Goal: Information Seeking & Learning: Compare options

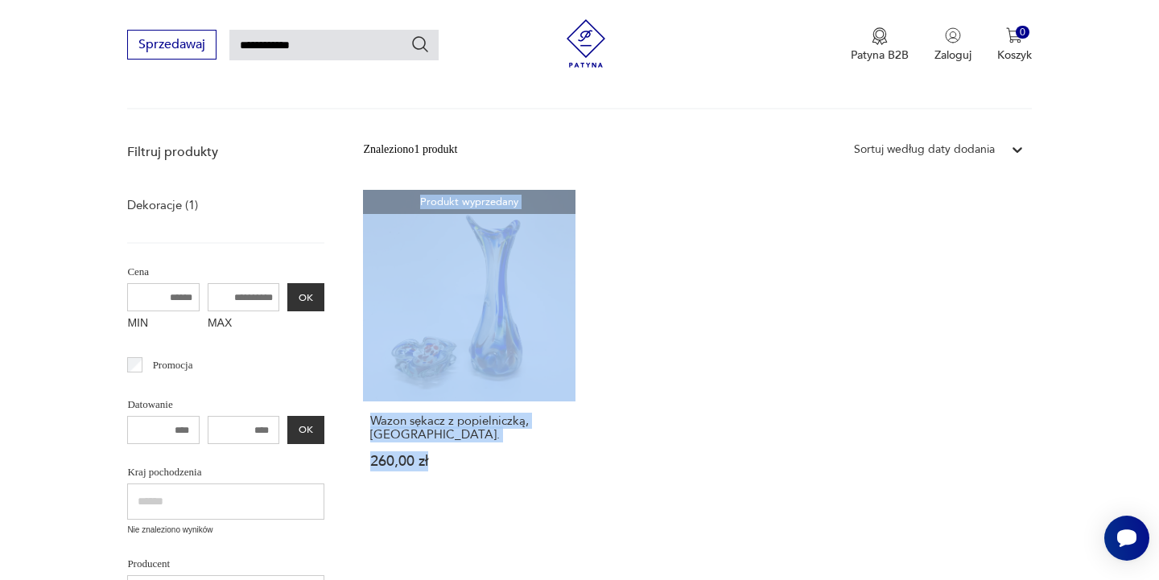
scroll to position [164, 0]
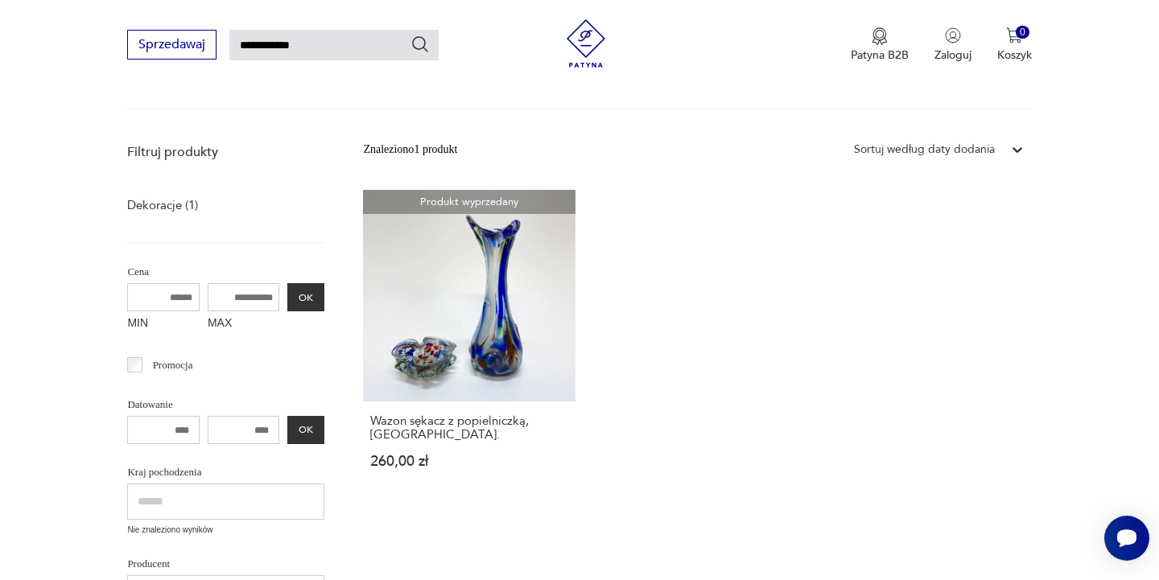
click at [317, 45] on input "**********" at bounding box center [333, 45] width 209 height 31
drag, startPoint x: 324, startPoint y: 48, endPoint x: 230, endPoint y: 39, distance: 94.6
click at [230, 39] on div "**********" at bounding box center [282, 45] width 311 height 30
type input "**********"
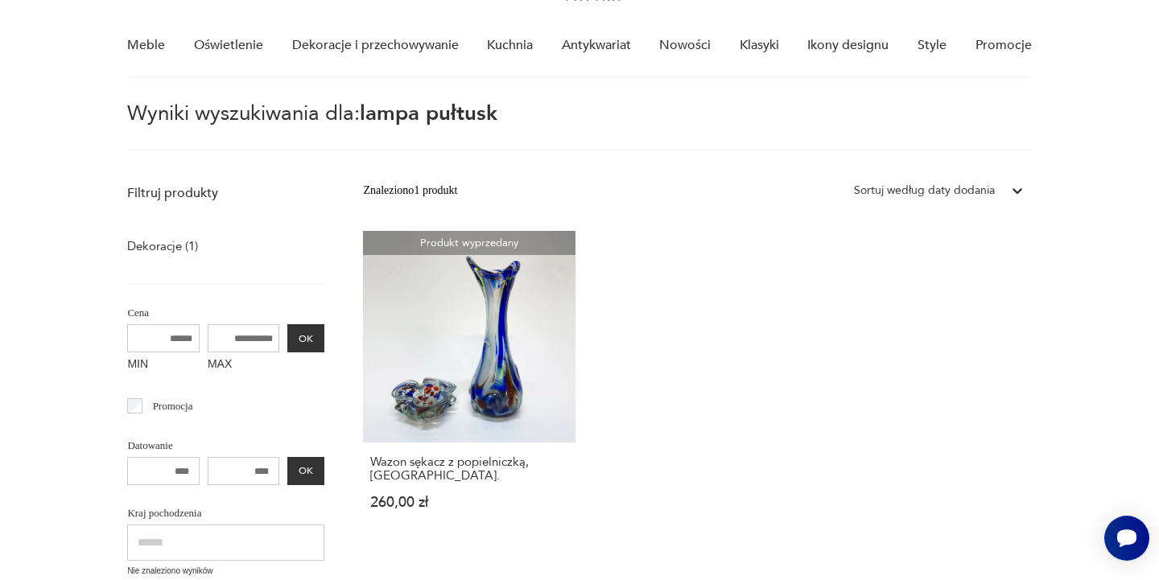
scroll to position [57, 0]
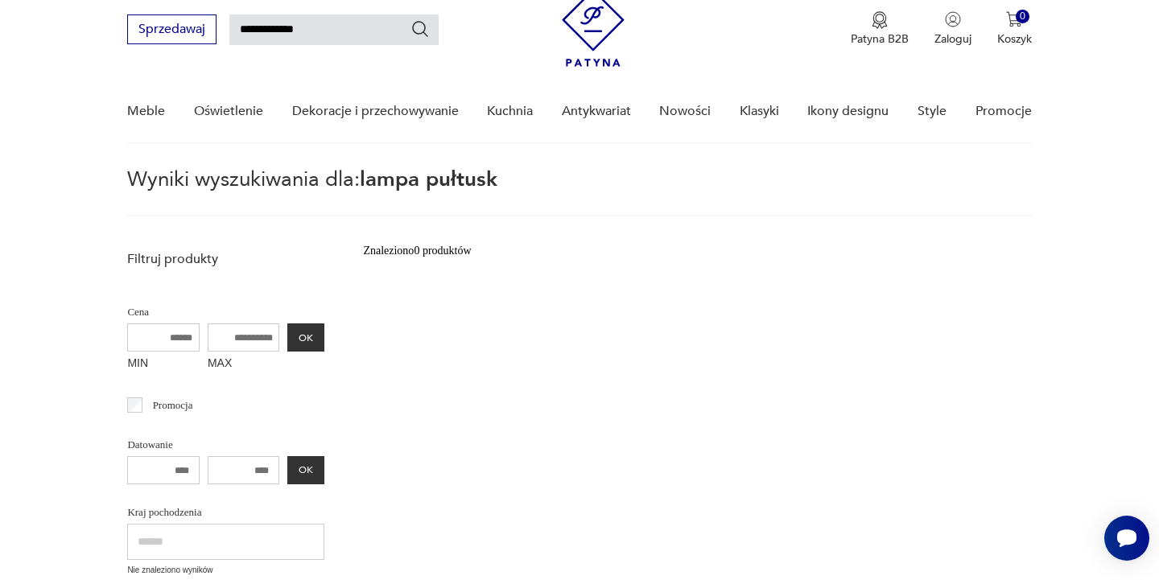
drag, startPoint x: 273, startPoint y: 28, endPoint x: 234, endPoint y: 28, distance: 38.6
click at [234, 28] on input "**********" at bounding box center [333, 29] width 209 height 31
type input "*******"
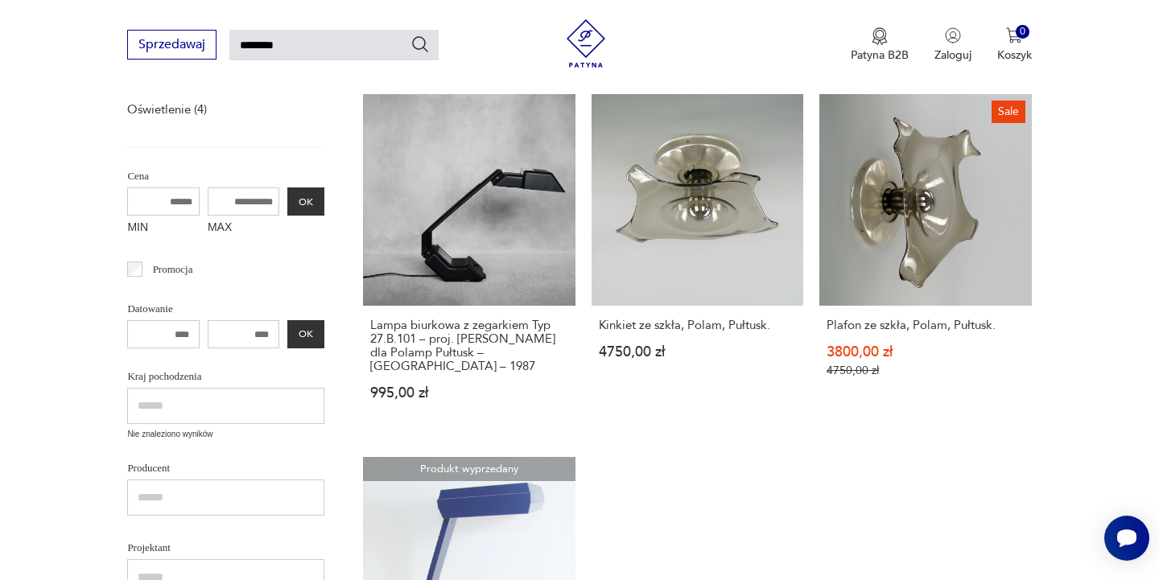
scroll to position [267, 0]
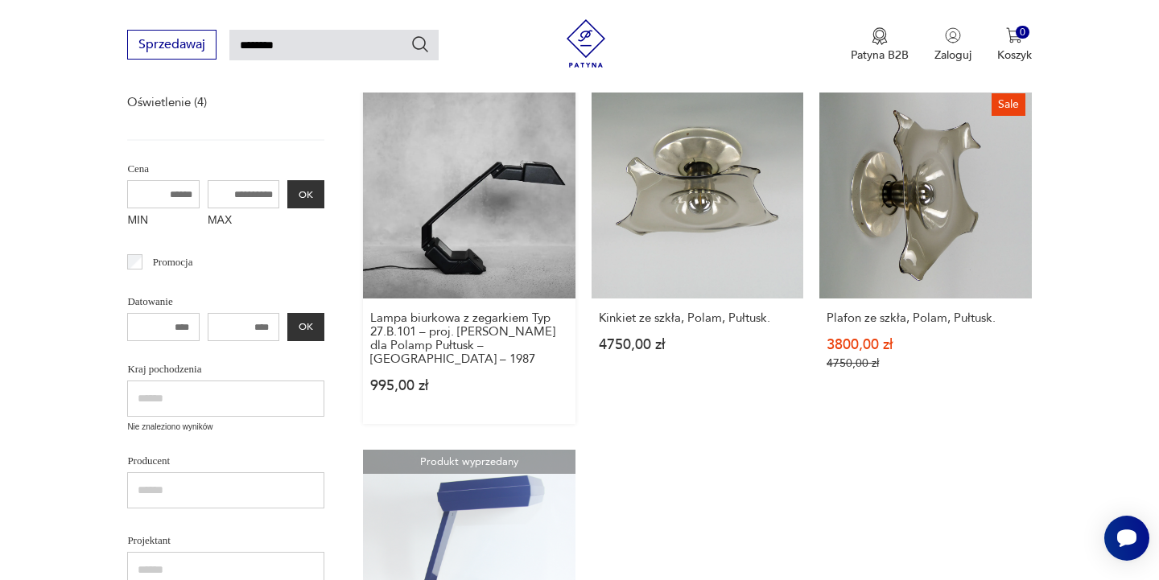
click at [471, 229] on link "Lampa biurkowa z zegarkiem Typ 27.B.101 – proj. [PERSON_NAME] dla Polamp Pułtus…" at bounding box center [469, 255] width 212 height 337
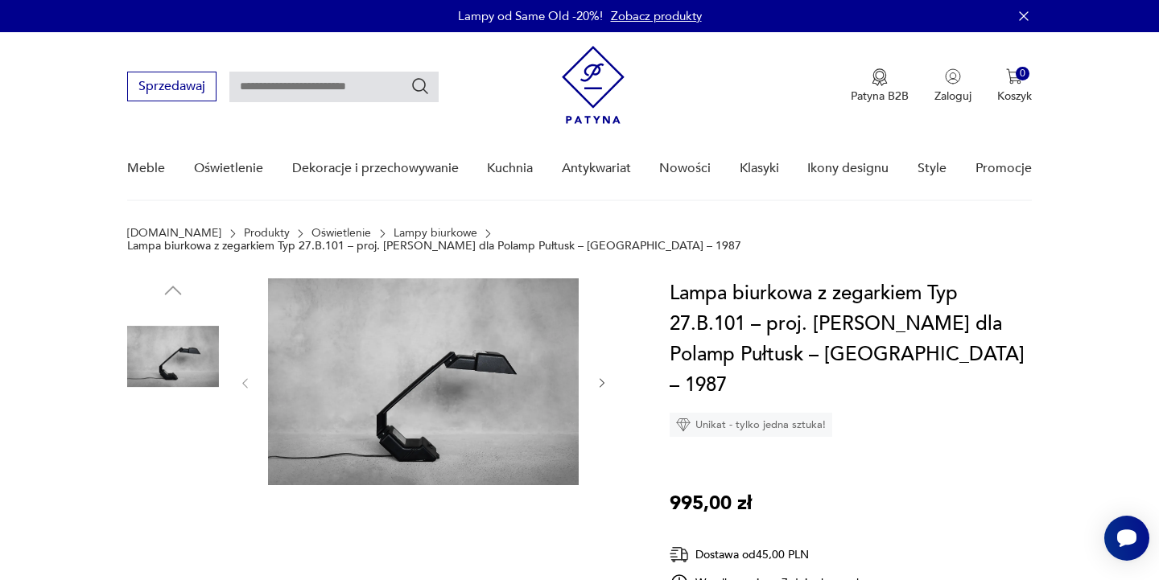
click at [419, 362] on img at bounding box center [423, 381] width 311 height 207
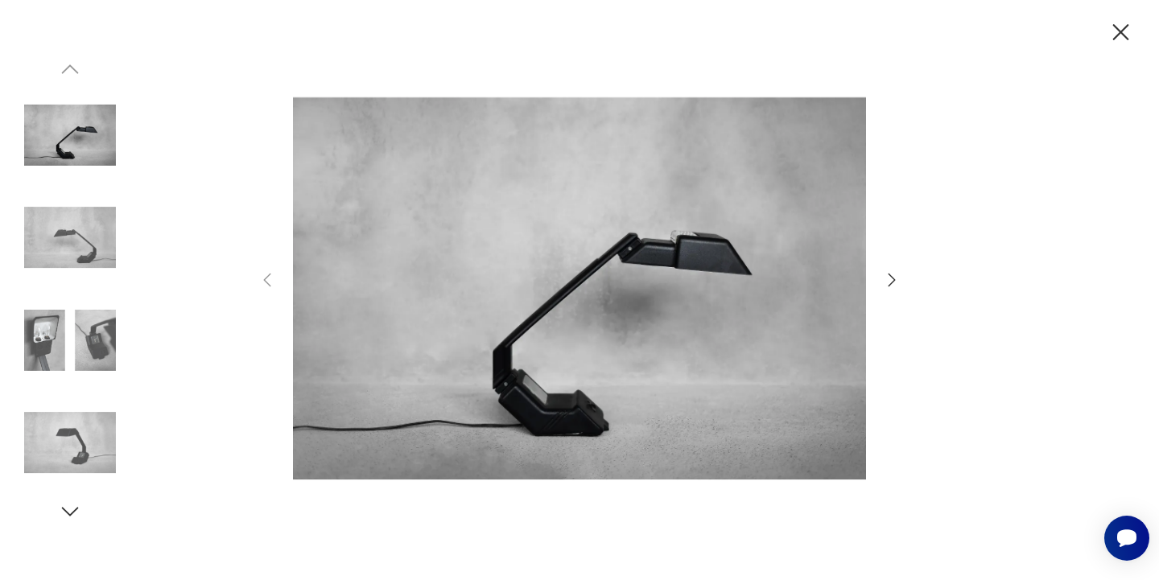
click at [896, 277] on icon "button" at bounding box center [891, 279] width 19 height 19
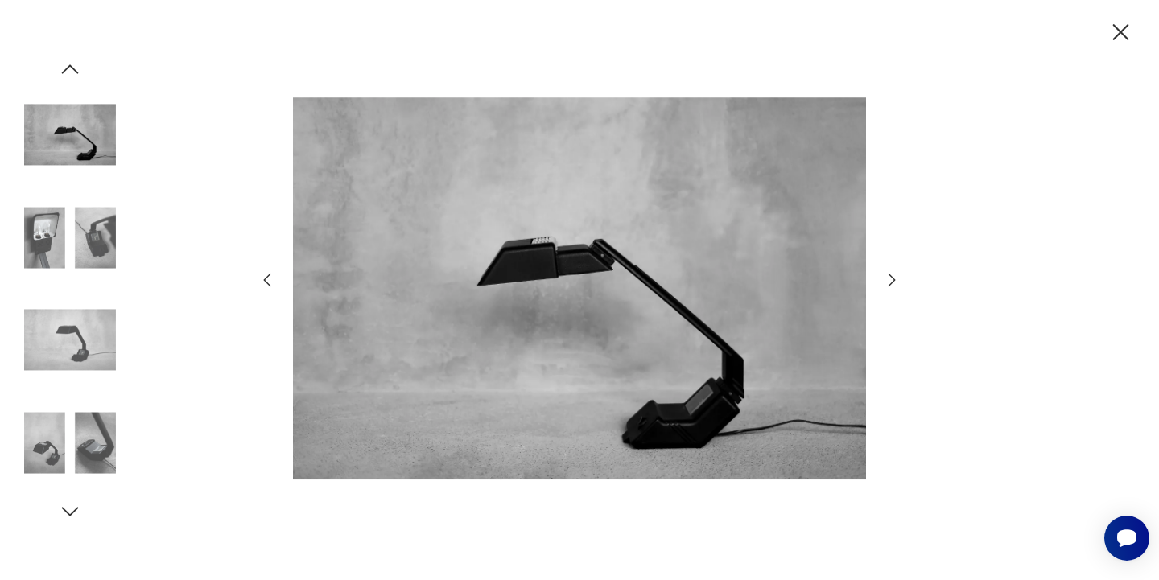
click at [891, 280] on icon "button" at bounding box center [891, 279] width 19 height 19
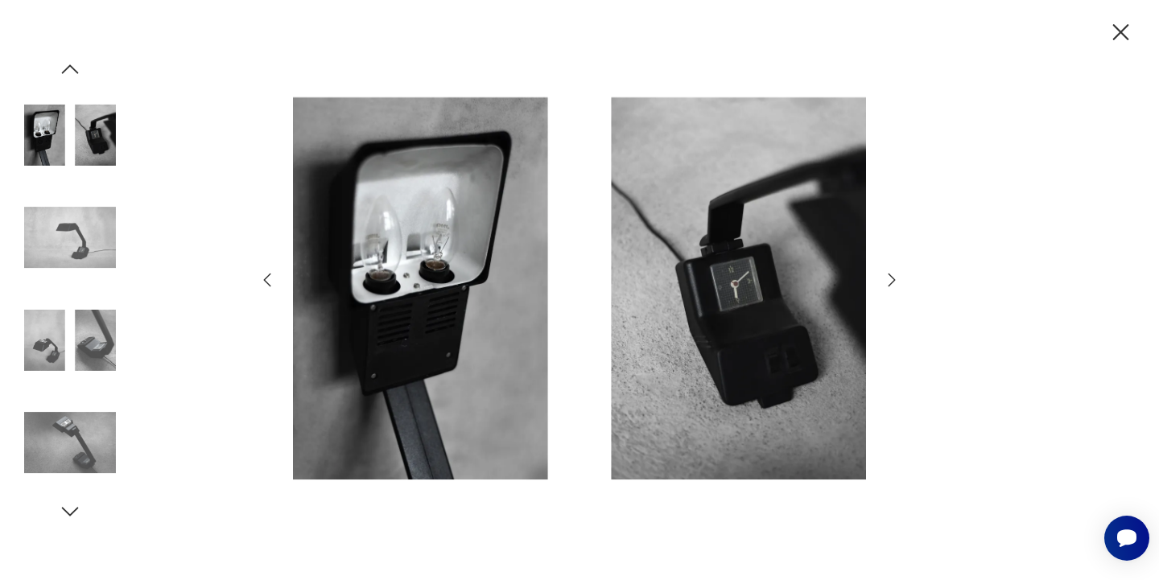
click at [895, 281] on icon "button" at bounding box center [891, 279] width 19 height 19
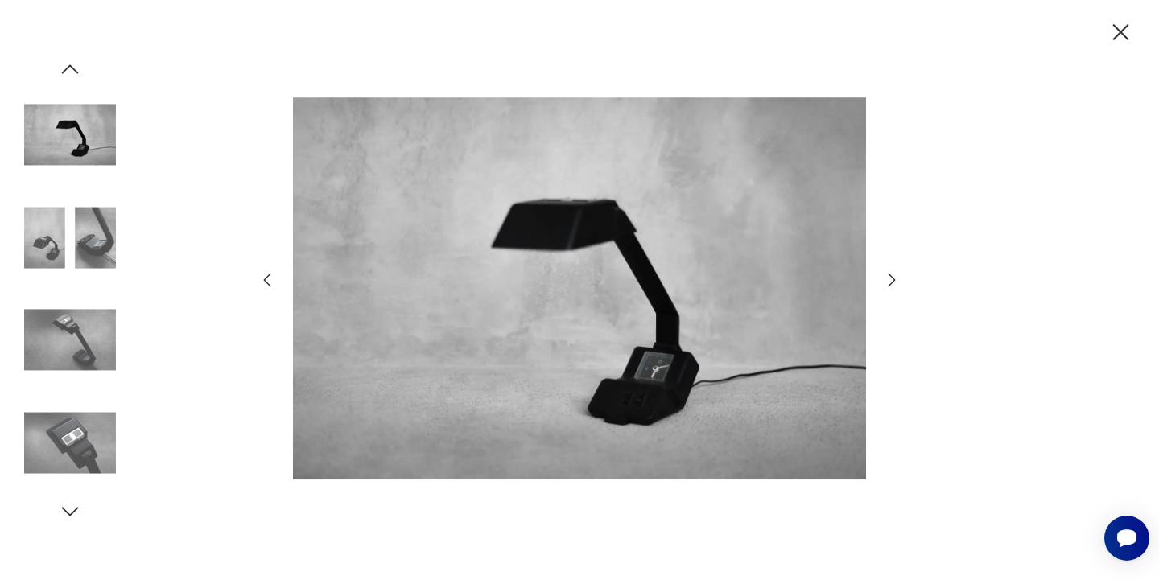
click at [895, 281] on icon "button" at bounding box center [891, 279] width 19 height 19
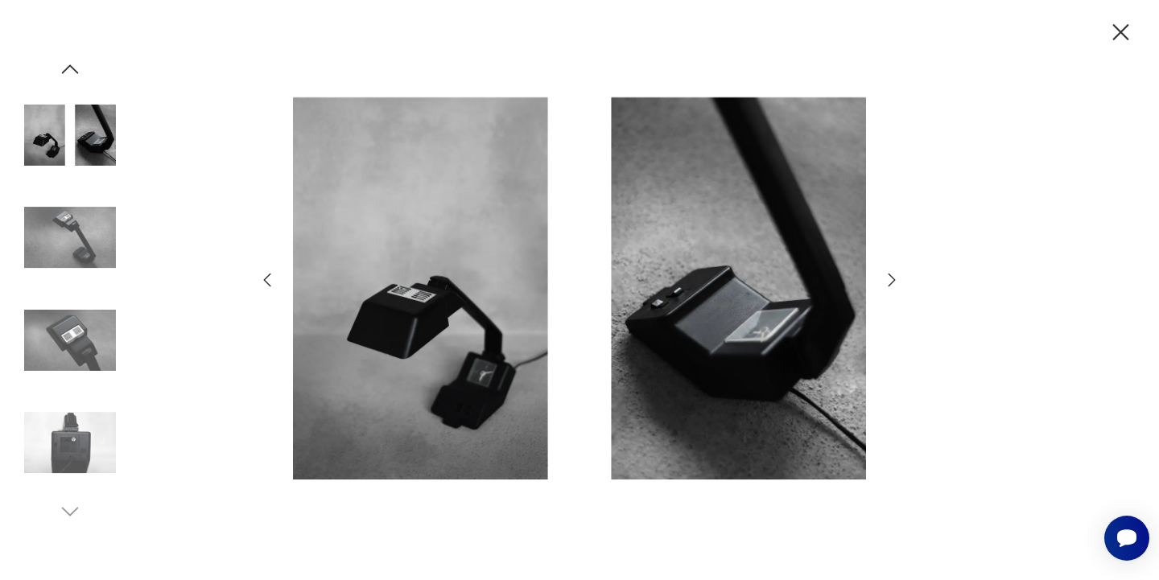
click at [895, 281] on icon "button" at bounding box center [891, 279] width 19 height 19
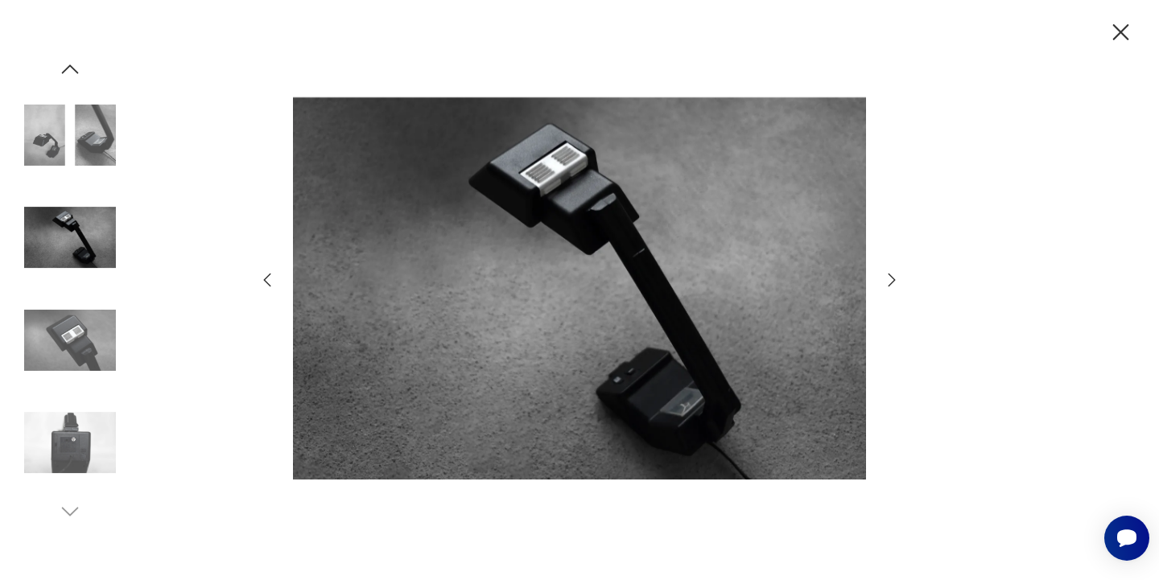
click at [895, 281] on icon "button" at bounding box center [891, 279] width 19 height 19
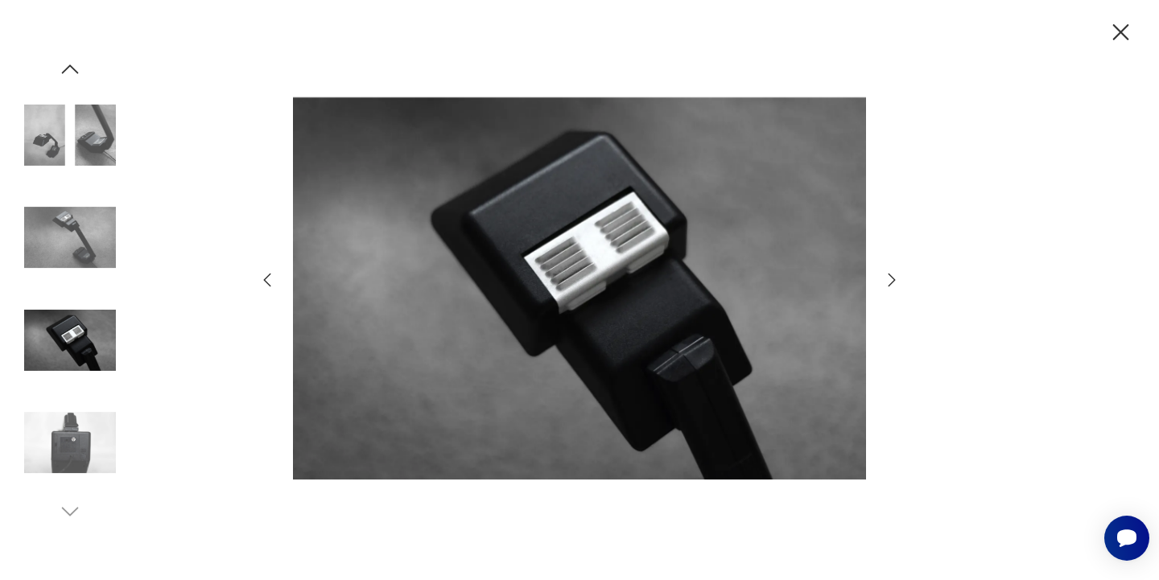
click at [895, 281] on icon "button" at bounding box center [891, 279] width 19 height 19
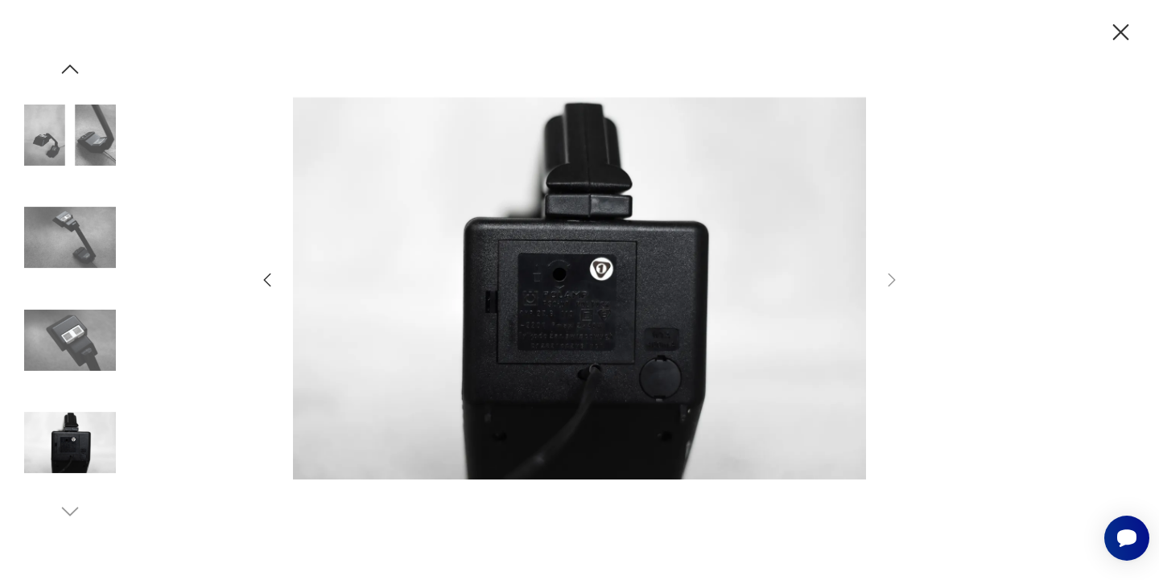
click at [895, 281] on icon "button" at bounding box center [891, 279] width 19 height 19
click at [1117, 32] on icon "button" at bounding box center [1120, 33] width 28 height 28
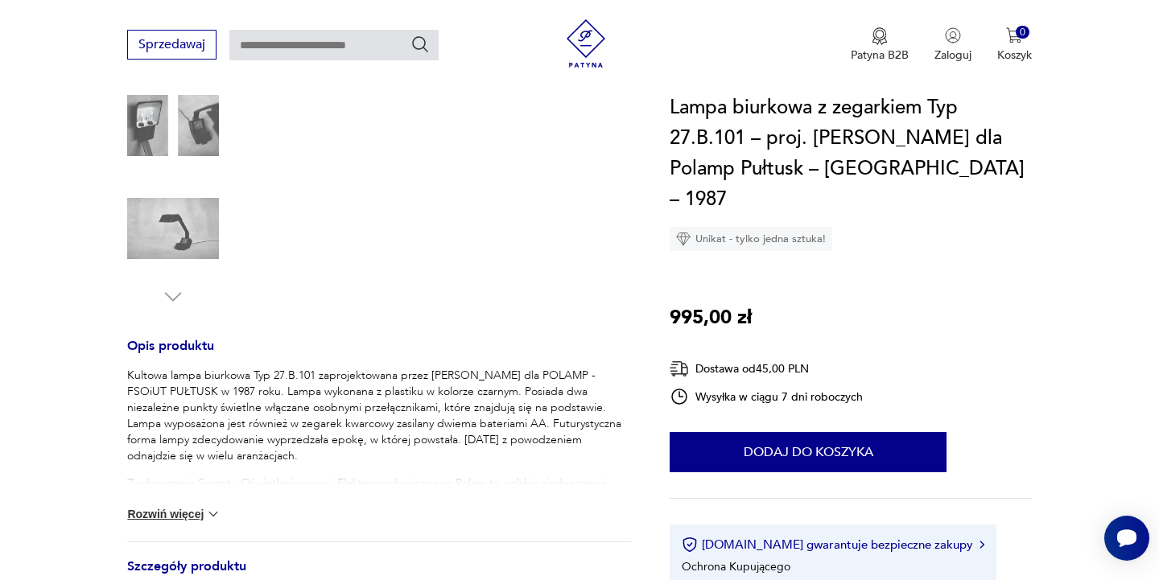
scroll to position [450, 0]
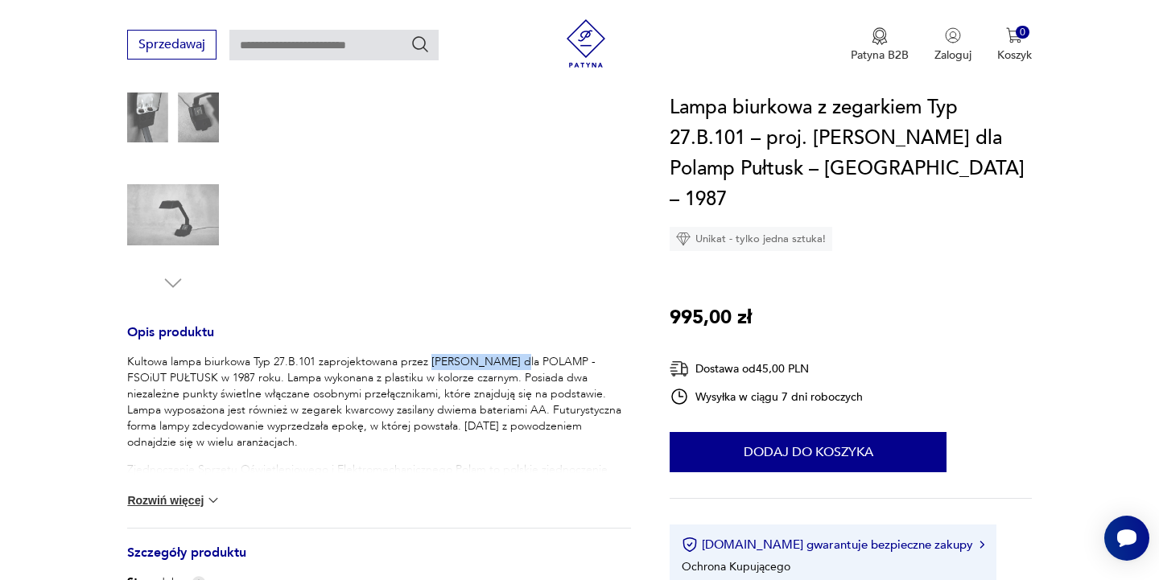
drag, startPoint x: 431, startPoint y: 350, endPoint x: 513, endPoint y: 350, distance: 82.1
click at [513, 354] on p "Kultowa lampa biurkowa Typ 27.B.101 zaprojektowana przez [PERSON_NAME] dla POLA…" at bounding box center [379, 402] width 504 height 97
copy p "[PERSON_NAME]"
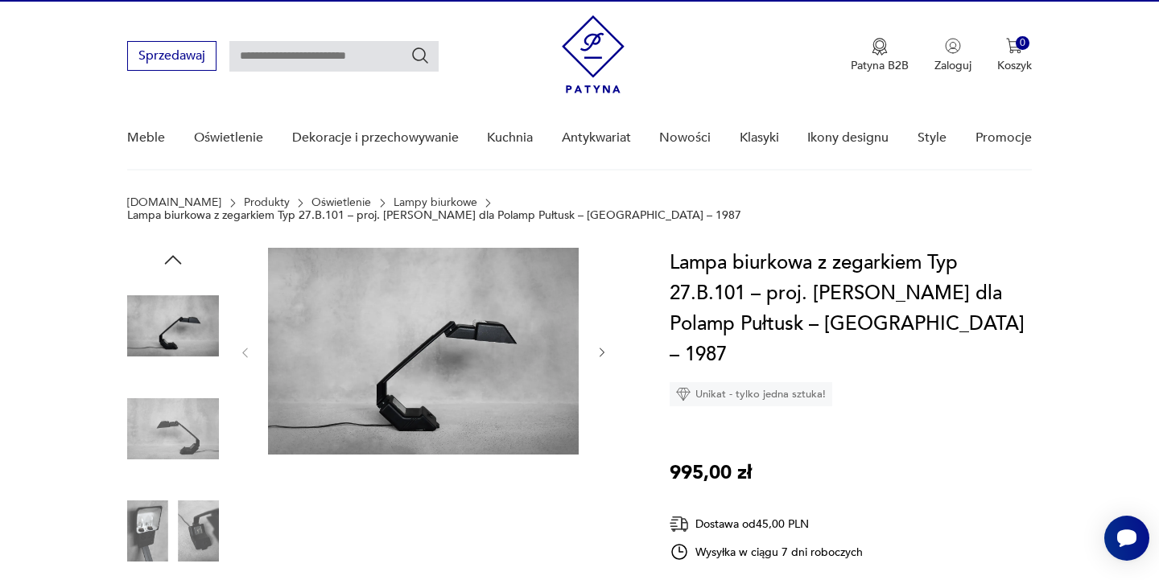
scroll to position [0, 0]
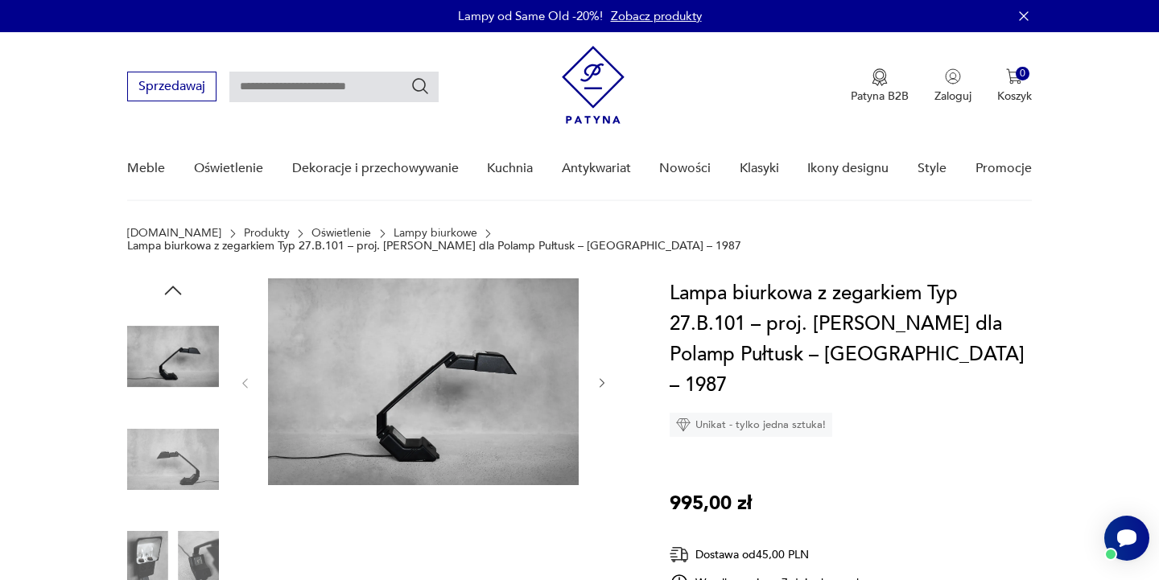
click at [284, 83] on input "text" at bounding box center [333, 87] width 209 height 31
type input "****"
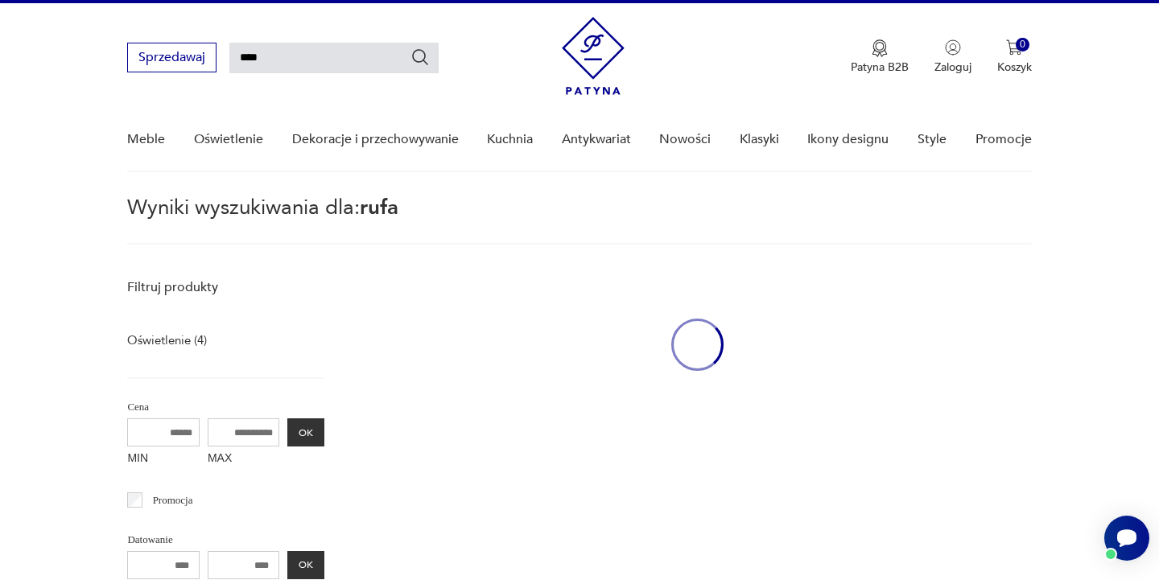
scroll to position [57, 0]
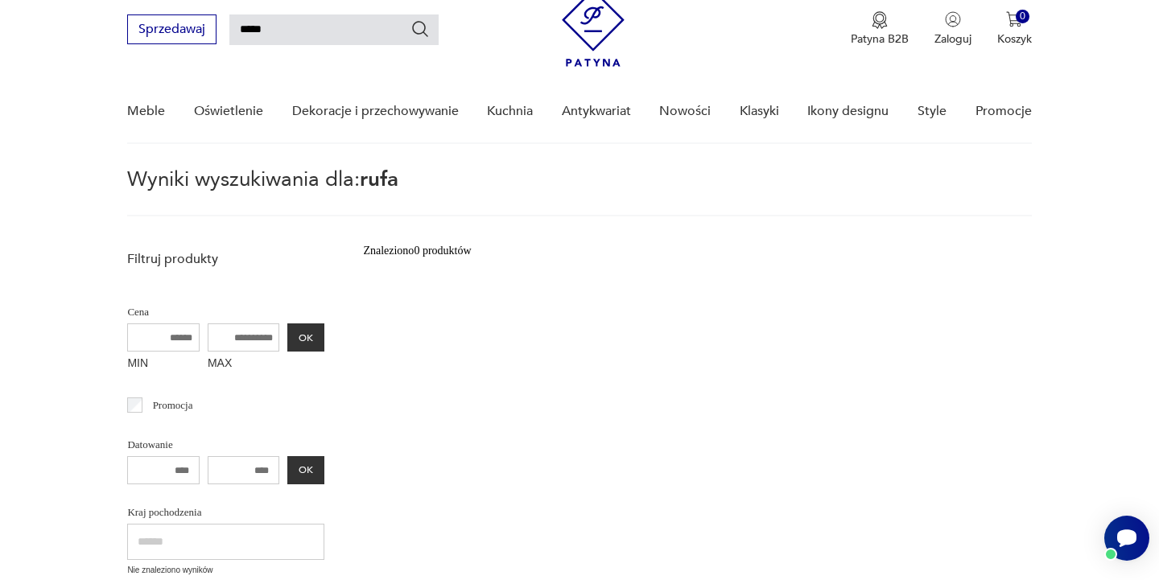
type input "*****"
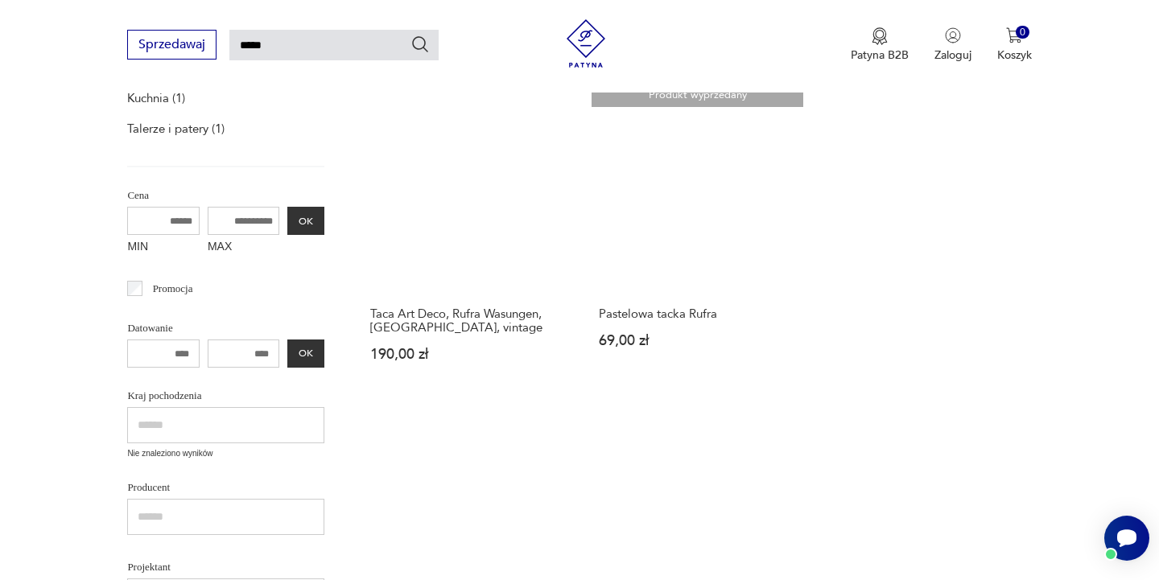
scroll to position [272, 0]
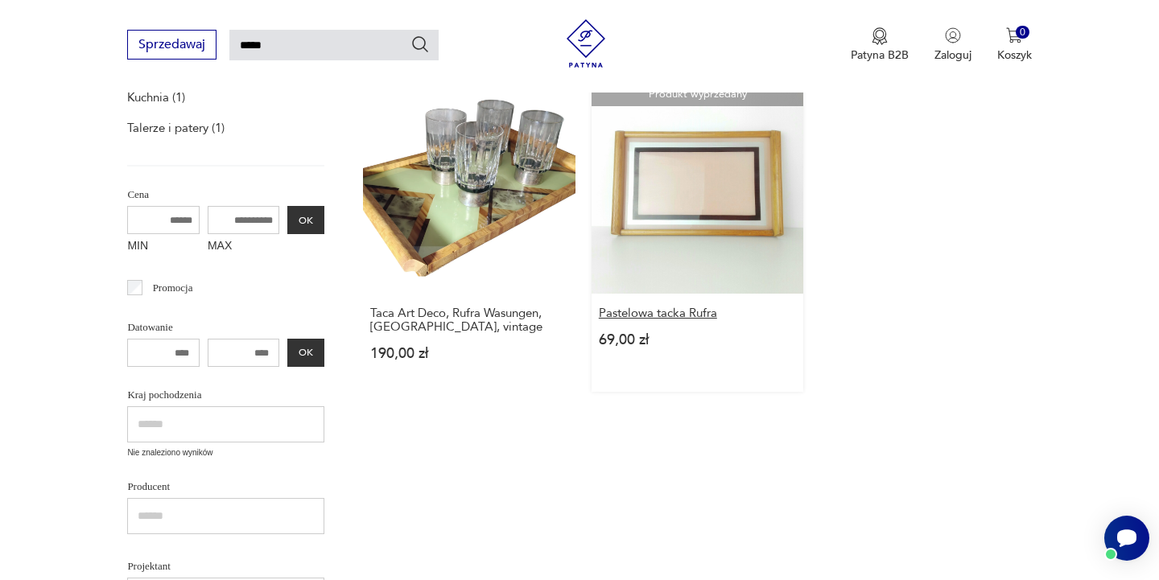
click at [630, 315] on h3 "Pastelowa tacka Rufra" at bounding box center [697, 314] width 197 height 14
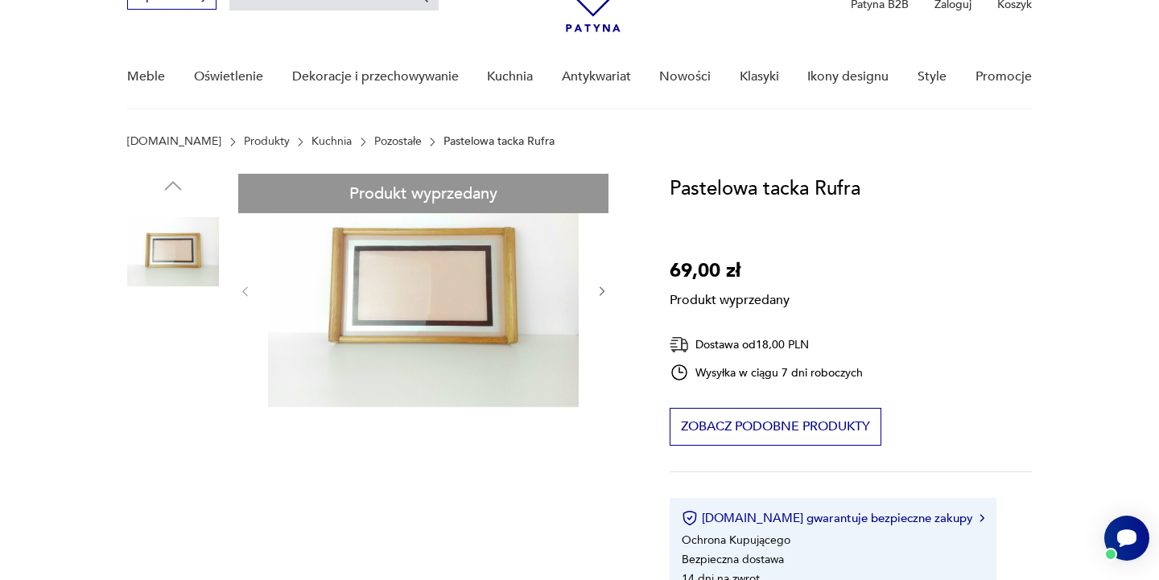
scroll to position [95, 0]
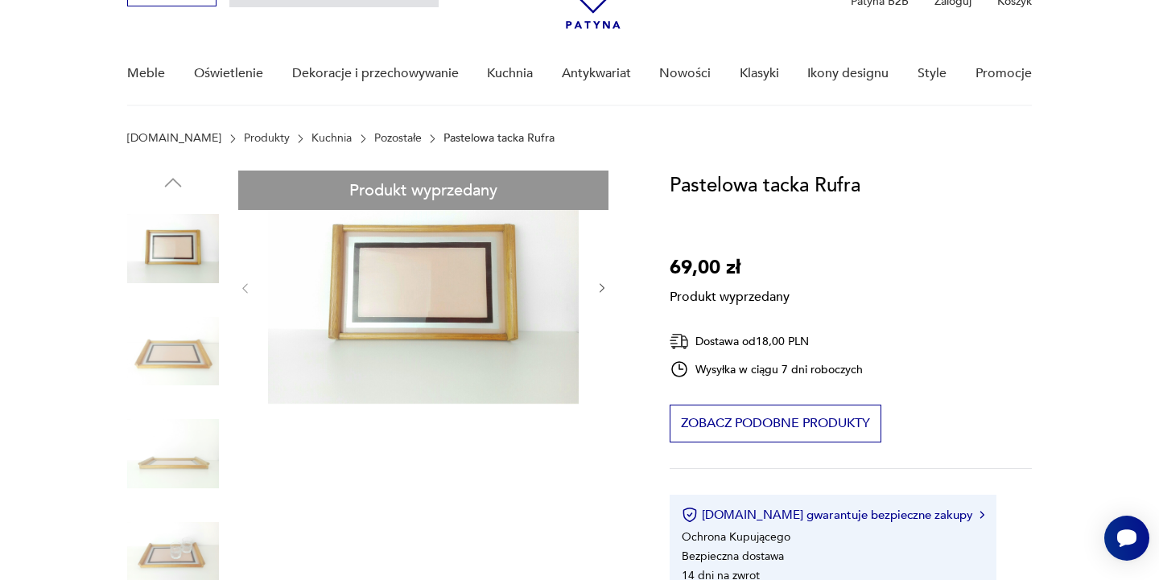
click at [146, 138] on link "[DOMAIN_NAME]" at bounding box center [174, 138] width 94 height 13
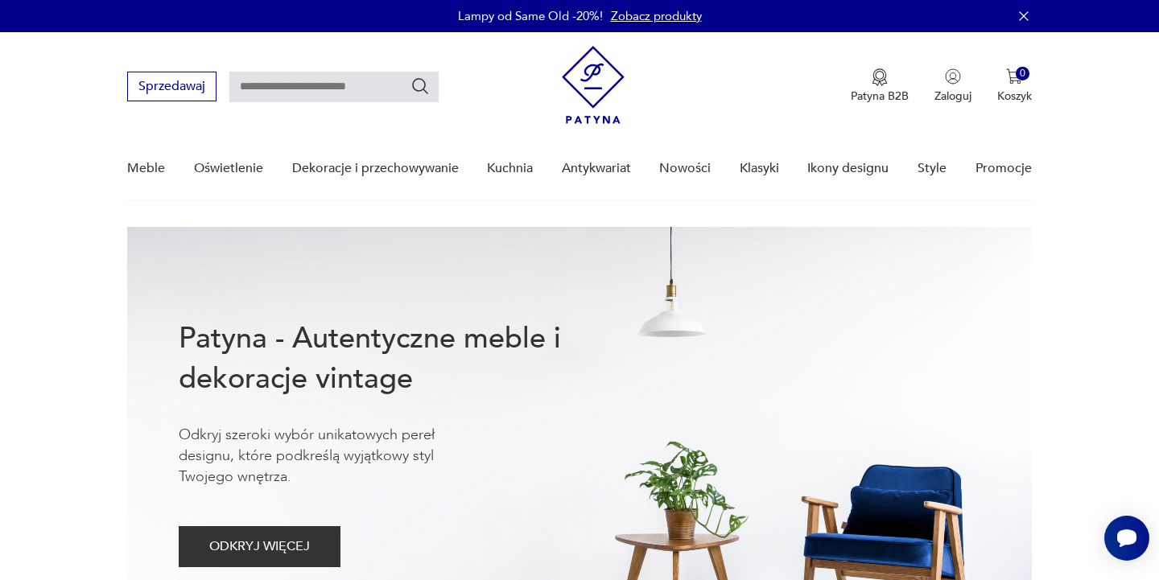
click at [298, 81] on input "text" at bounding box center [333, 87] width 209 height 31
type input "**********"
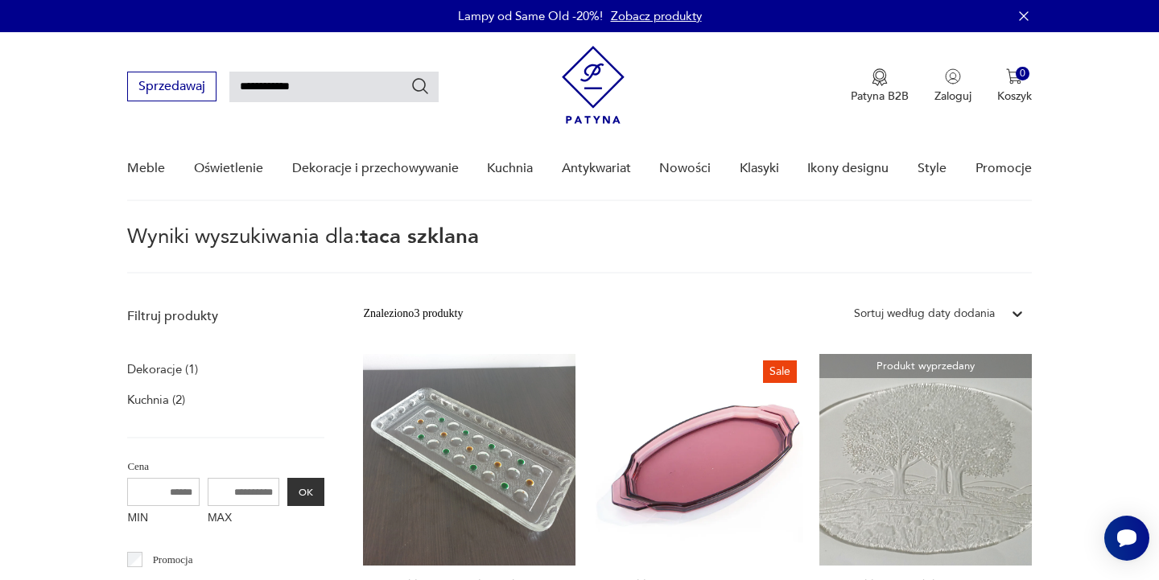
click at [345, 83] on input "**********" at bounding box center [333, 87] width 209 height 31
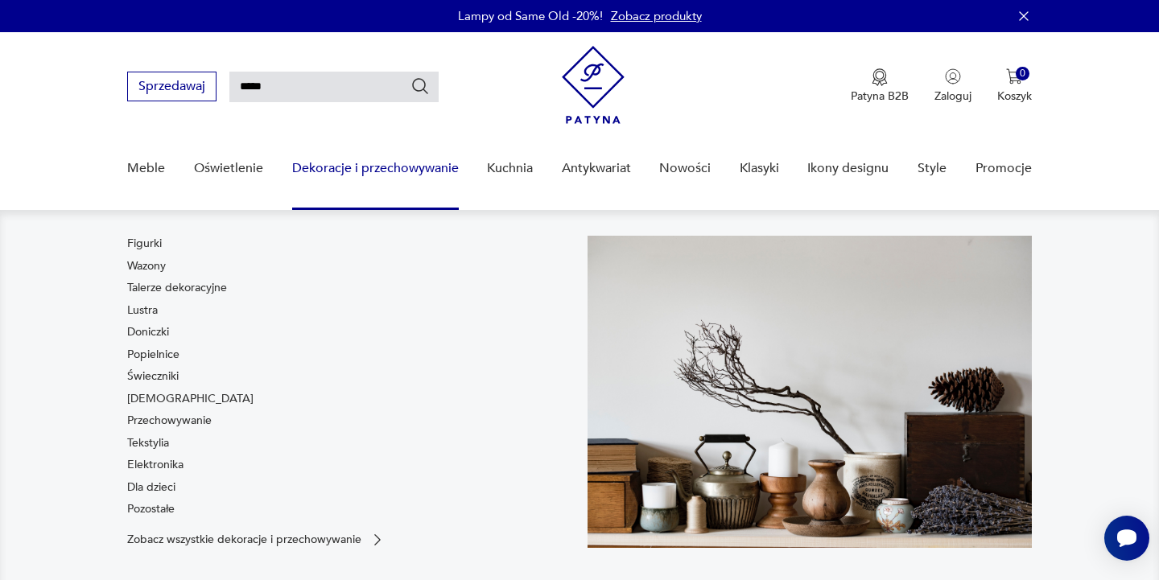
type input "****"
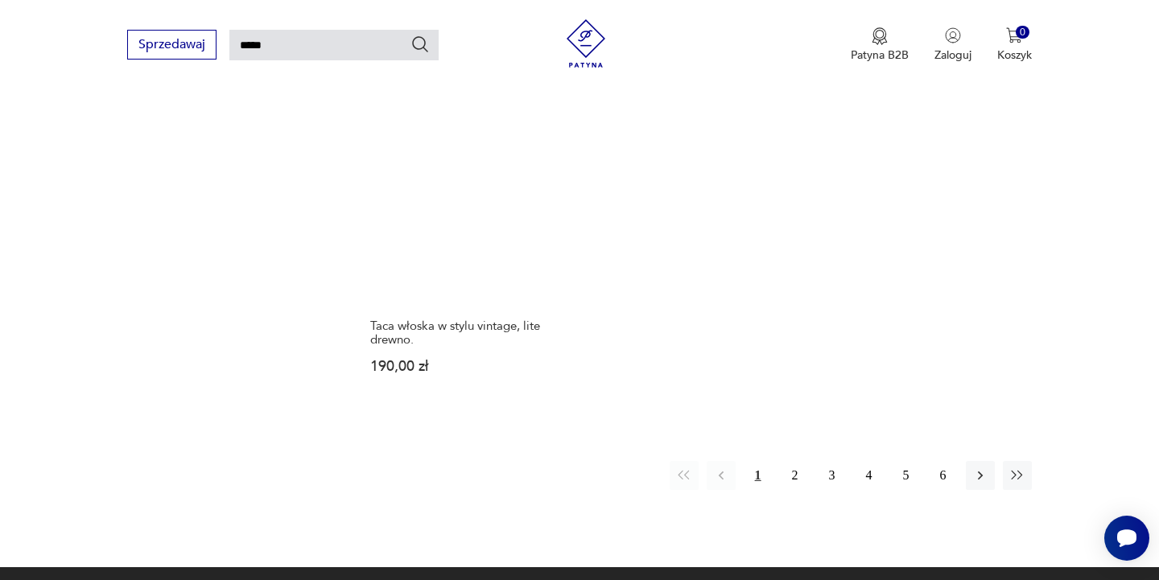
scroll to position [2036, 0]
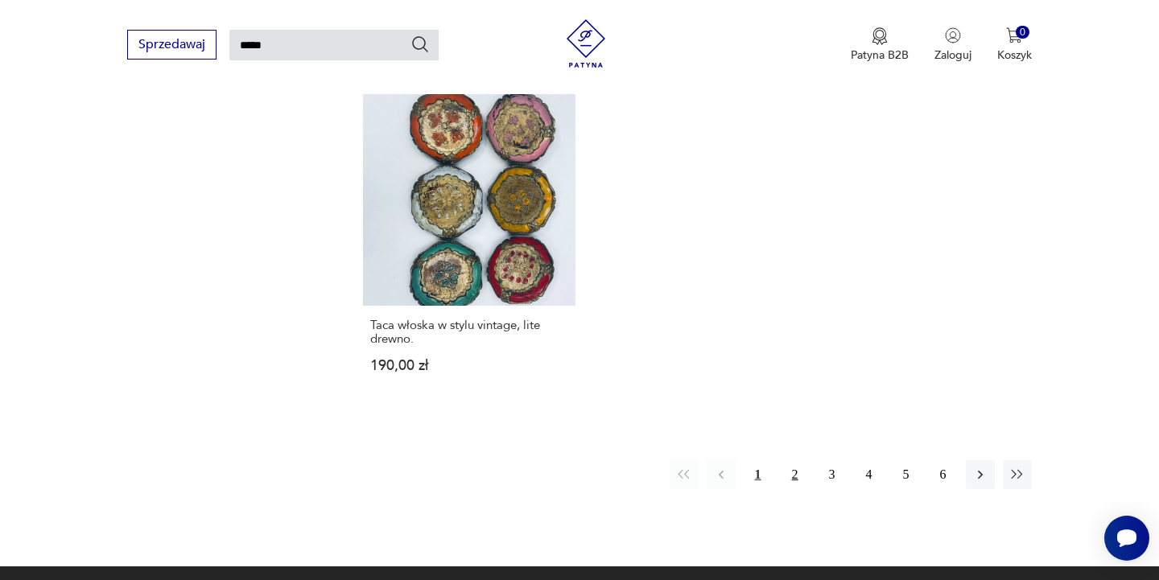
click at [790, 460] on button "2" at bounding box center [794, 474] width 29 height 29
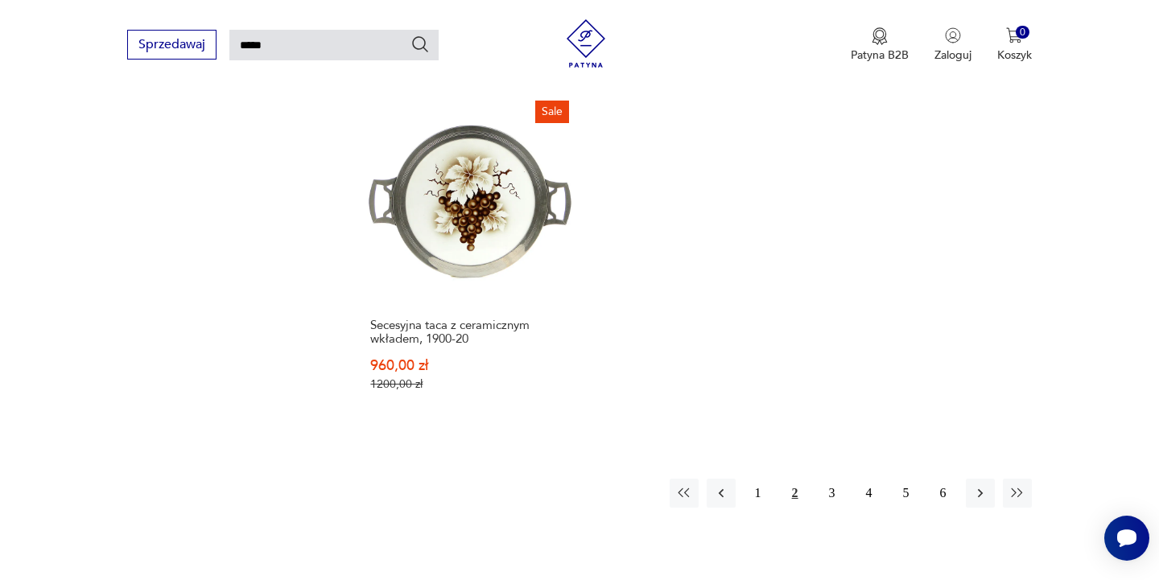
scroll to position [2089, 0]
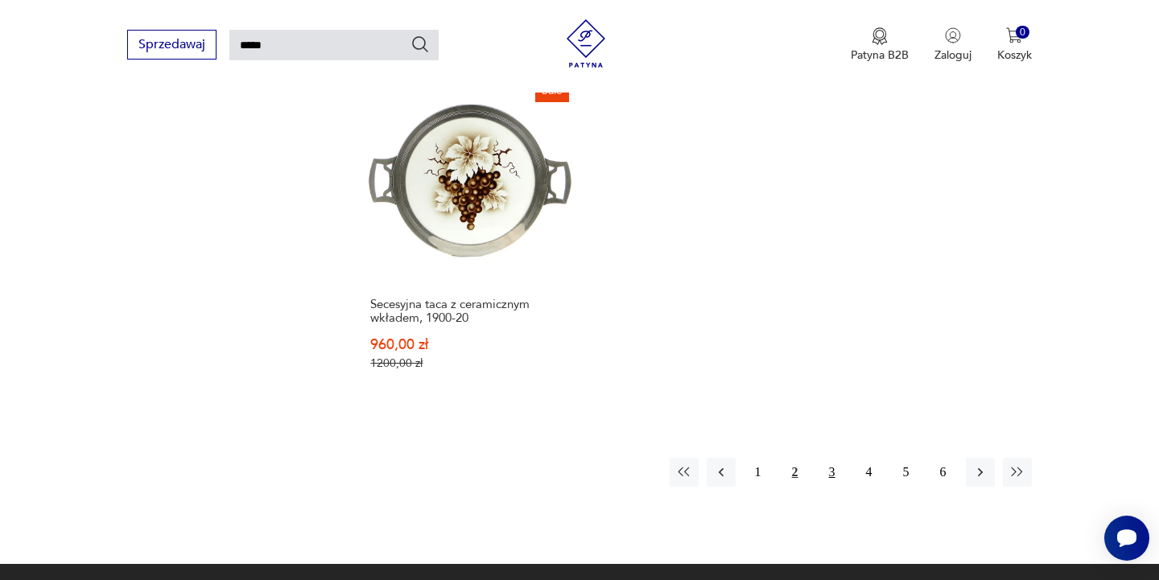
click at [829, 458] on button "3" at bounding box center [831, 472] width 29 height 29
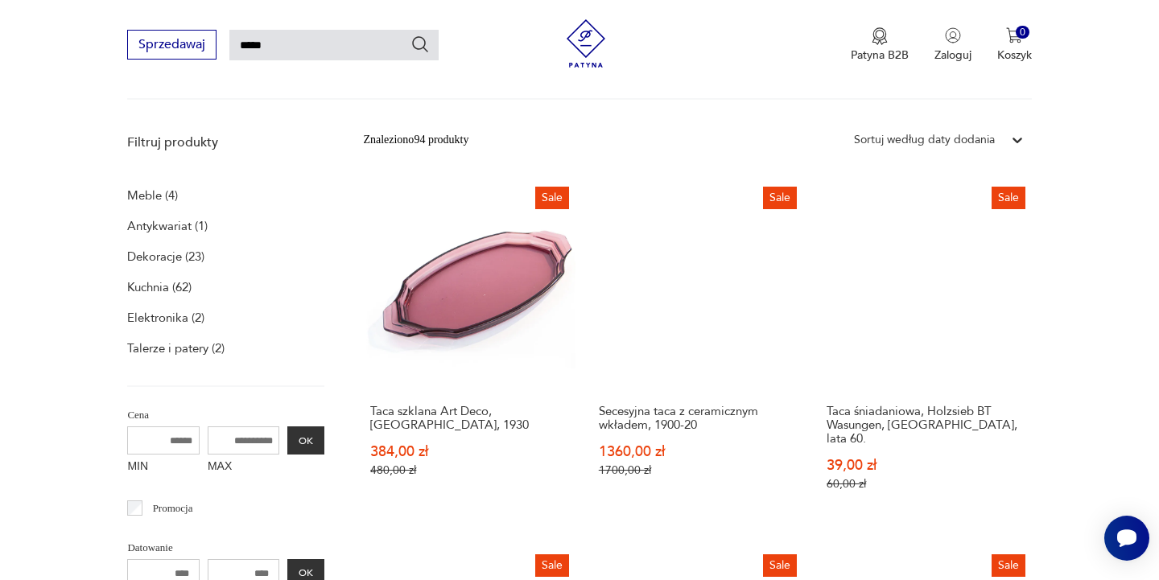
scroll to position [175, 0]
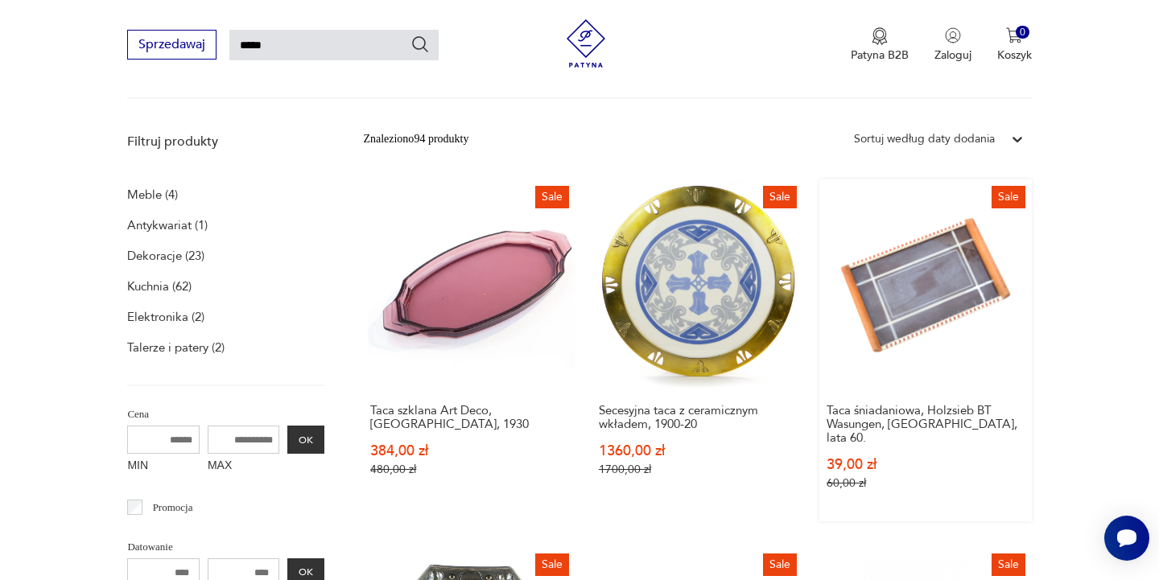
click at [936, 284] on link "Sale Taca śniadaniowa, Holzsieb BT Wasungen, [GEOGRAPHIC_DATA], lata 60. 39,00 …" at bounding box center [925, 350] width 212 height 342
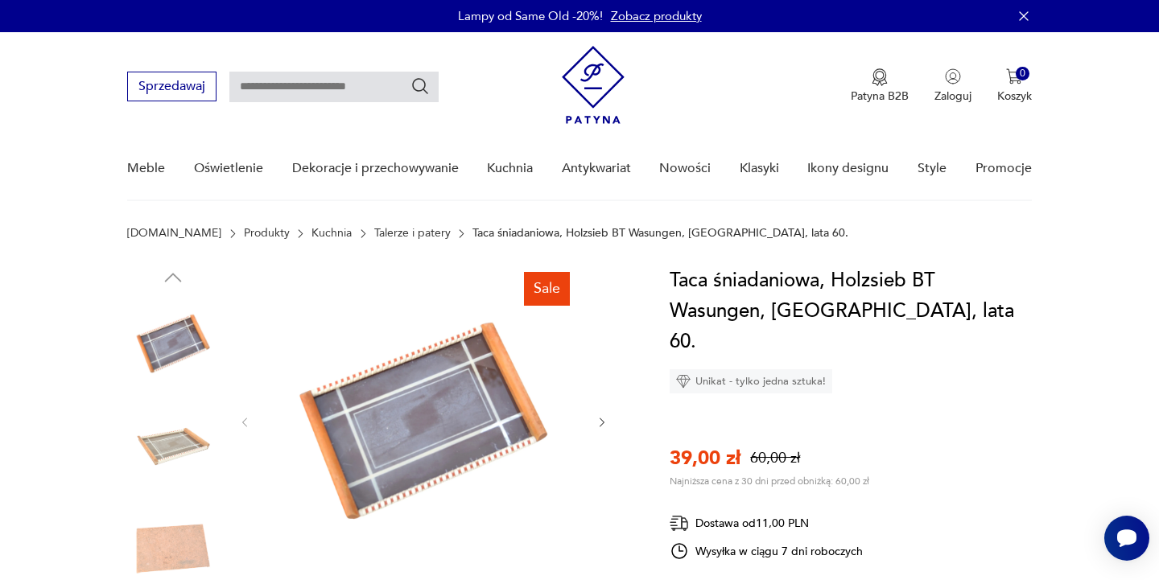
click at [600, 425] on icon "button" at bounding box center [601, 423] width 5 height 10
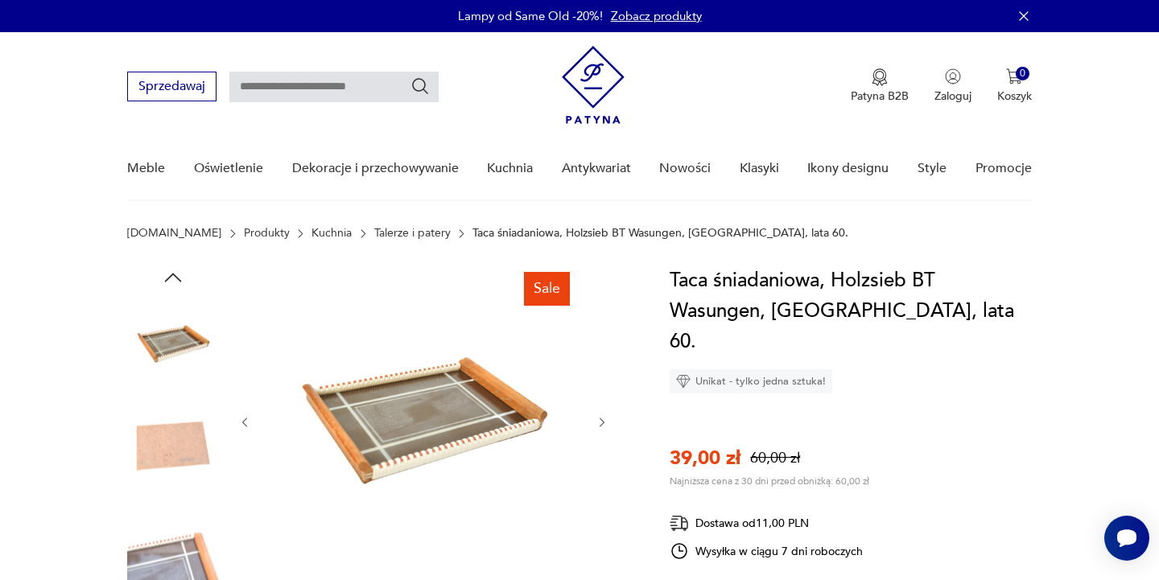
click at [600, 425] on icon "button" at bounding box center [601, 423] width 5 height 10
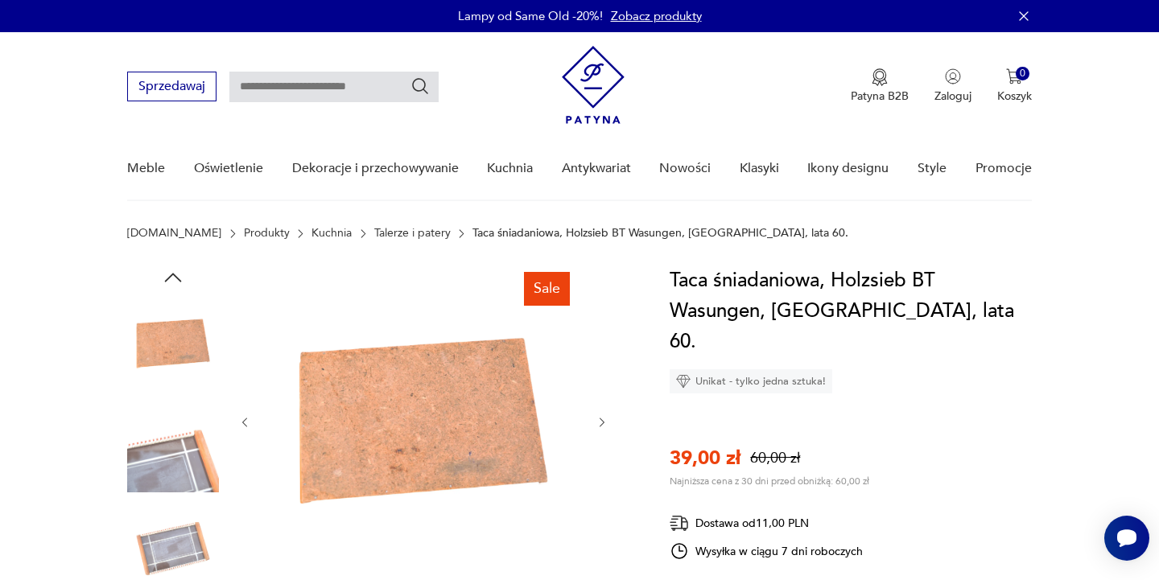
click at [600, 425] on icon "button" at bounding box center [601, 423] width 5 height 10
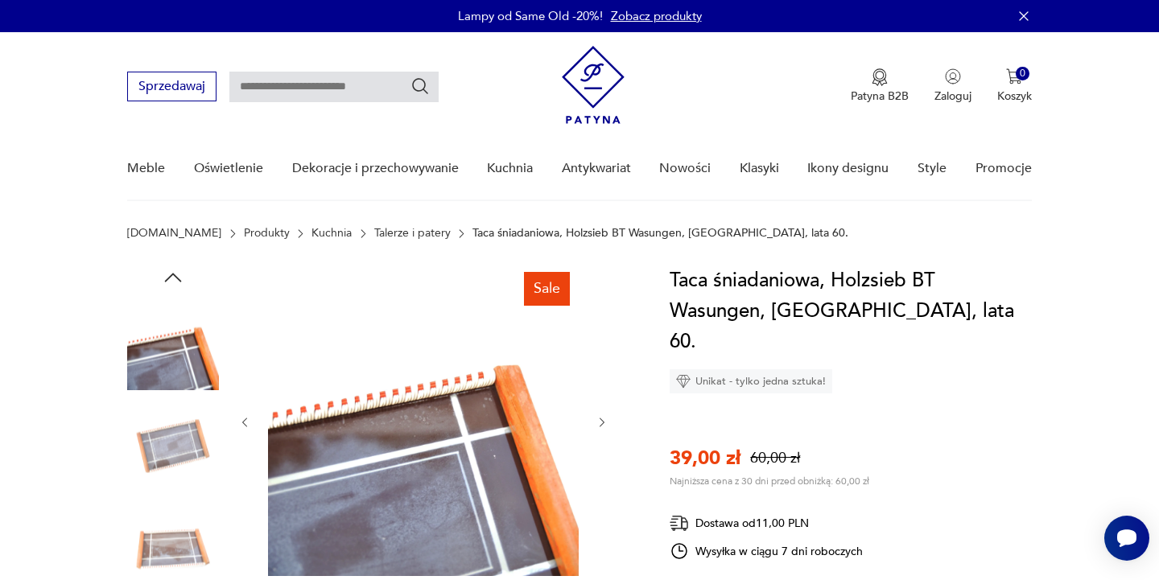
click at [600, 425] on icon "button" at bounding box center [601, 423] width 5 height 10
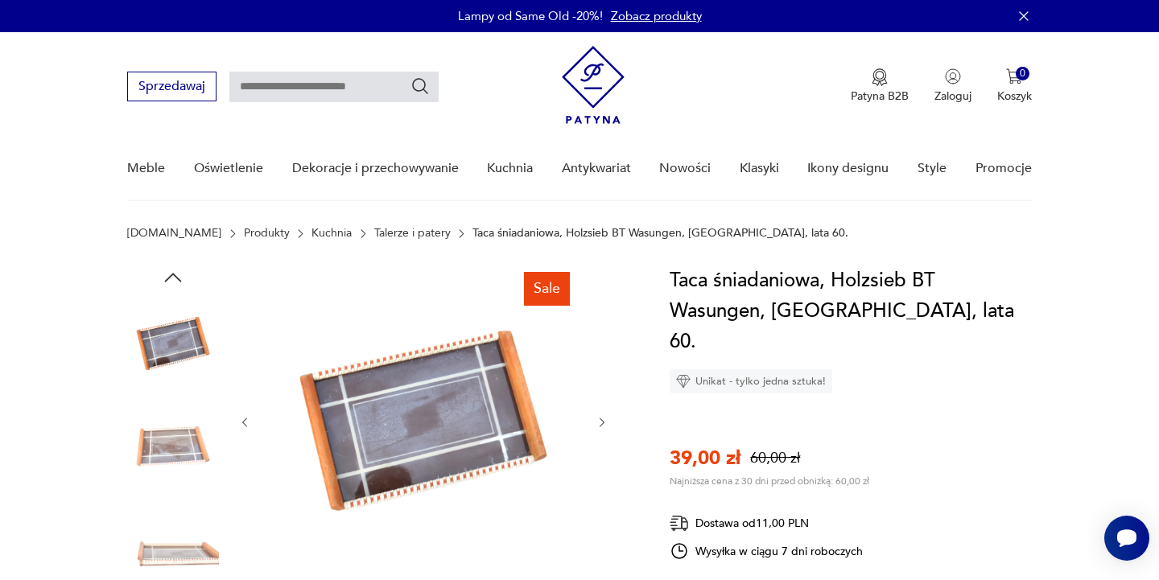
type input "****"
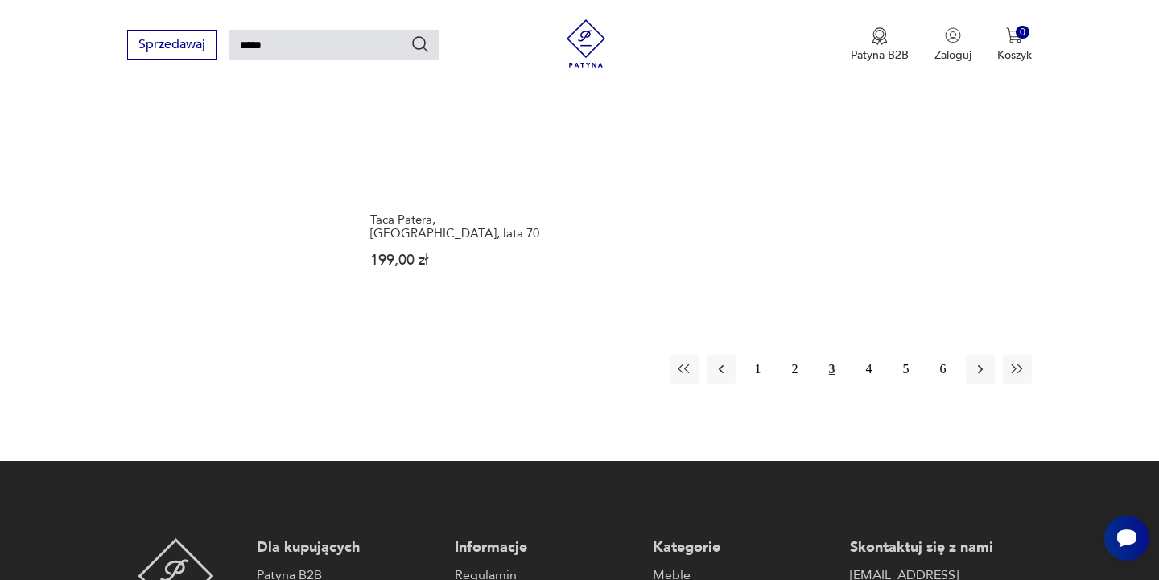
scroll to position [2246, 0]
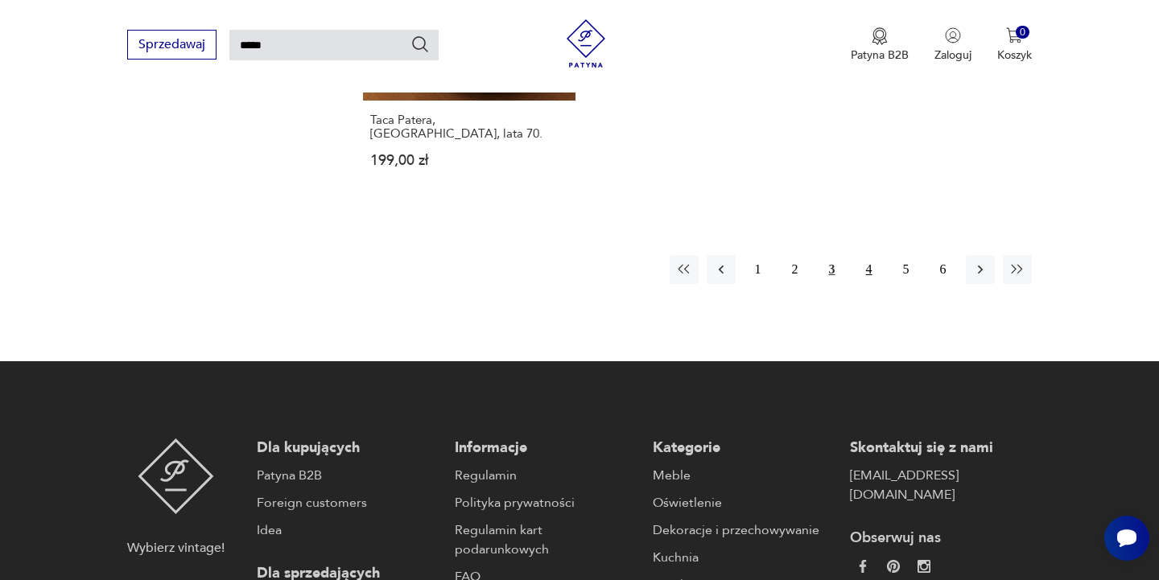
click at [871, 255] on button "4" at bounding box center [868, 269] width 29 height 29
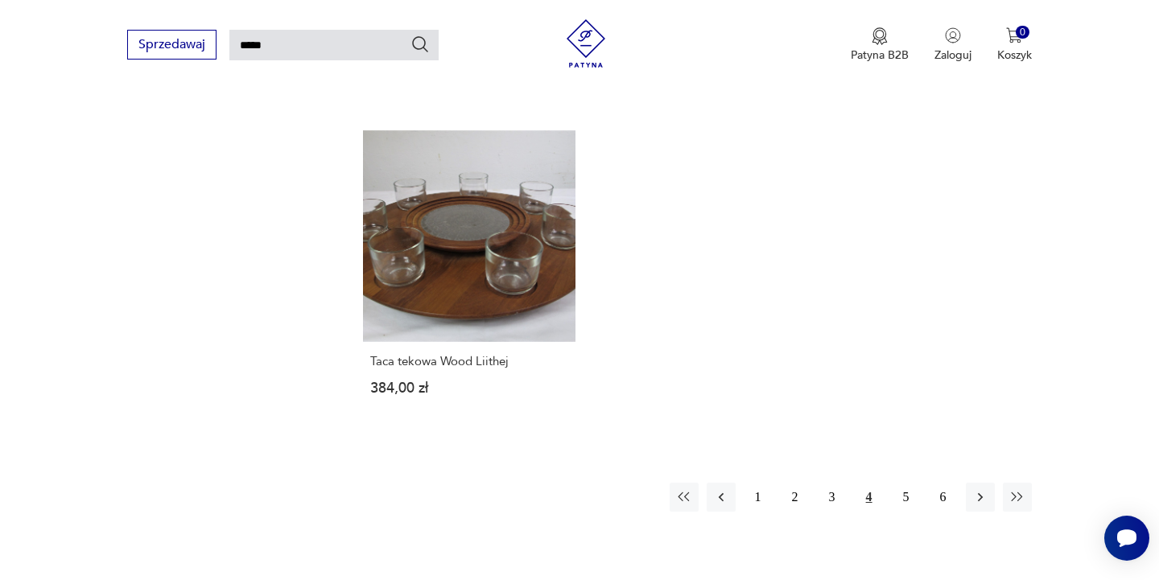
scroll to position [2073, 0]
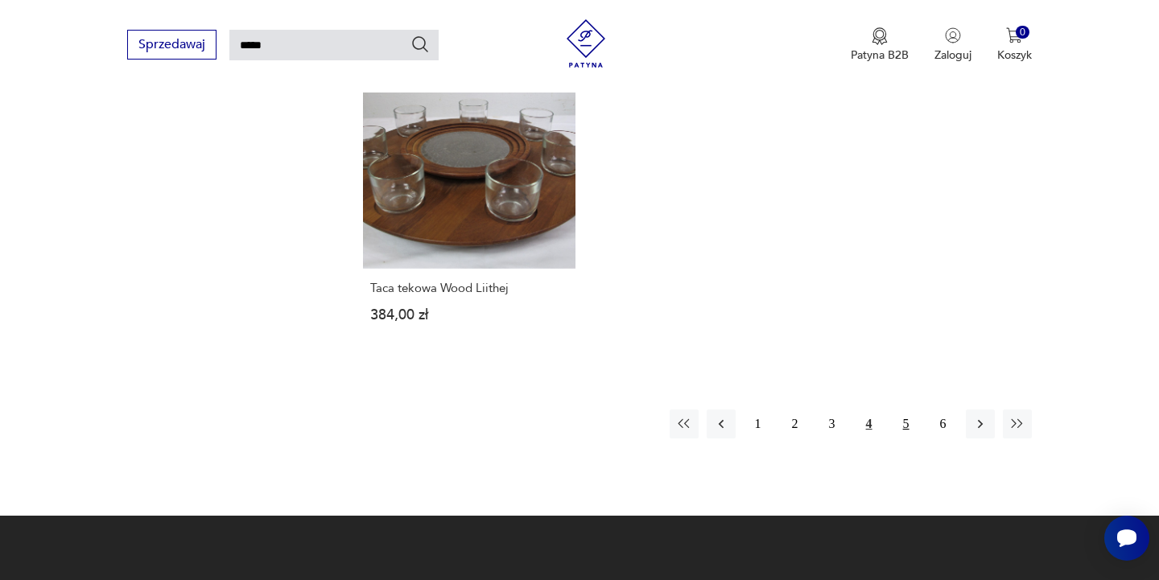
click at [908, 410] on button "5" at bounding box center [905, 424] width 29 height 29
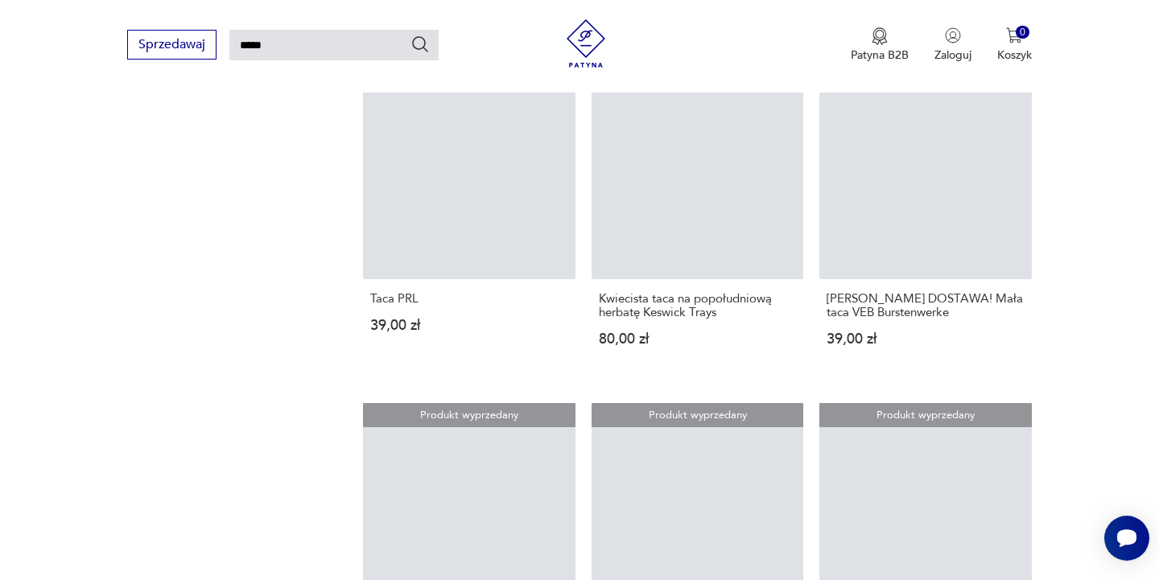
scroll to position [1884, 0]
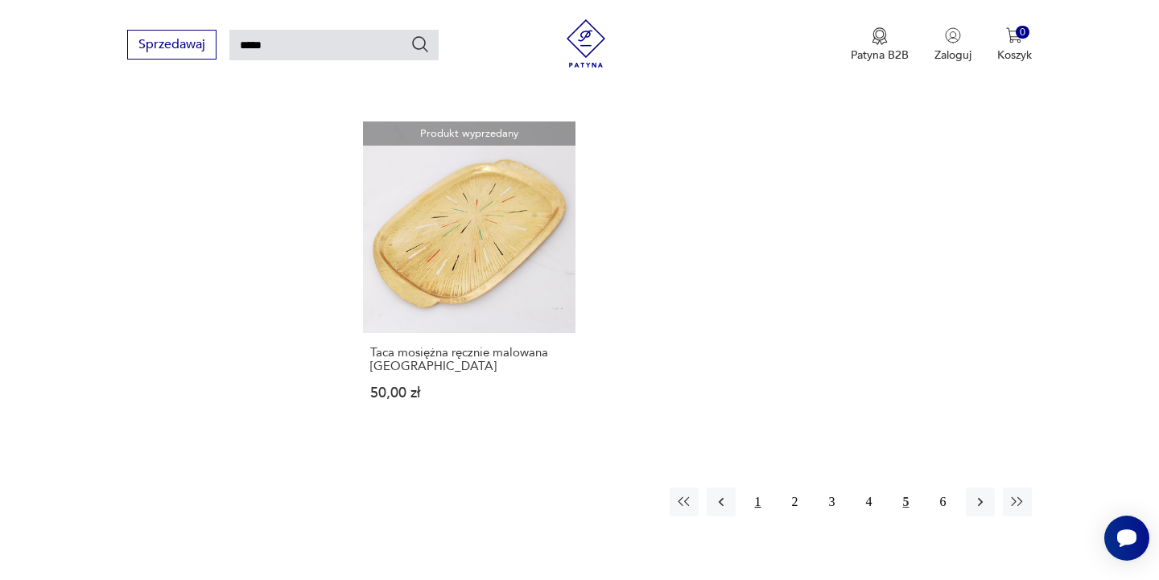
click at [758, 505] on button "1" at bounding box center [757, 502] width 29 height 29
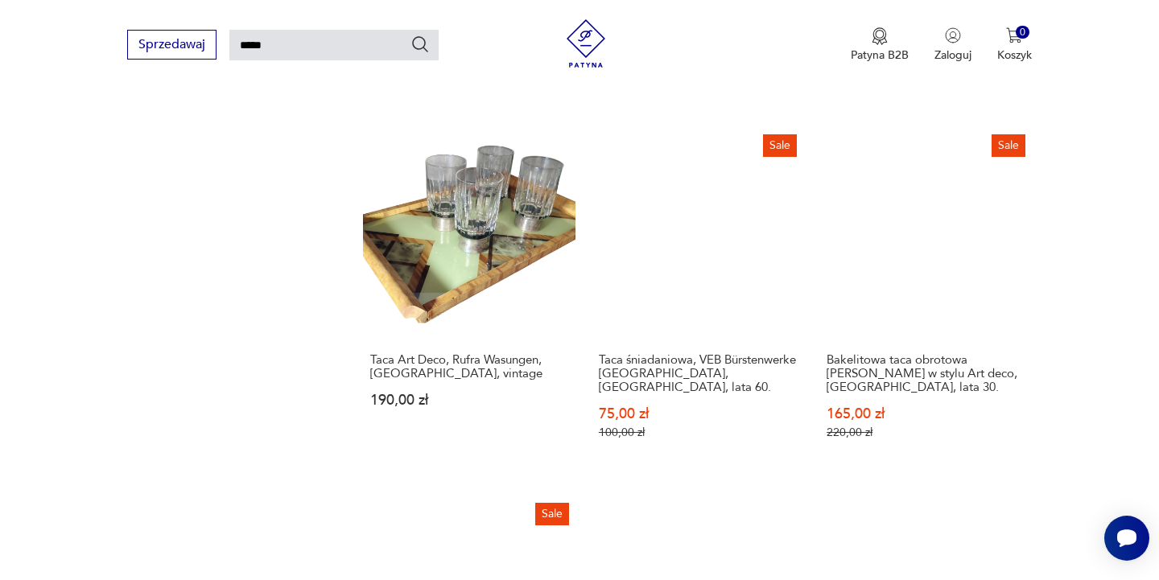
scroll to position [1265, 0]
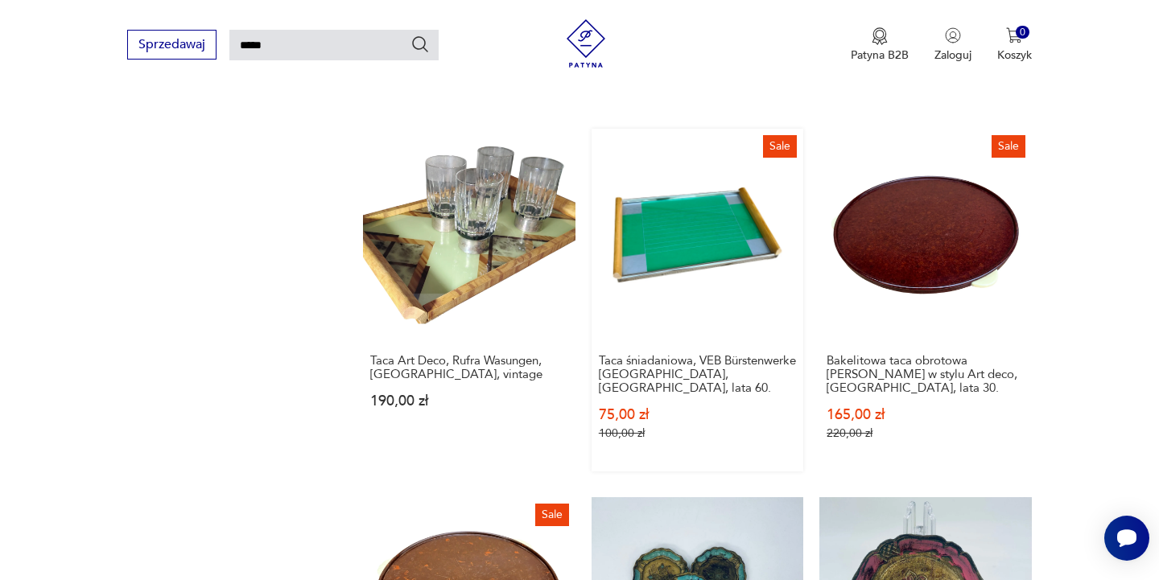
click at [702, 256] on link "Sale Taca śniadaniowa, VEB Bürstenwerke [GEOGRAPHIC_DATA], [GEOGRAPHIC_DATA], l…" at bounding box center [697, 300] width 212 height 342
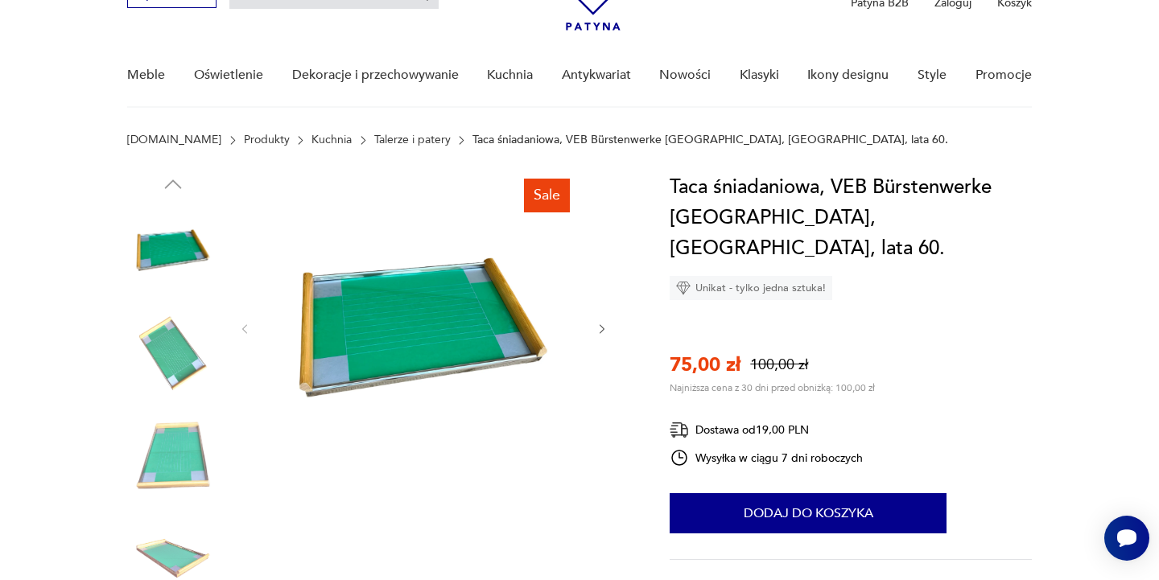
scroll to position [26, 0]
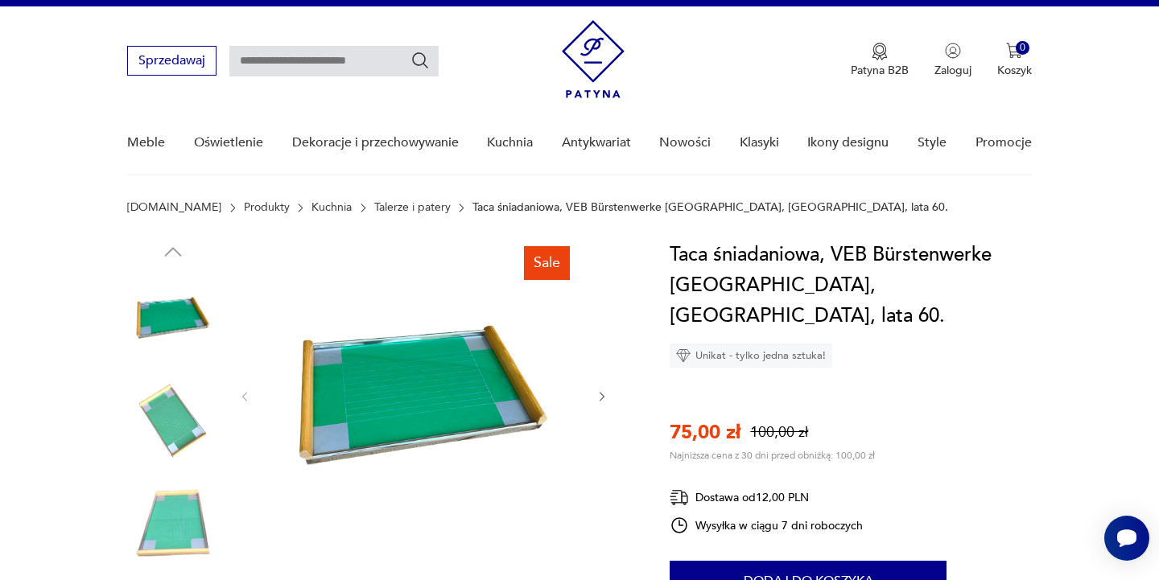
click at [174, 426] on img at bounding box center [173, 421] width 92 height 92
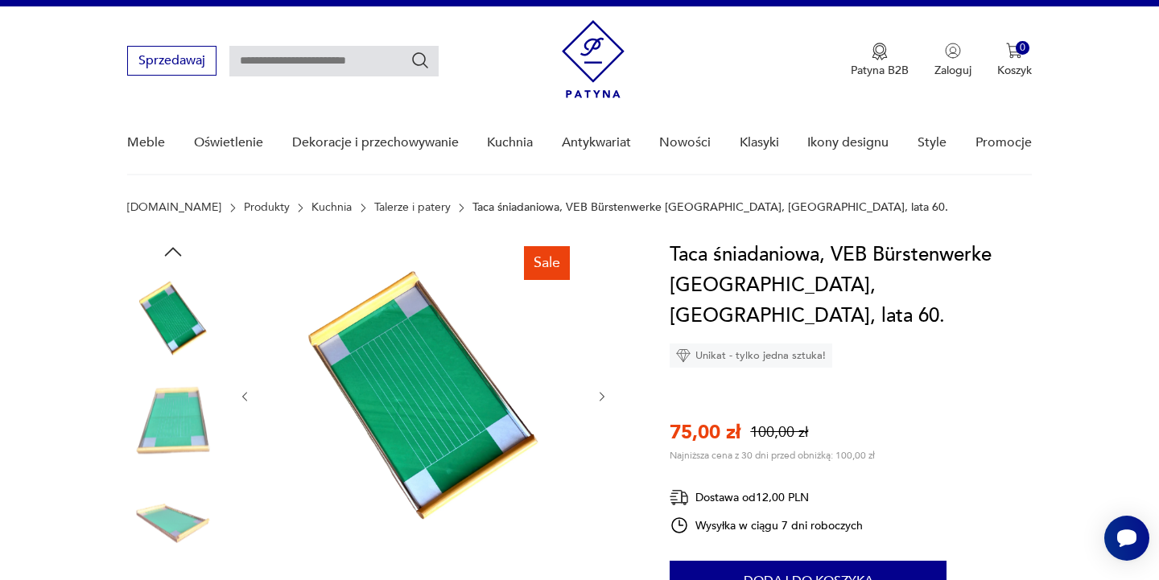
click at [167, 455] on img at bounding box center [173, 421] width 92 height 92
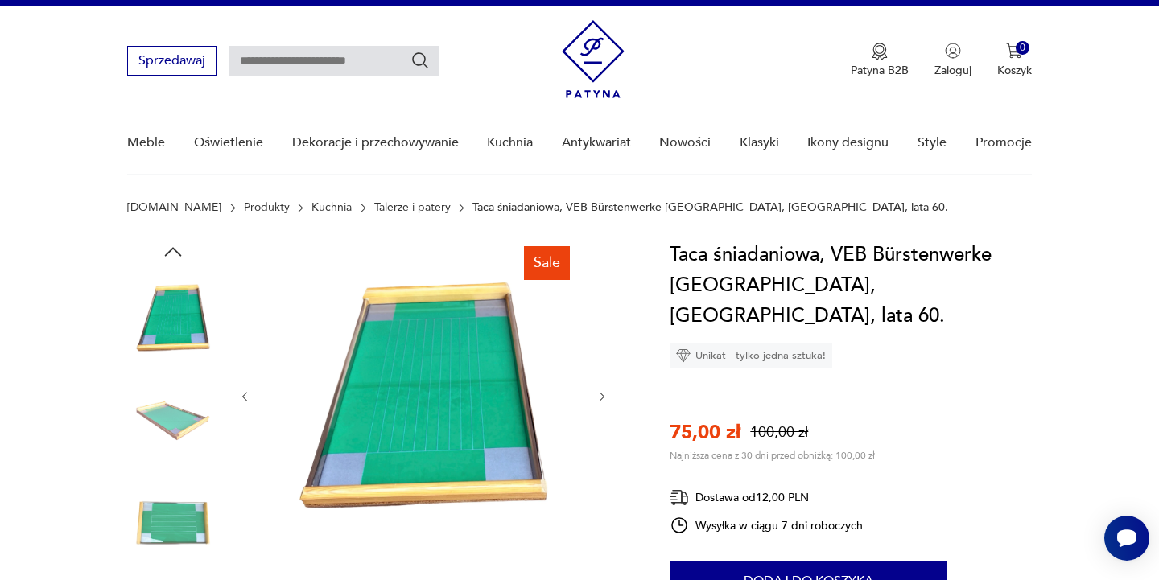
click at [177, 429] on img at bounding box center [173, 421] width 92 height 92
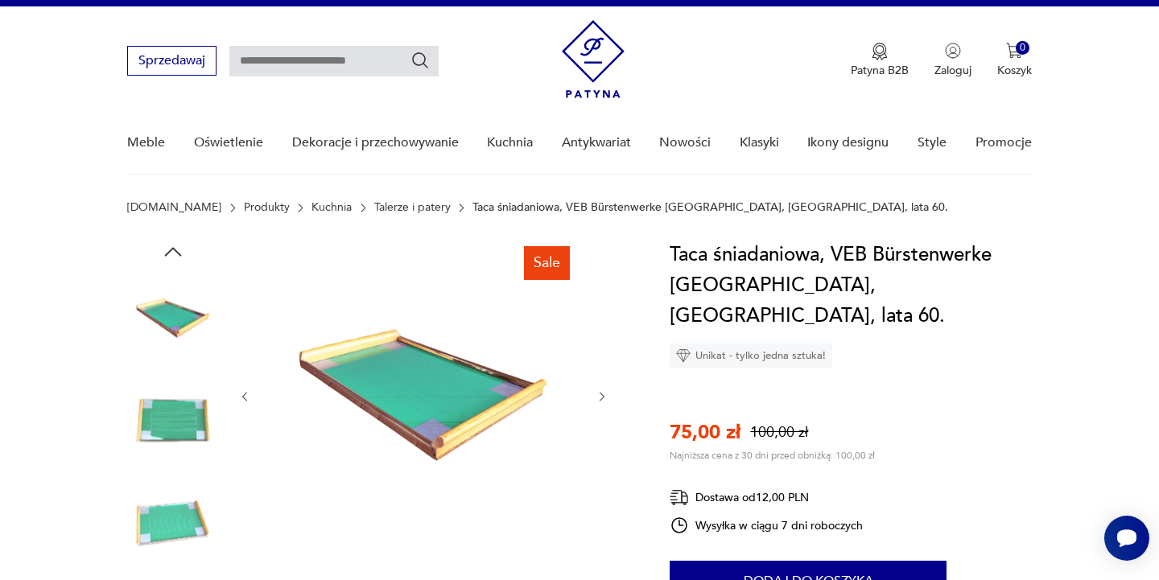
click at [194, 429] on img at bounding box center [173, 421] width 92 height 92
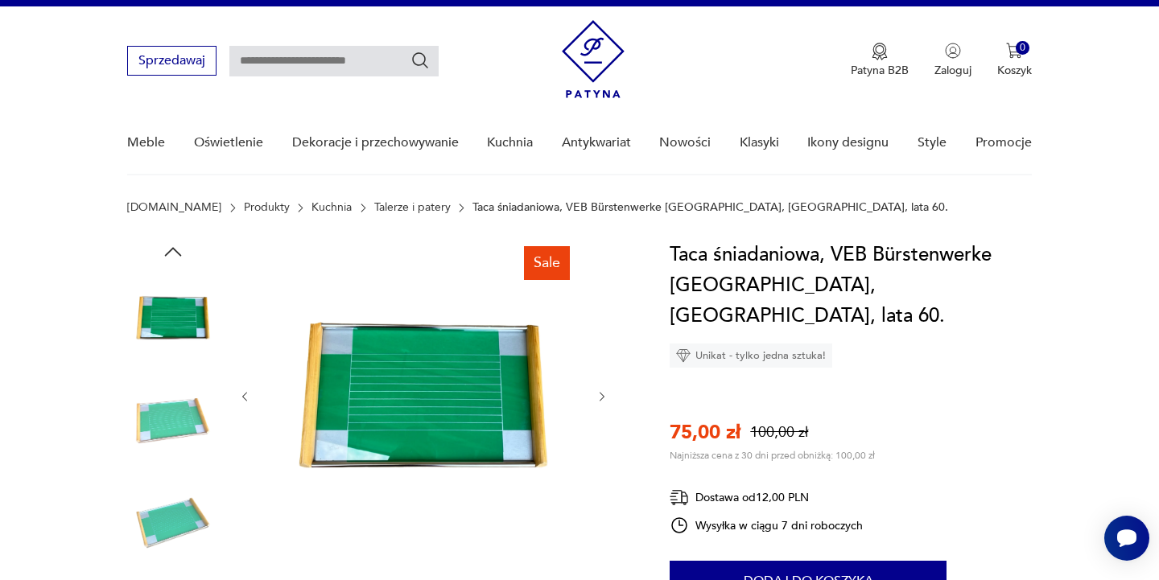
click at [197, 443] on img at bounding box center [173, 421] width 92 height 92
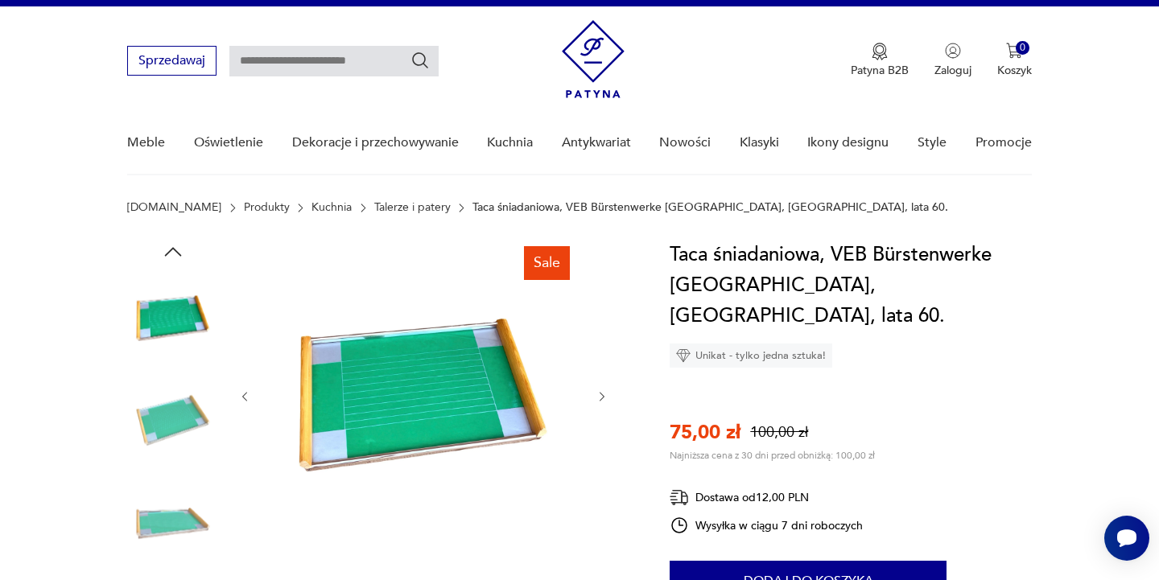
click at [182, 521] on img at bounding box center [173, 523] width 92 height 92
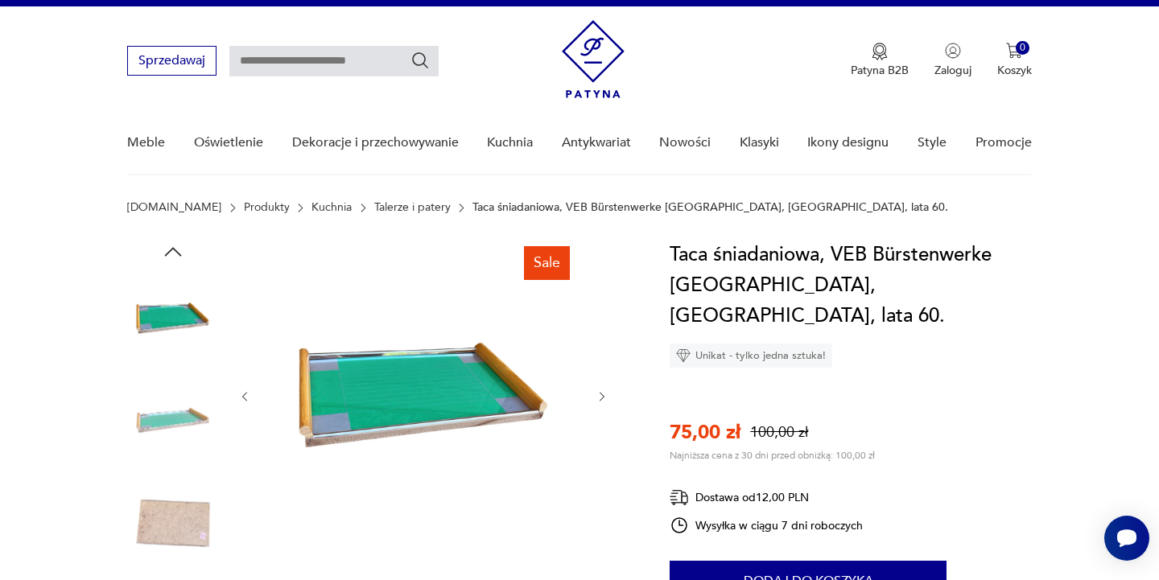
click at [183, 537] on img at bounding box center [173, 523] width 92 height 92
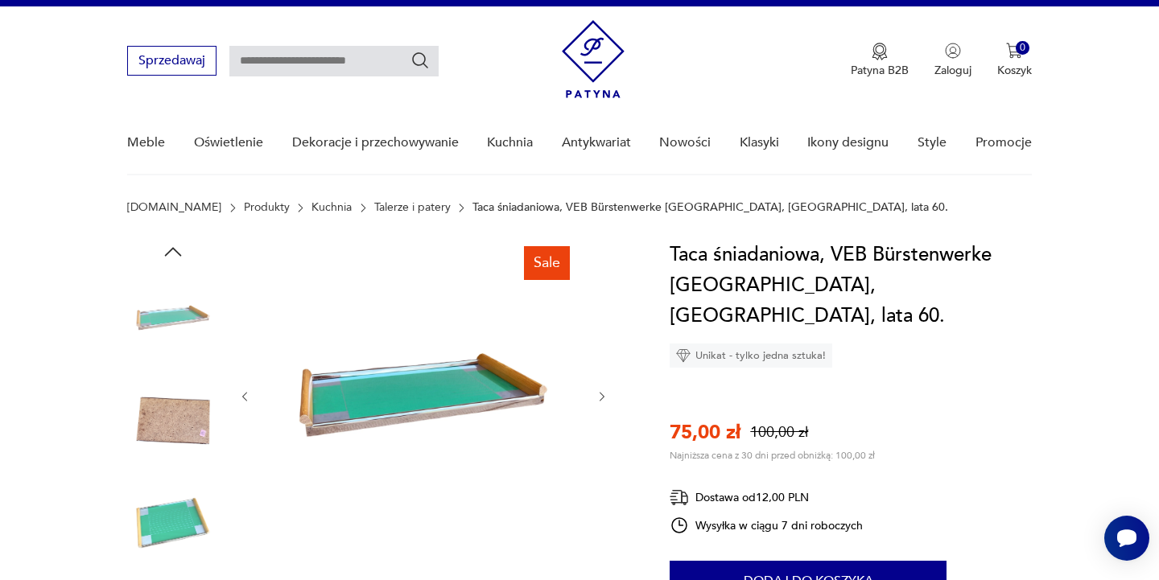
click at [178, 428] on img at bounding box center [173, 421] width 92 height 92
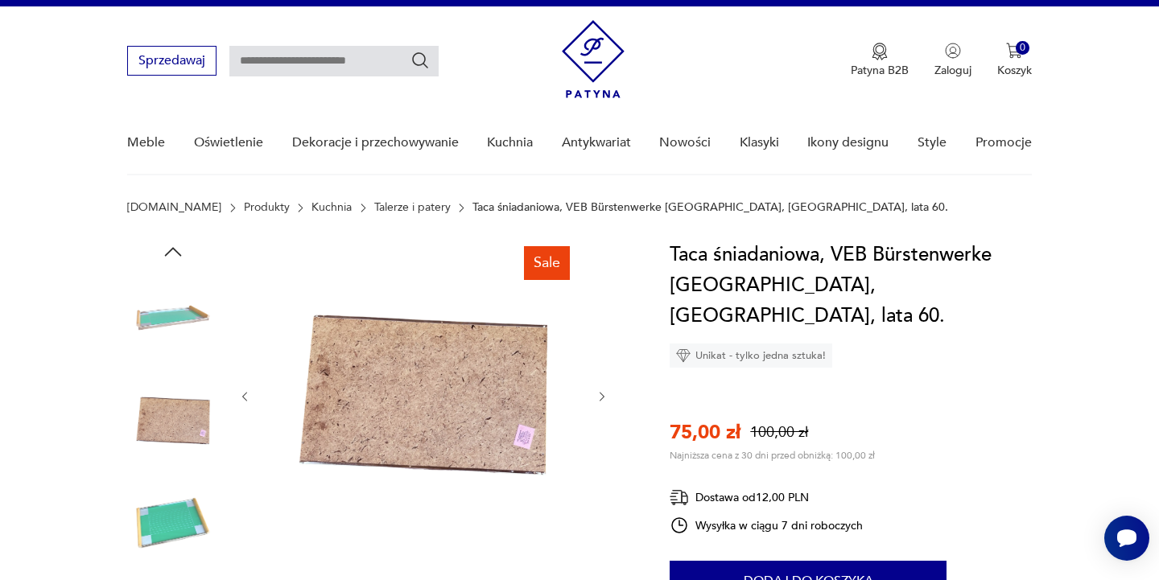
click at [175, 525] on img at bounding box center [173, 523] width 92 height 92
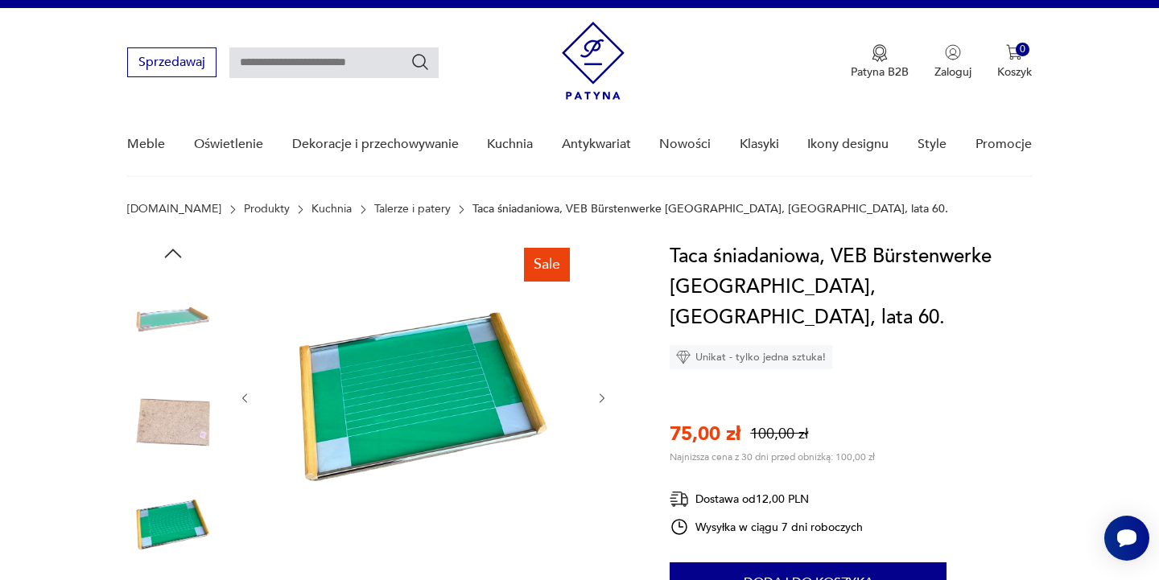
scroll to position [27, 0]
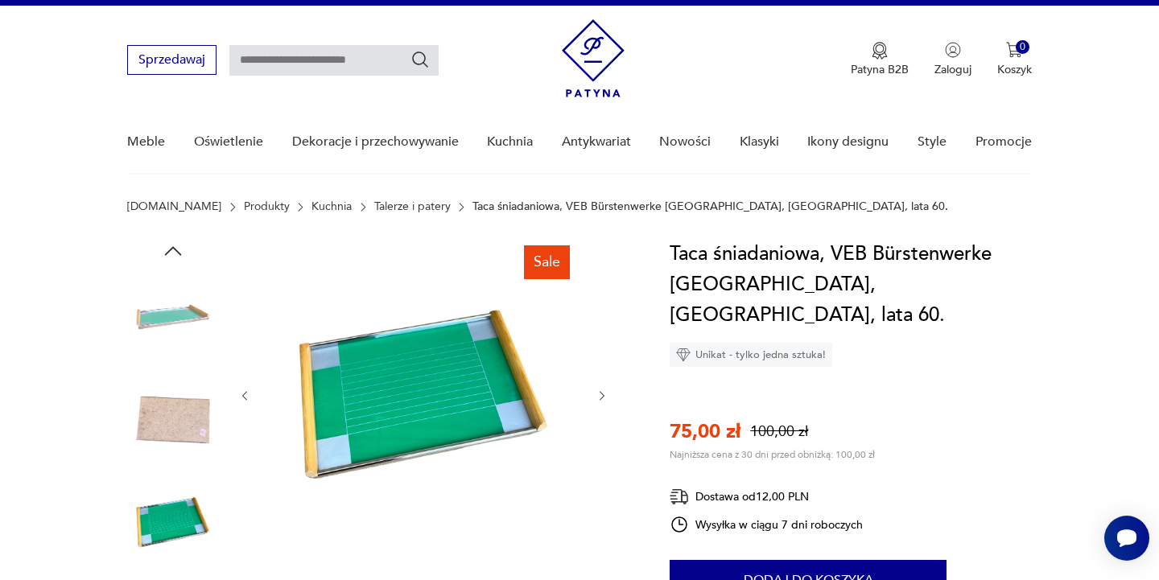
click at [291, 62] on input "text" at bounding box center [333, 60] width 209 height 31
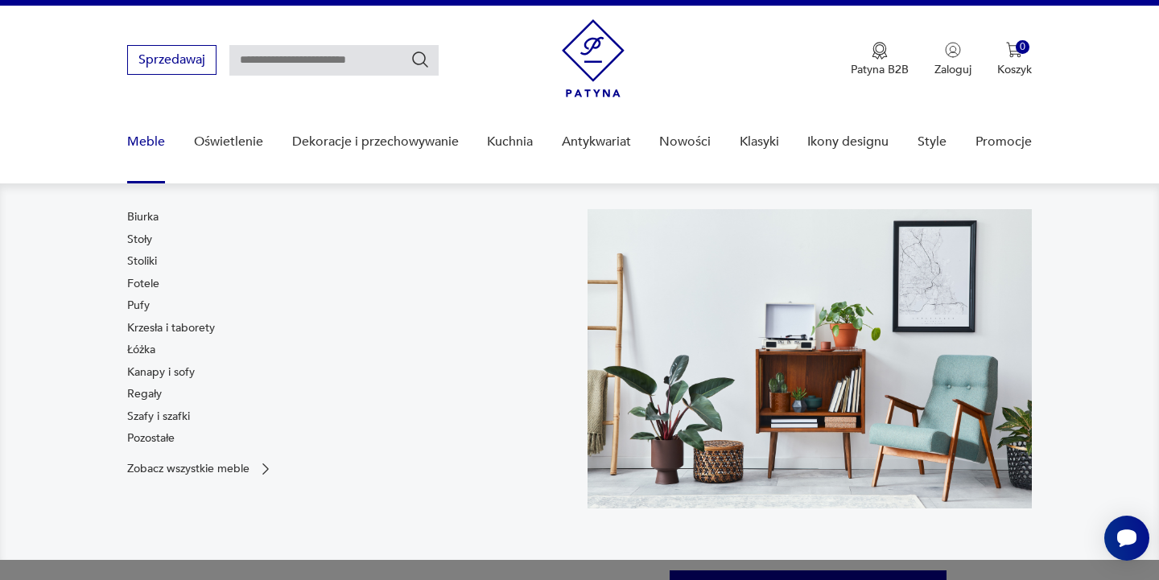
click at [204, 144] on link "Oświetlenie" at bounding box center [228, 142] width 69 height 62
click at [233, 141] on link "Oświetlenie" at bounding box center [228, 142] width 69 height 62
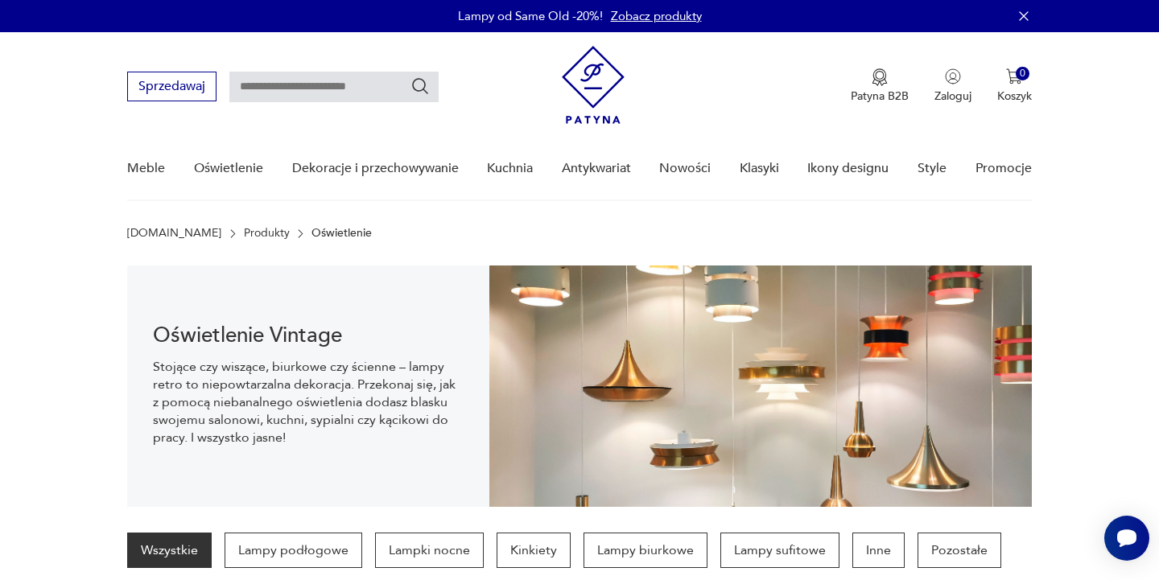
click at [342, 87] on input "text" at bounding box center [333, 87] width 209 height 31
type input "**********"
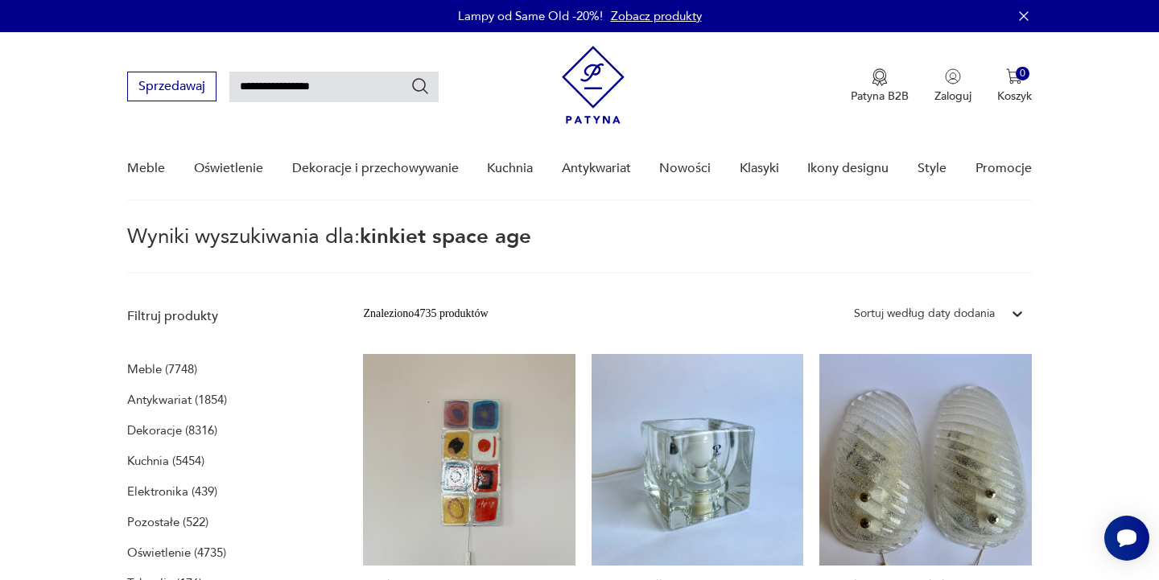
type input "**********"
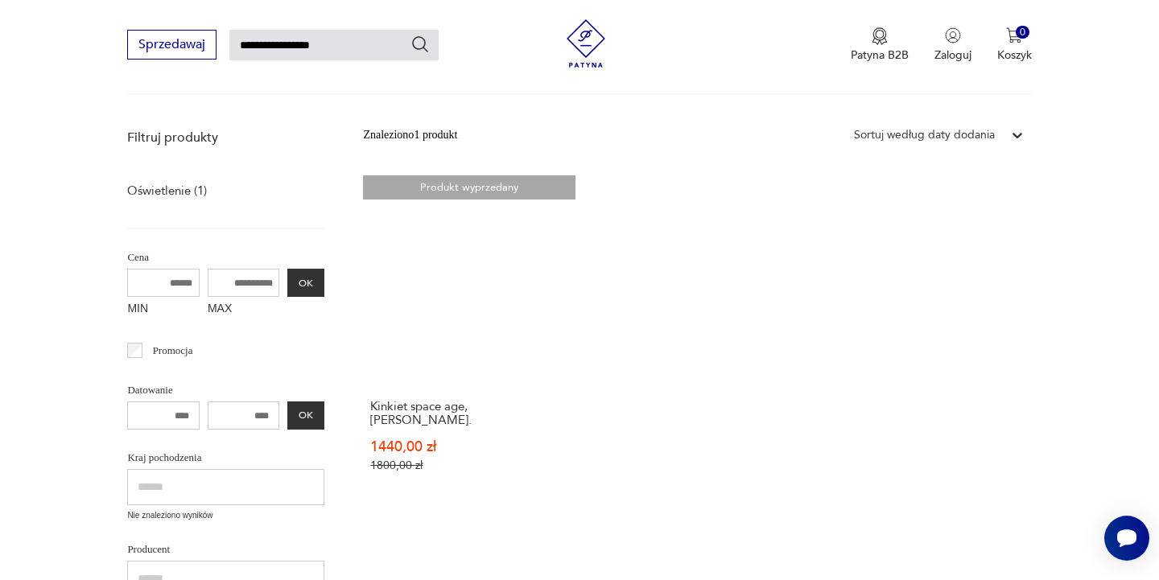
scroll to position [186, 0]
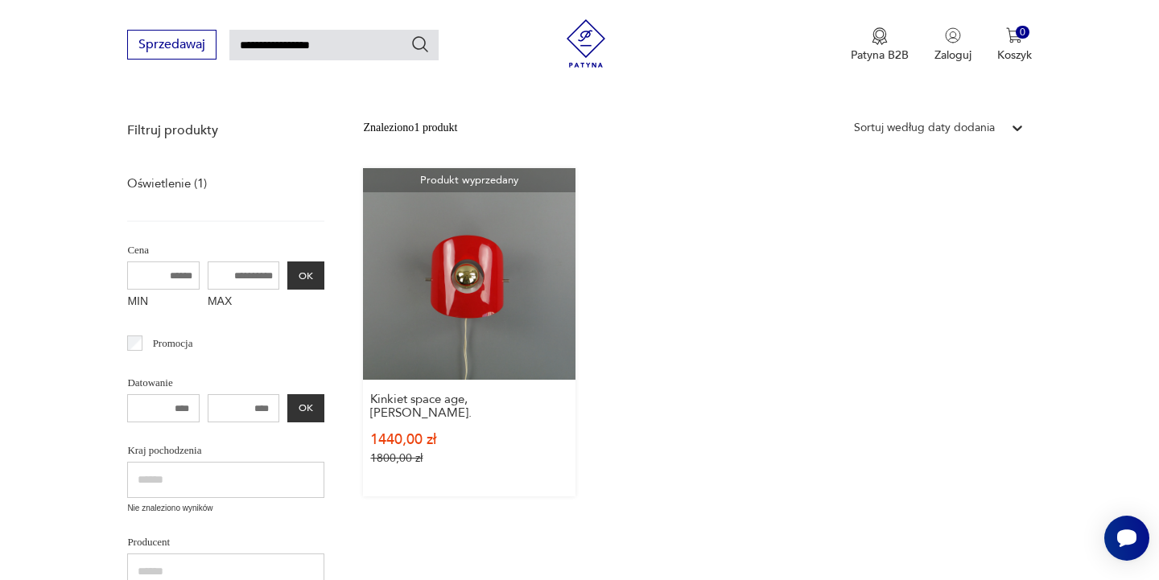
click at [471, 312] on link "Produkt wyprzedany Kinkiet space age, Polam. 1440,00 zł 1800,00 zł" at bounding box center [469, 332] width 212 height 328
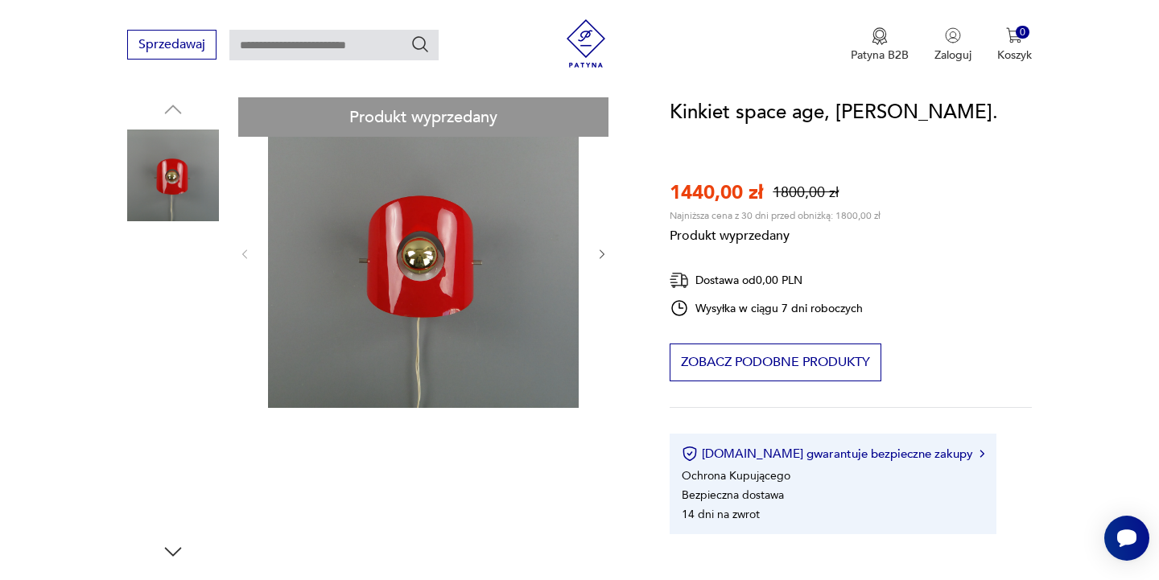
scroll to position [187, 0]
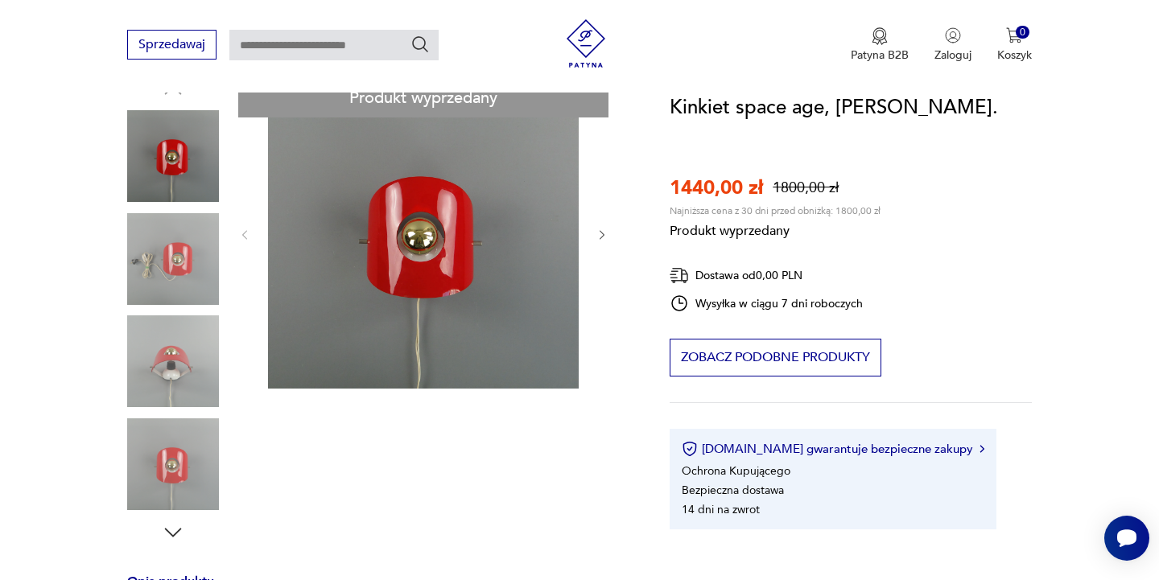
click at [155, 268] on div "Produkt wyprzedany Opis produktu Kinkiet Space Age. Wytwórnia : Warszawskie Zak…" at bounding box center [379, 497] width 504 height 839
click at [163, 362] on div "Produkt wyprzedany Opis produktu Kinkiet Space Age. Wytwórnia : Warszawskie Zak…" at bounding box center [379, 497] width 504 height 839
drag, startPoint x: 608, startPoint y: 234, endPoint x: 591, endPoint y: 239, distance: 17.6
click at [607, 234] on div "Produkt wyprzedany Opis produktu Kinkiet Space Age. Wytwórnia : Warszawskie Zak…" at bounding box center [379, 497] width 504 height 839
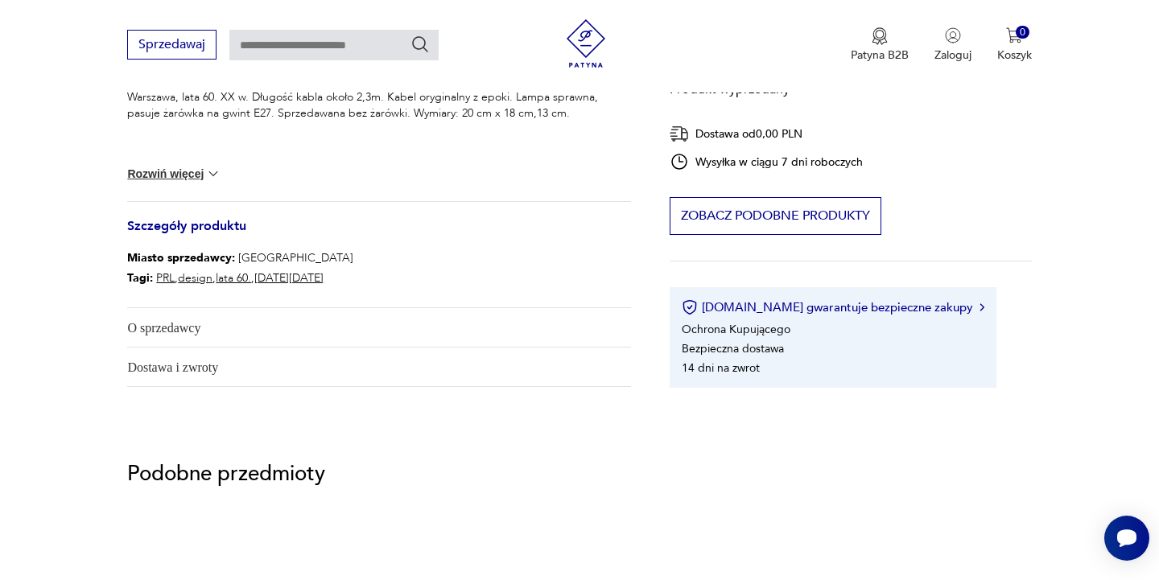
scroll to position [721, 0]
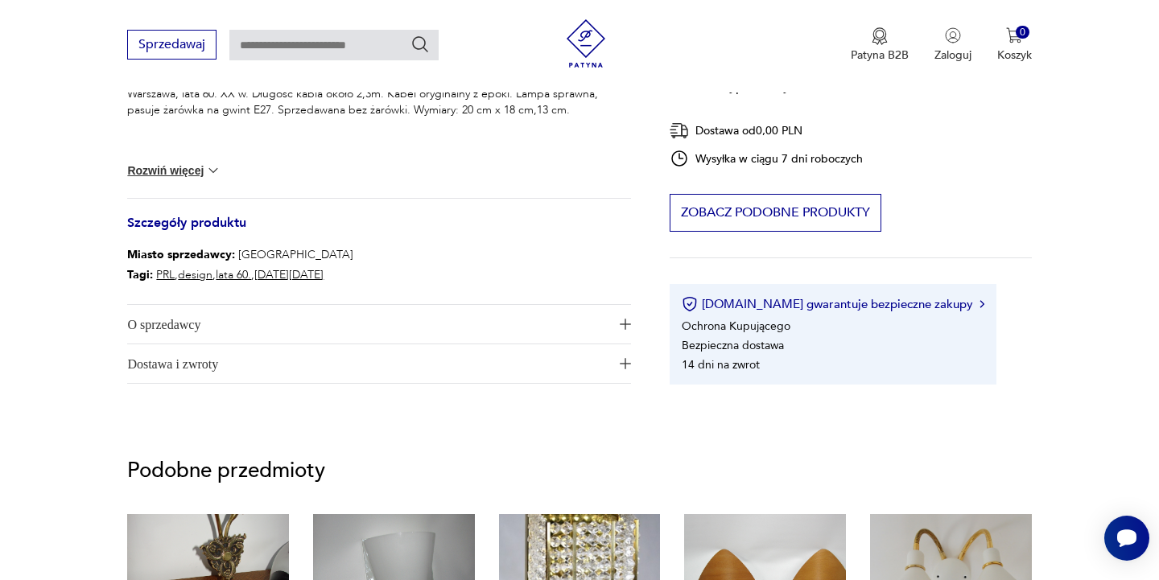
drag, startPoint x: 194, startPoint y: 317, endPoint x: 194, endPoint y: 327, distance: 10.5
click at [194, 320] on span "O sprzedawcy" at bounding box center [367, 324] width 481 height 39
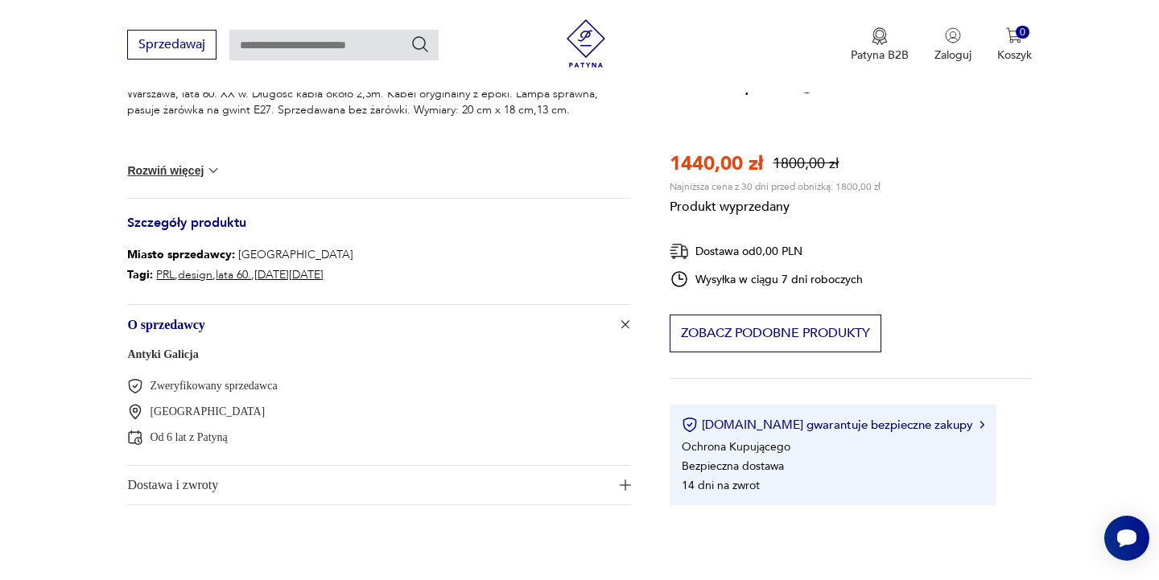
click at [183, 356] on link "Antyki Galicja" at bounding box center [162, 354] width 71 height 12
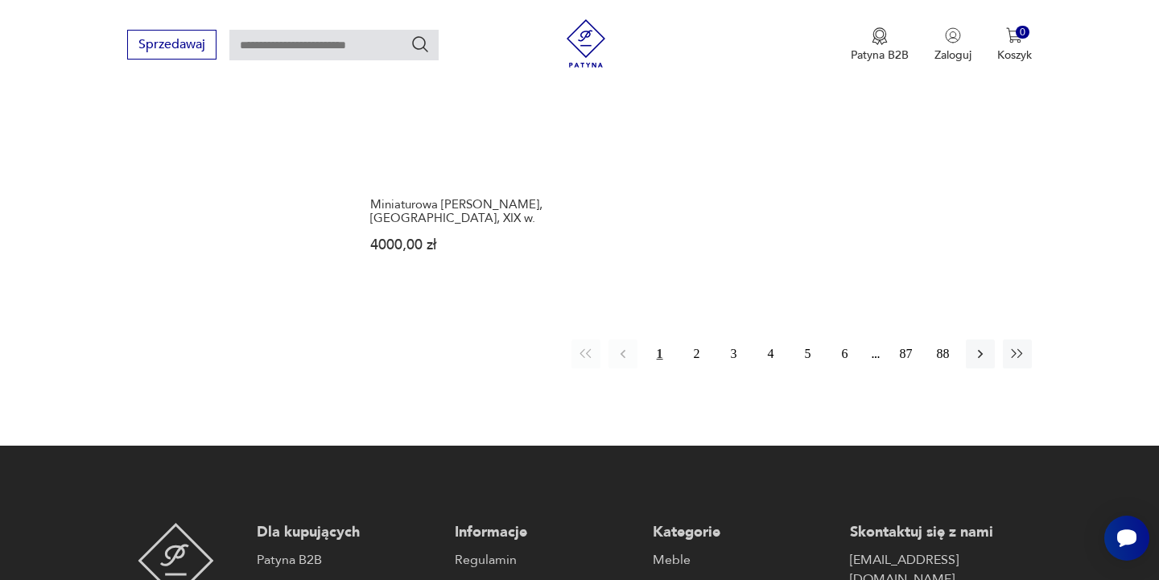
scroll to position [2363, 0]
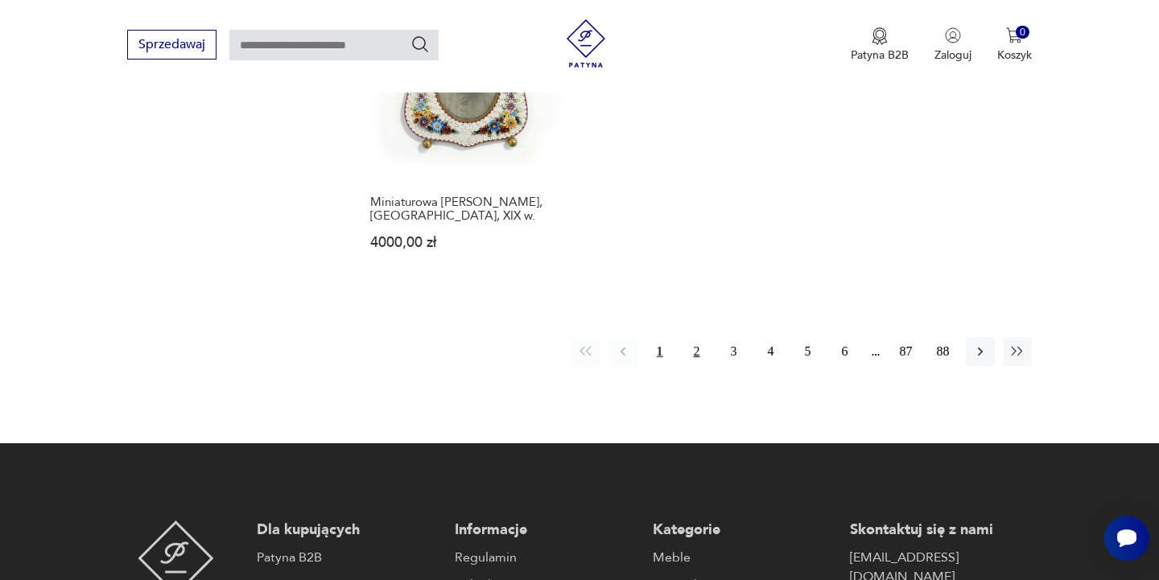
click at [699, 341] on button "2" at bounding box center [696, 351] width 29 height 29
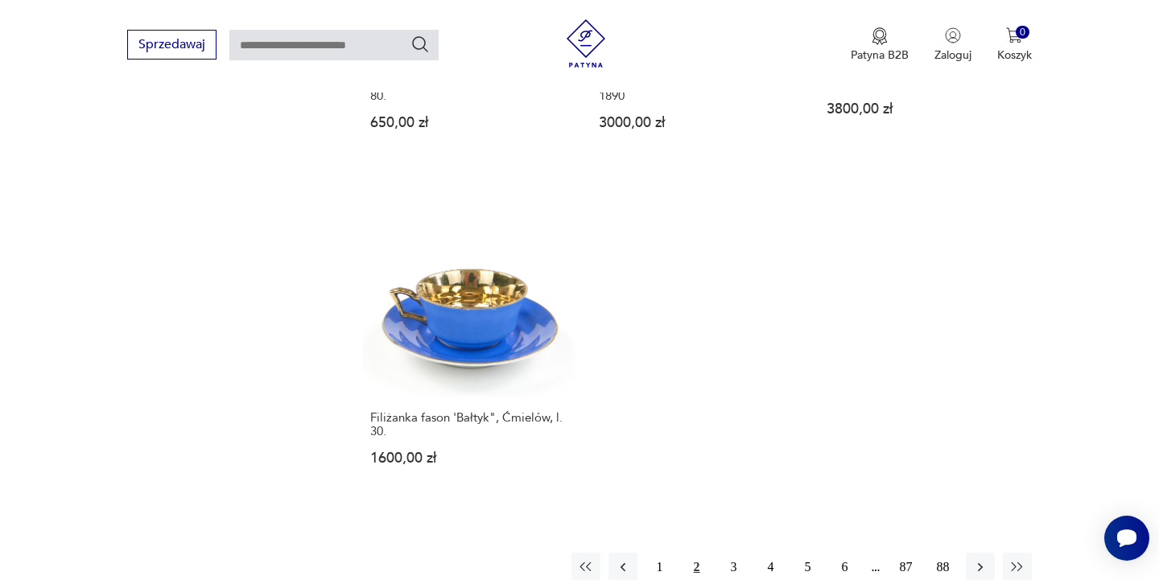
scroll to position [2205, 0]
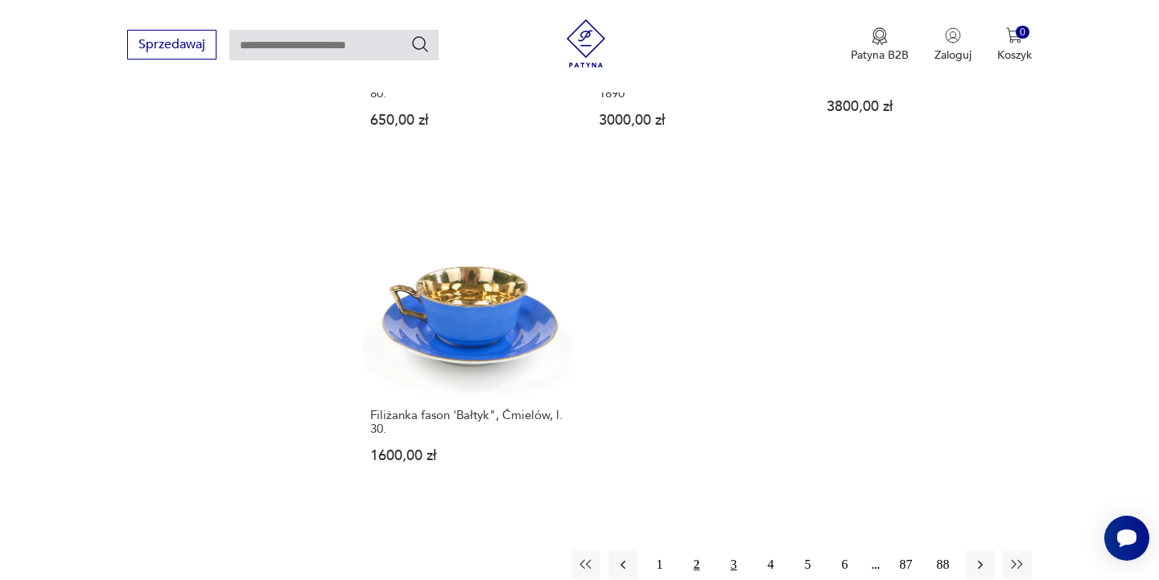
click at [735, 550] on button "3" at bounding box center [733, 564] width 29 height 29
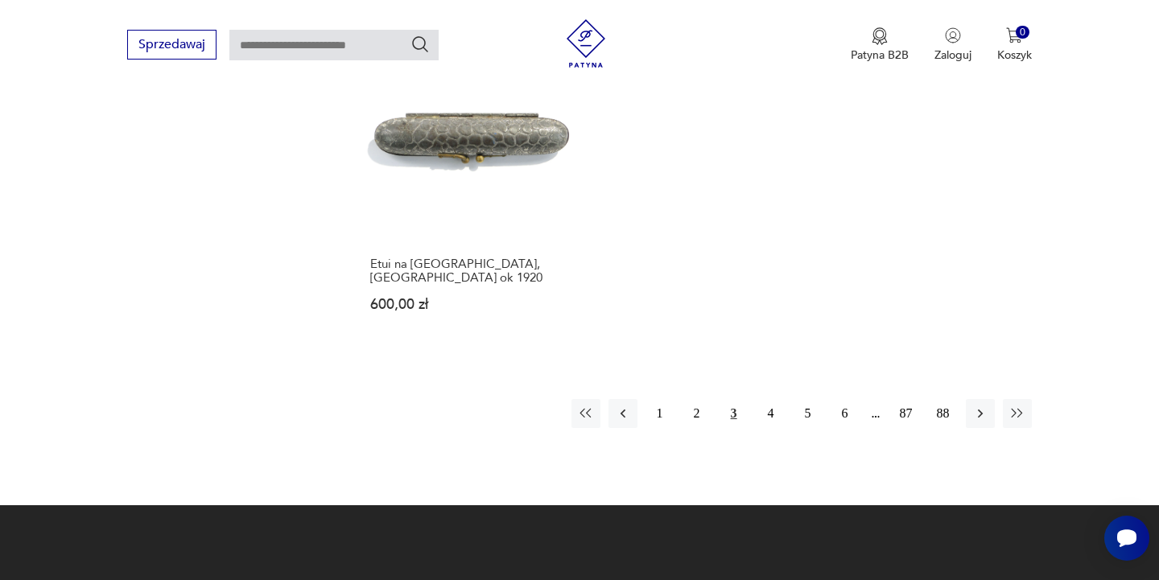
scroll to position [2355, 0]
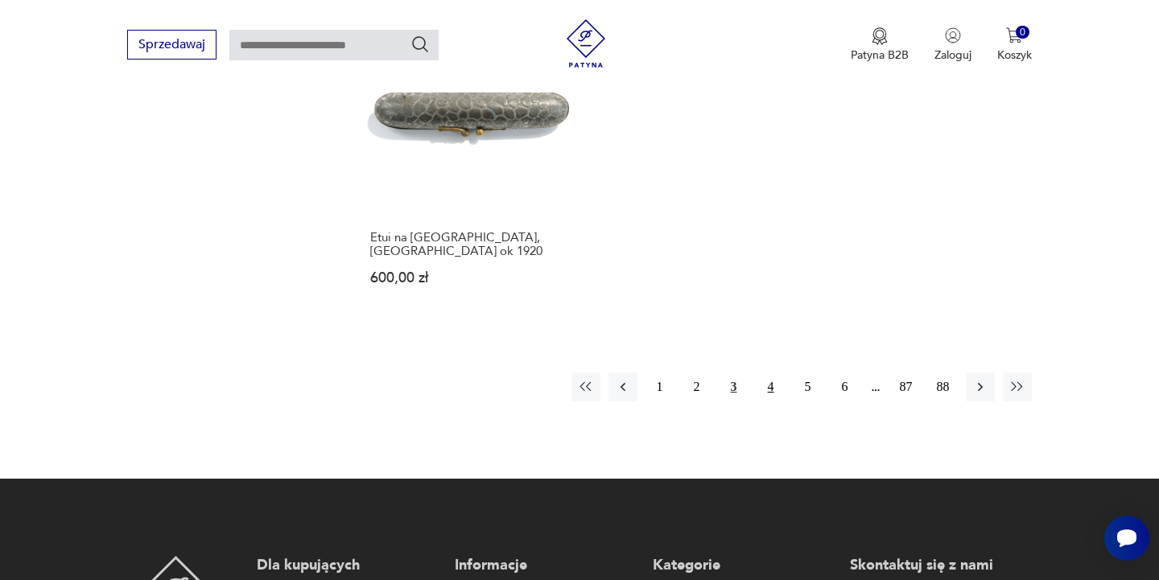
click at [771, 373] on button "4" at bounding box center [770, 387] width 29 height 29
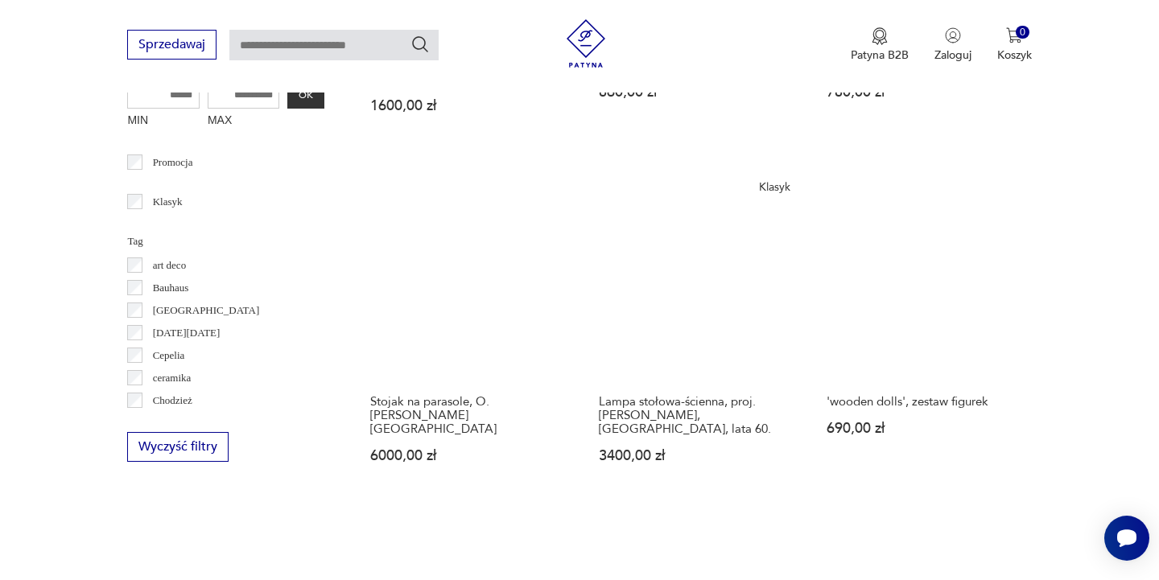
scroll to position [798, 0]
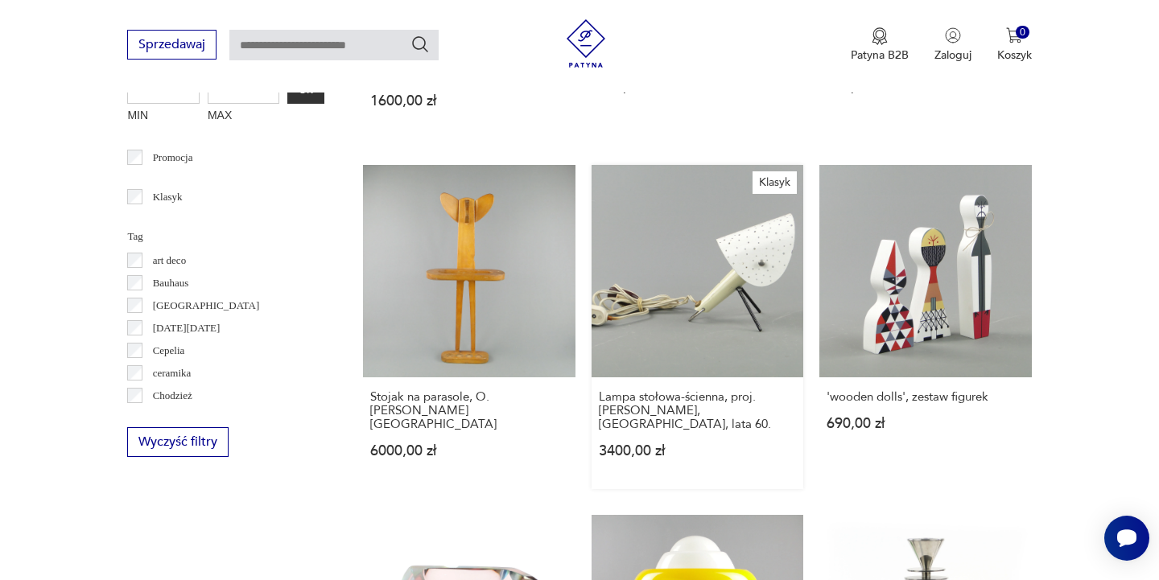
click at [696, 266] on link "Klasyk Lampa stołowa-ścienna, proj. [PERSON_NAME], [GEOGRAPHIC_DATA], lata 60. …" at bounding box center [697, 326] width 212 height 323
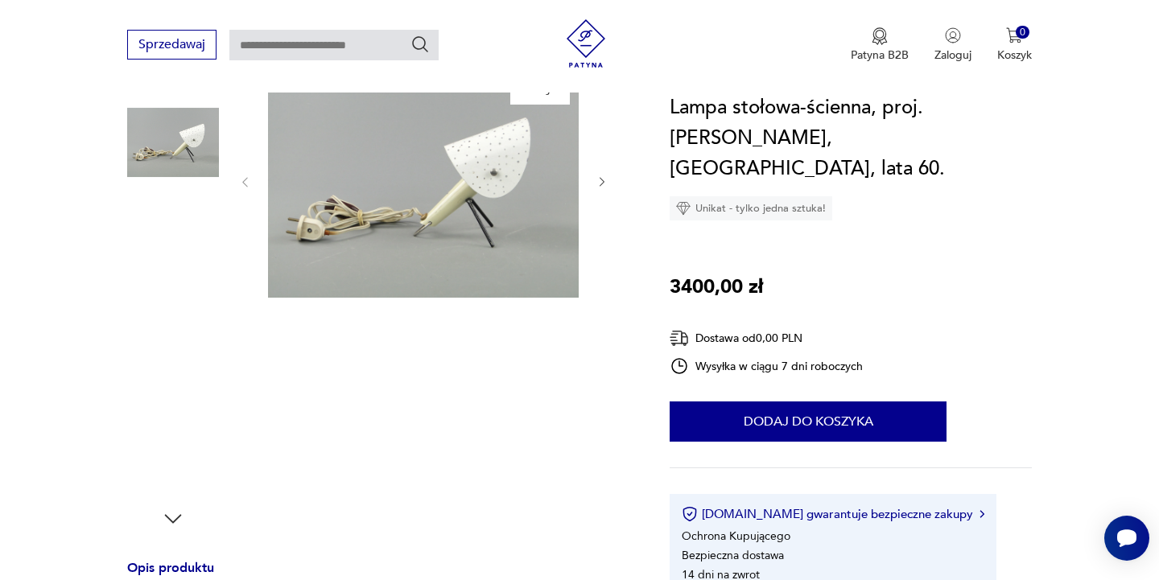
scroll to position [207, 0]
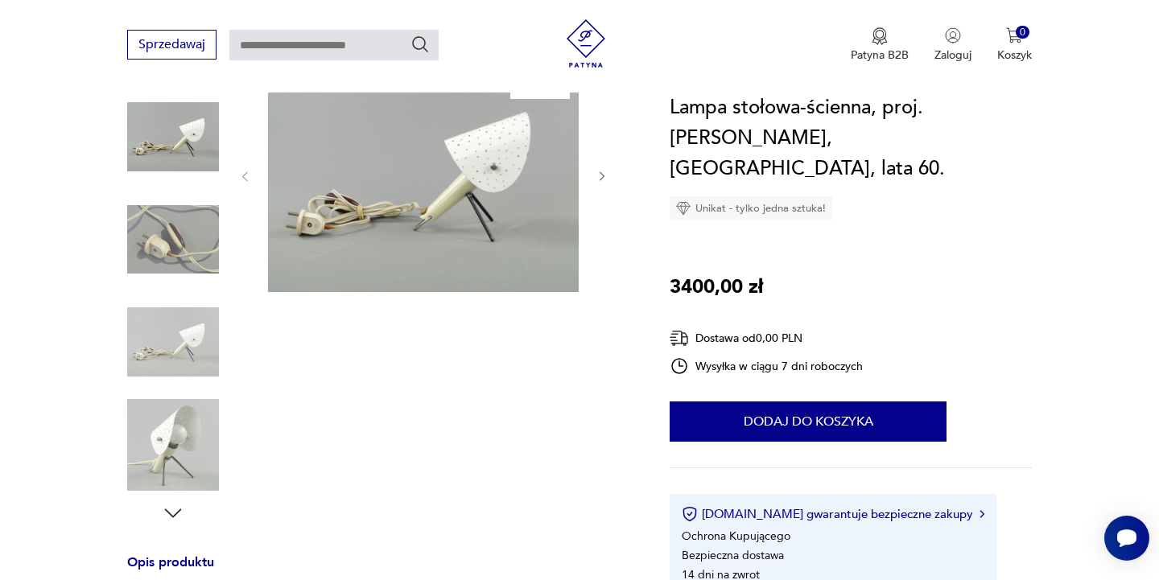
click at [193, 240] on img at bounding box center [173, 240] width 92 height 92
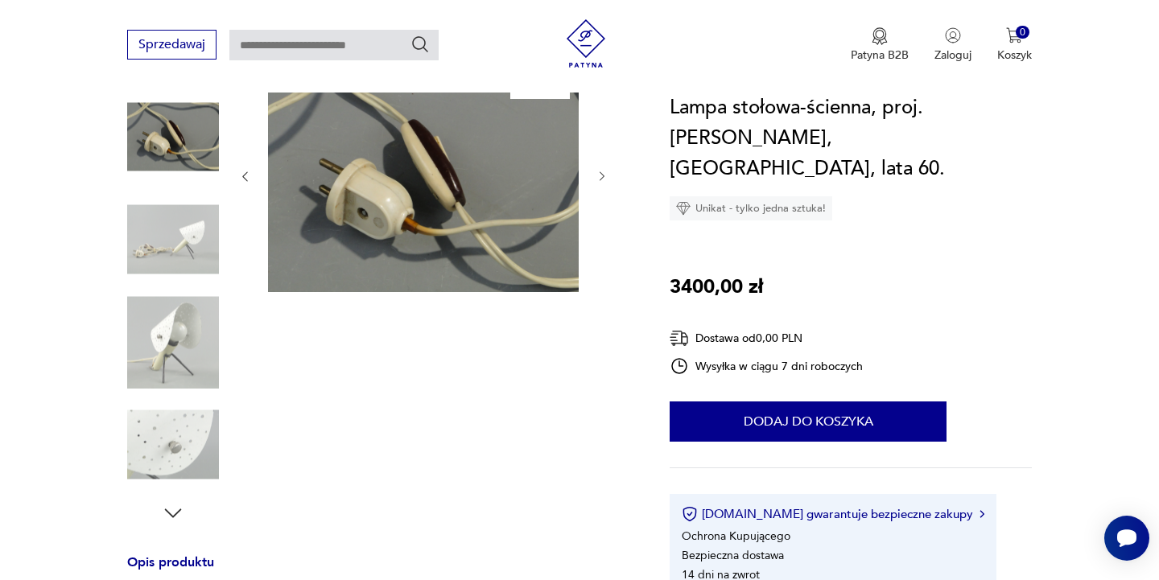
click at [177, 351] on img at bounding box center [173, 342] width 92 height 92
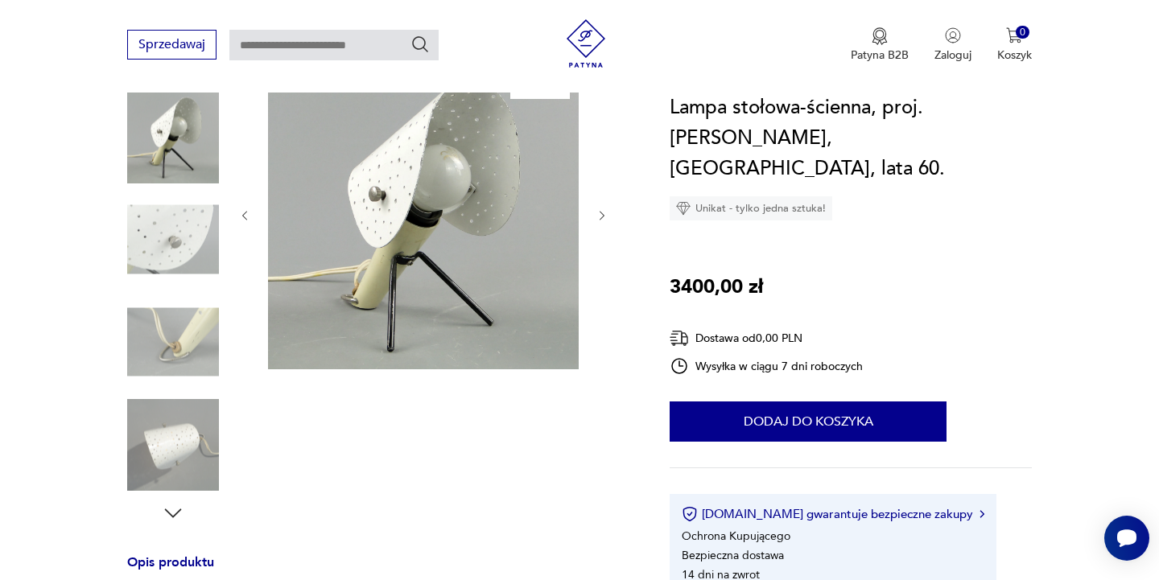
click at [183, 433] on img at bounding box center [173, 445] width 92 height 92
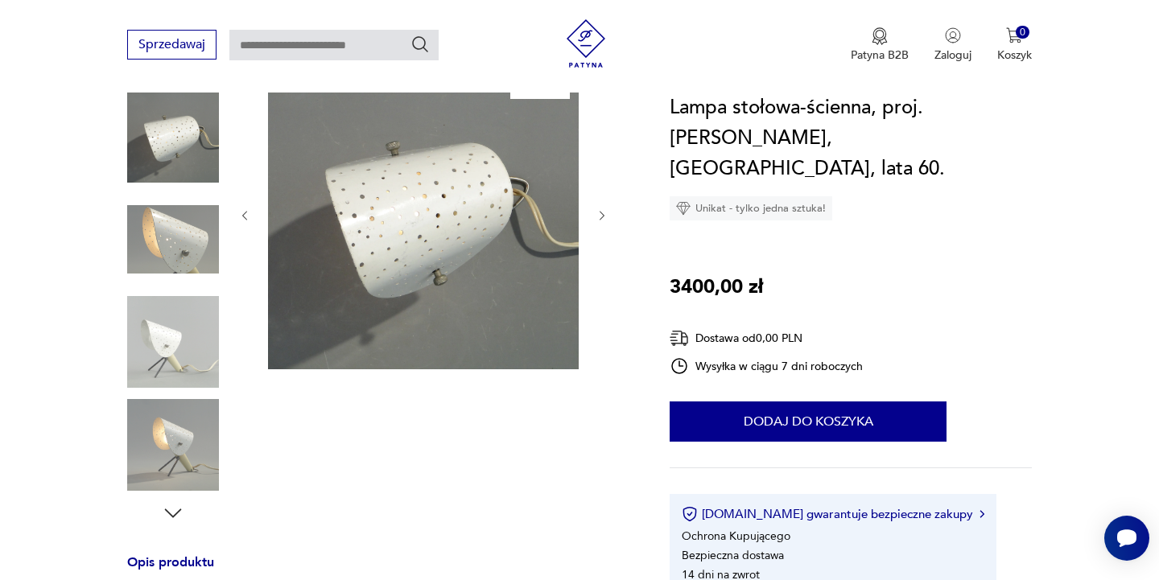
click at [187, 452] on img at bounding box center [173, 445] width 92 height 92
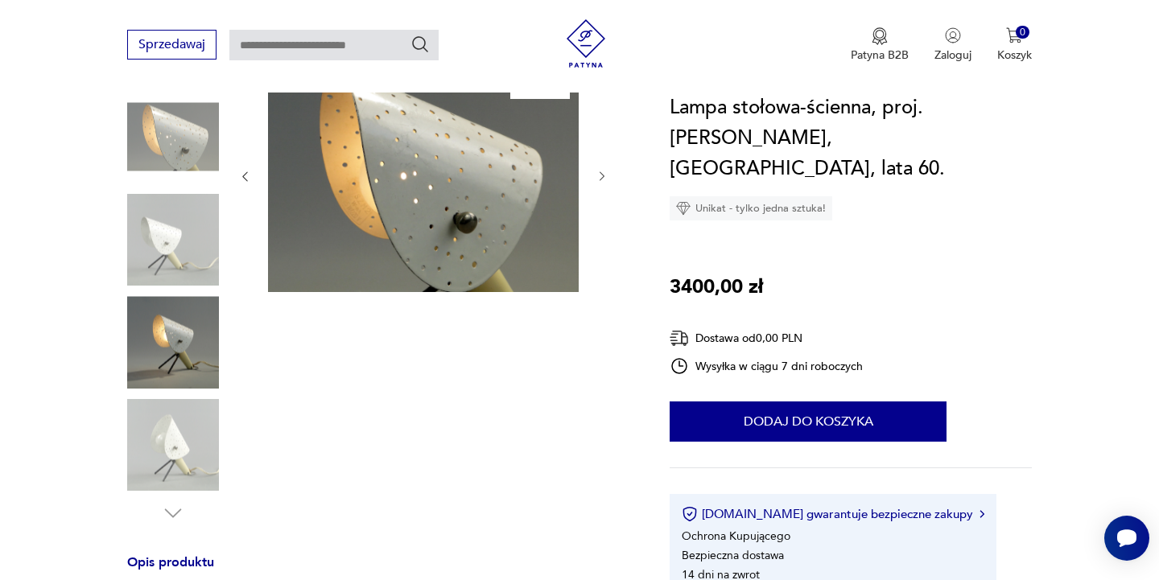
click at [188, 451] on img at bounding box center [173, 445] width 92 height 92
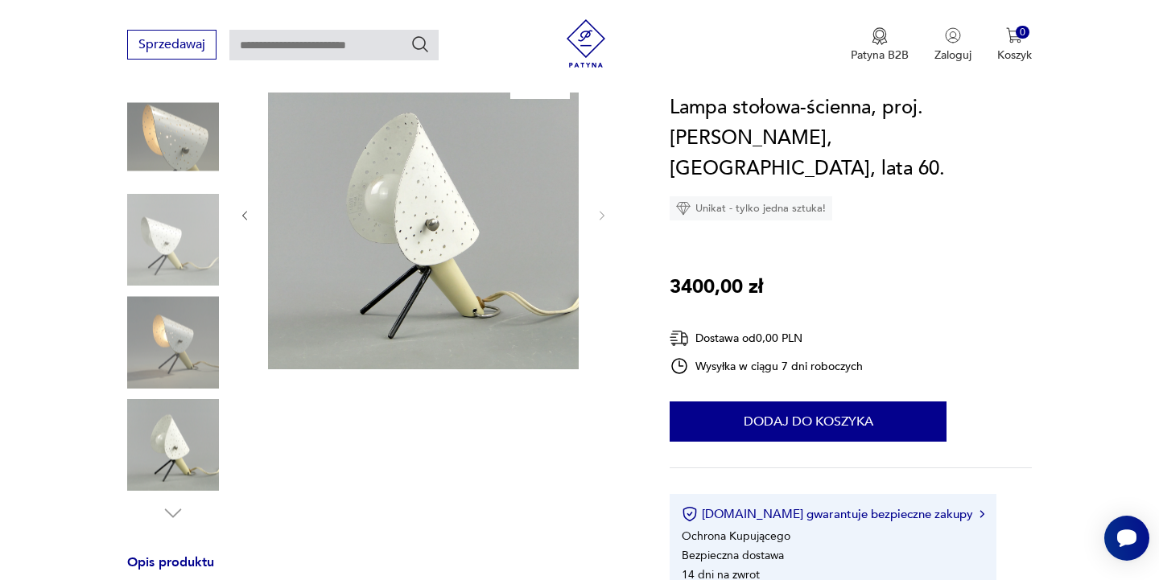
click at [181, 463] on img at bounding box center [173, 445] width 92 height 92
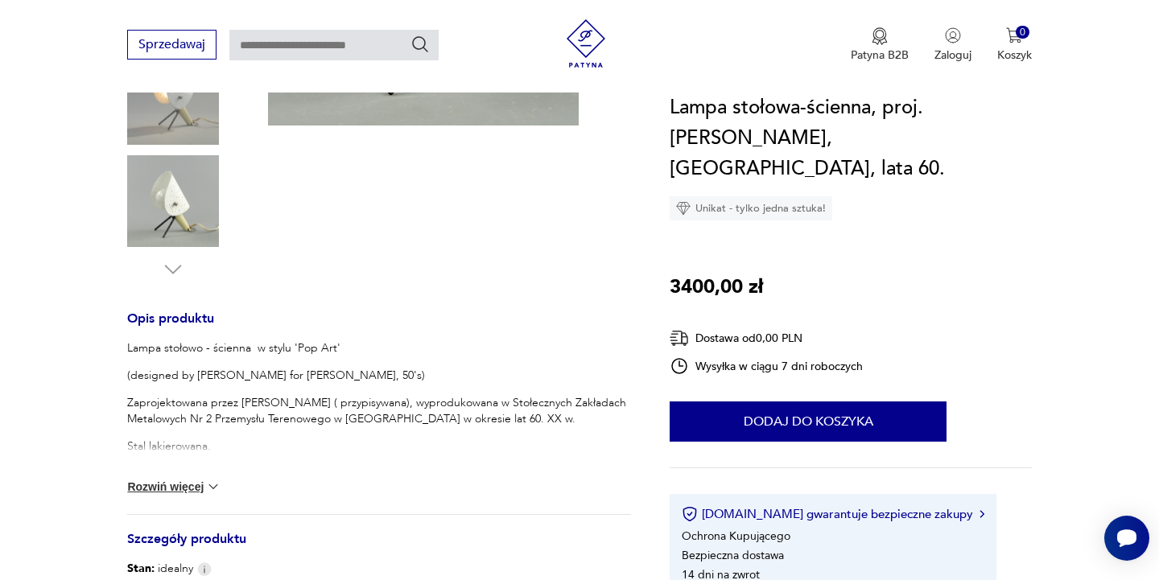
scroll to position [444, 0]
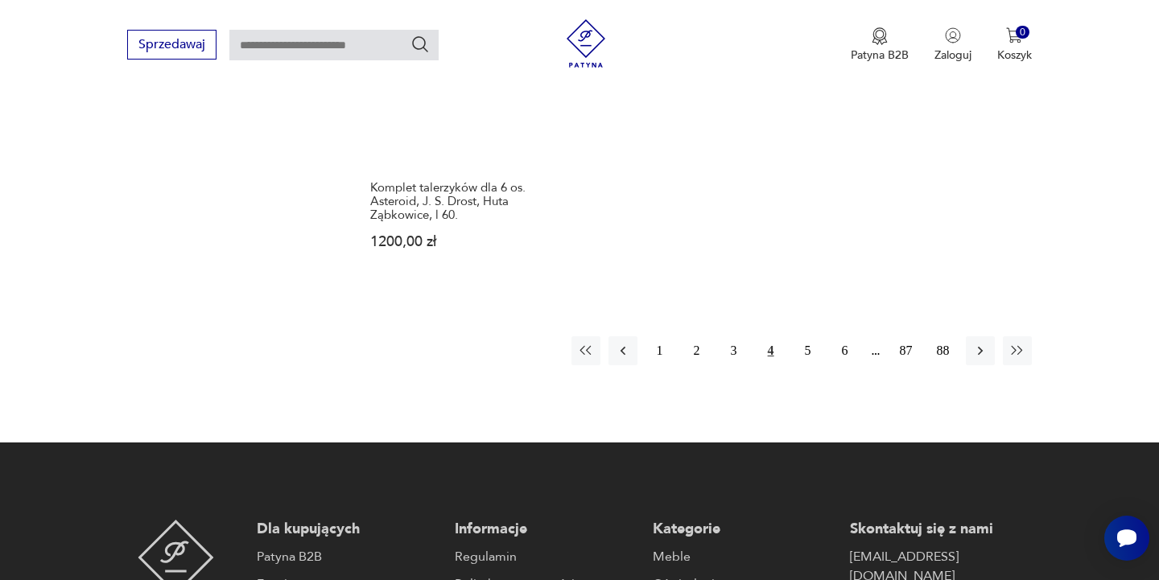
scroll to position [2355, 0]
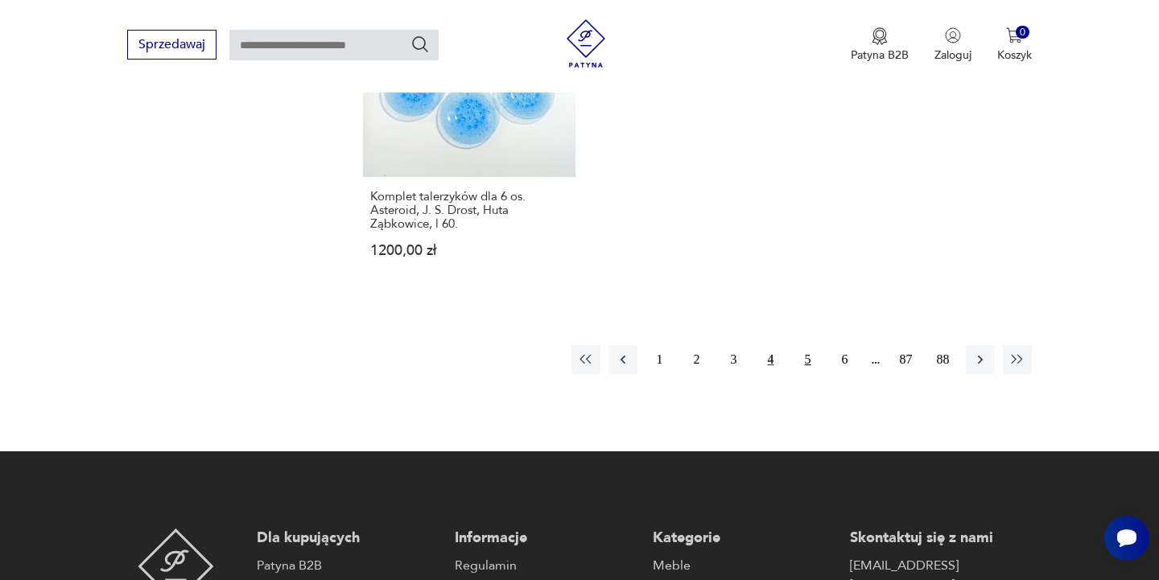
click at [805, 345] on button "5" at bounding box center [807, 359] width 29 height 29
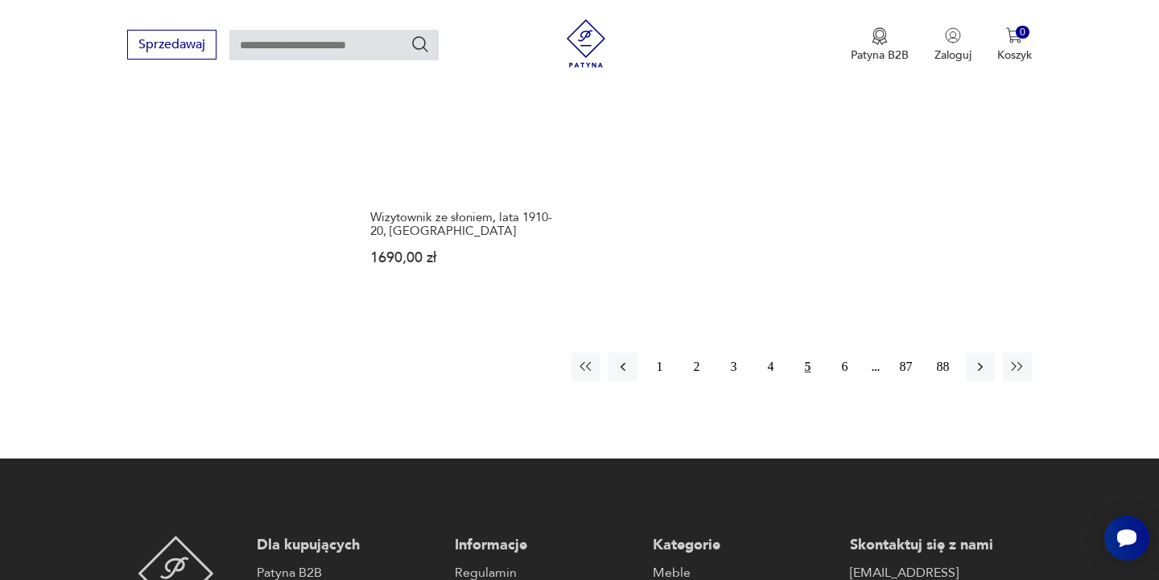
scroll to position [2363, 0]
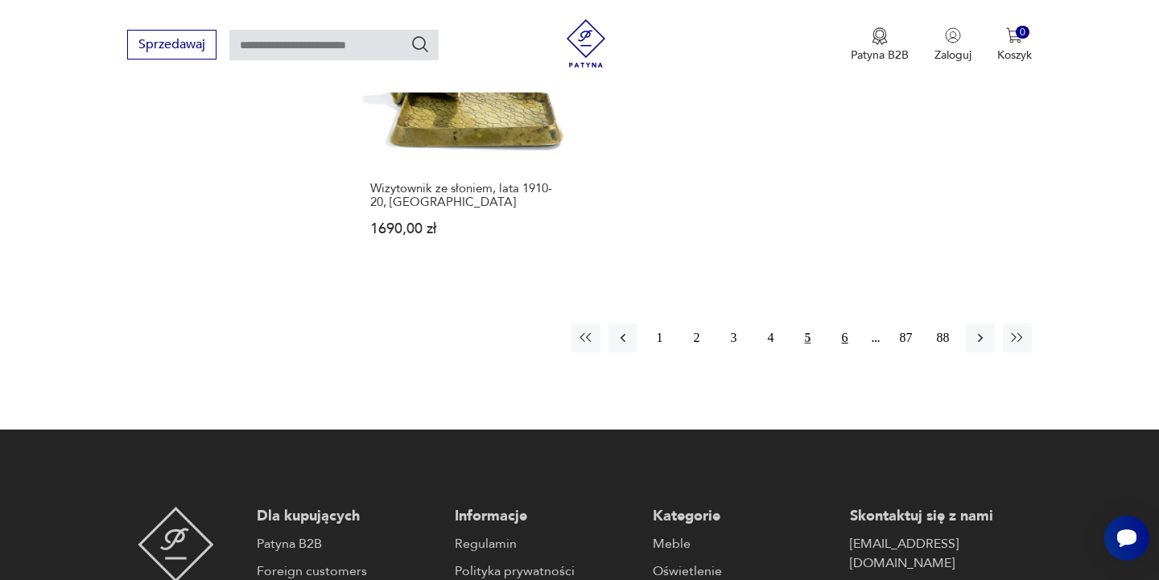
click at [846, 330] on button "6" at bounding box center [844, 337] width 29 height 29
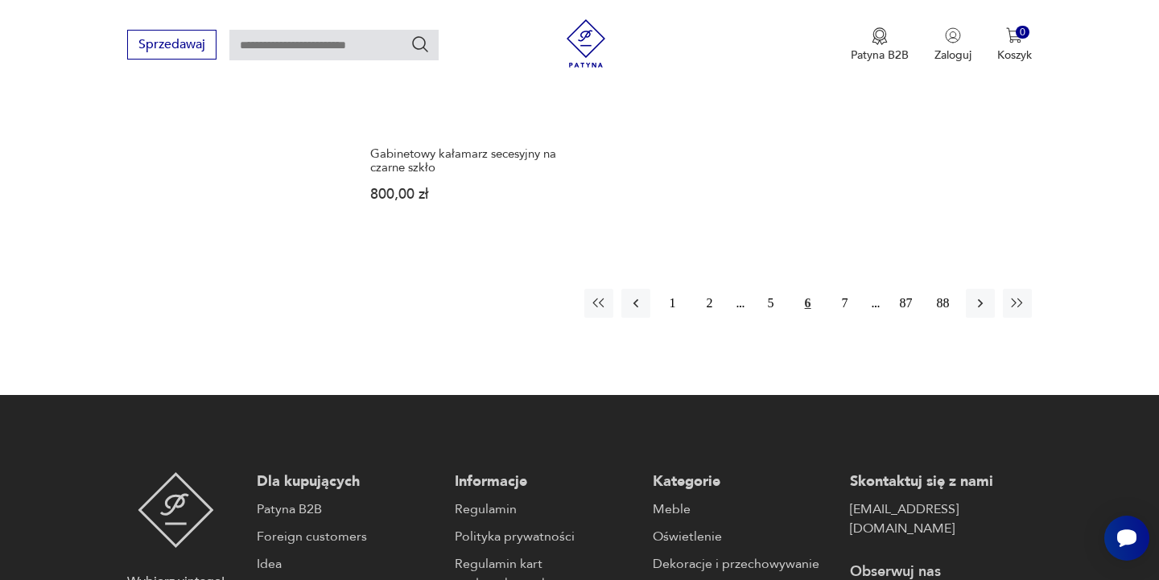
scroll to position [2433, 0]
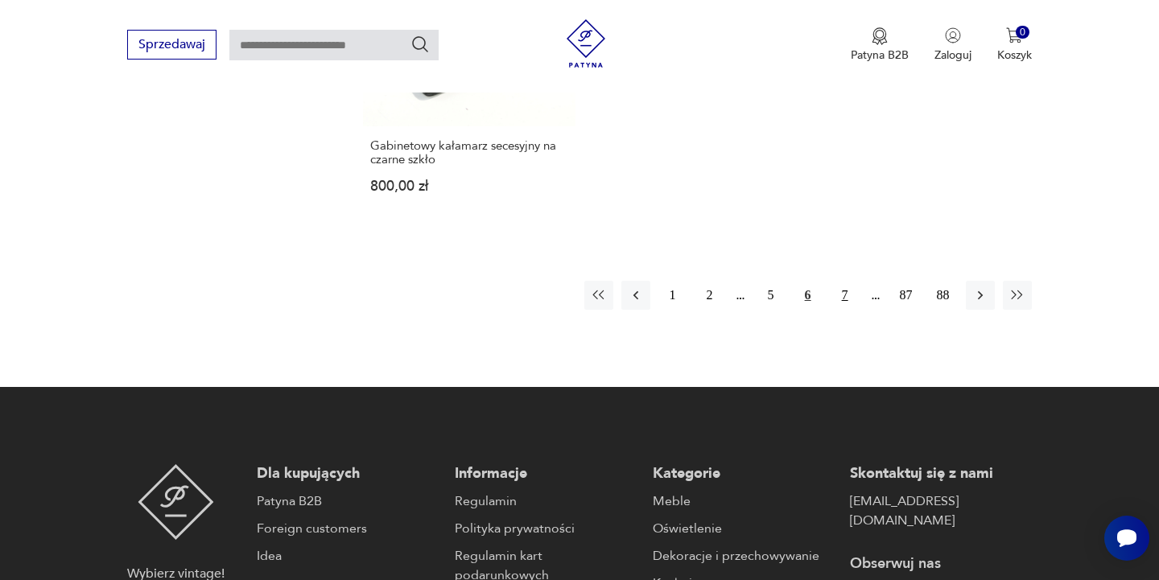
click at [841, 281] on button "7" at bounding box center [844, 295] width 29 height 29
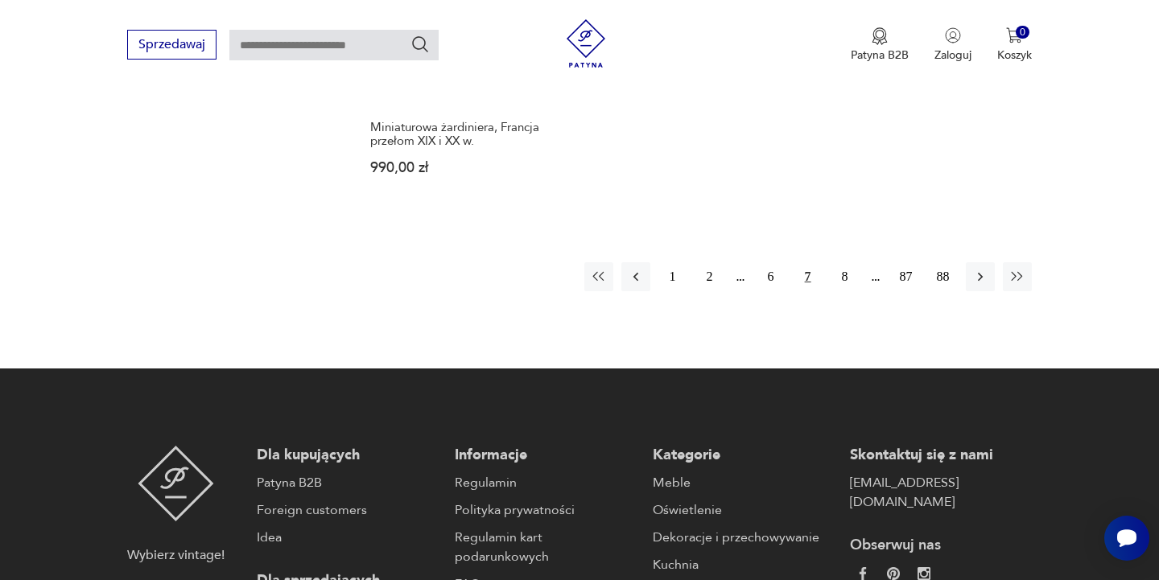
scroll to position [2423, 0]
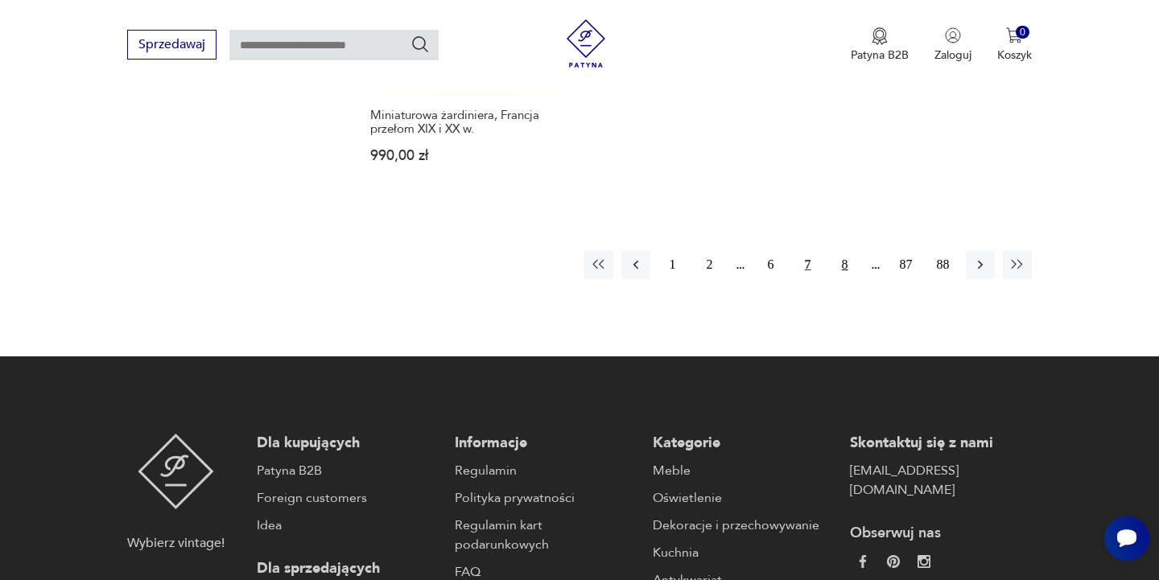
click at [851, 261] on button "8" at bounding box center [844, 264] width 29 height 29
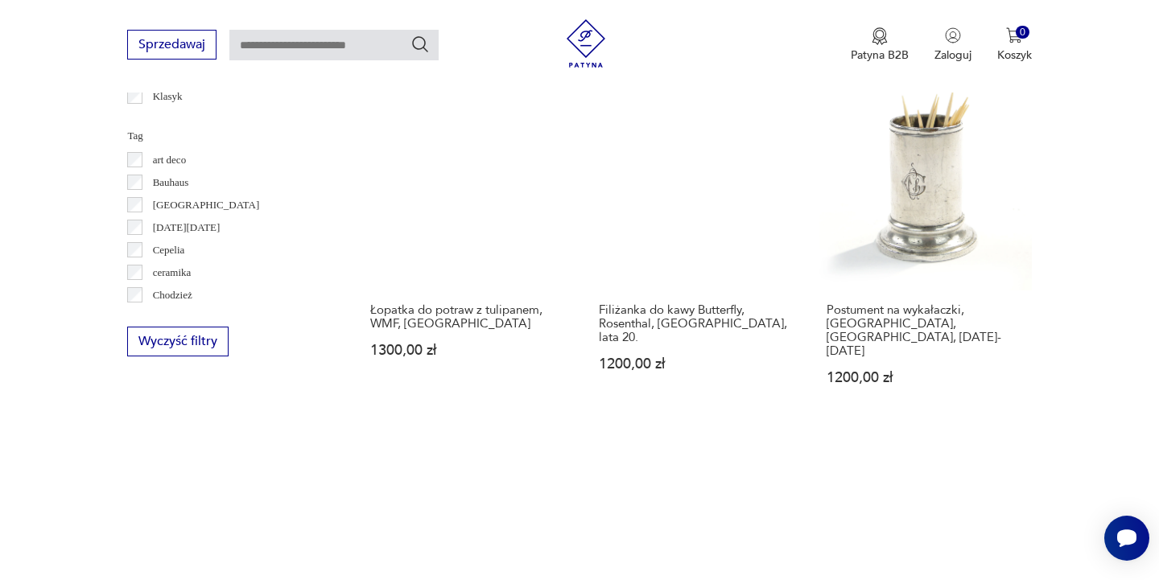
scroll to position [896, 0]
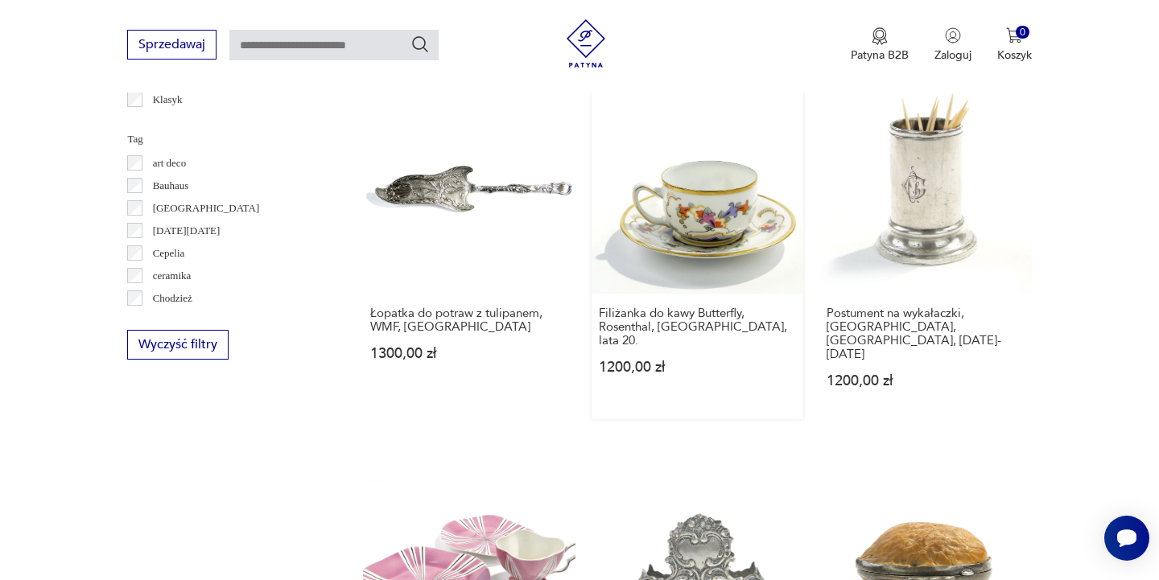
click at [724, 221] on link "Filiżanka do kawy Butterfly, Rosenthal, [GEOGRAPHIC_DATA], lata 20. 1200,00 zł" at bounding box center [697, 249] width 212 height 337
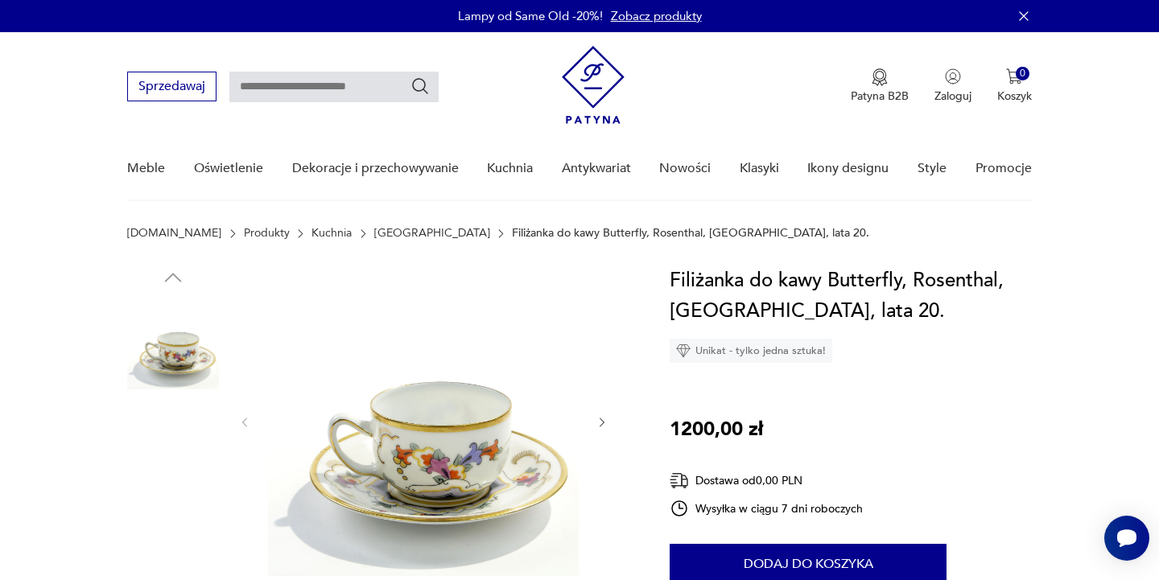
scroll to position [134, 0]
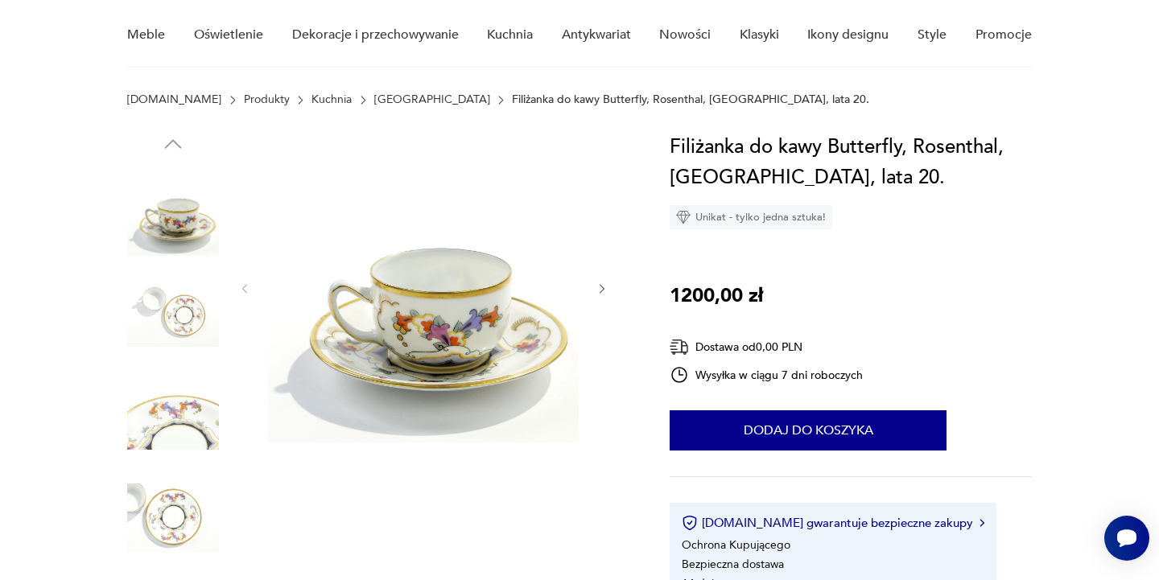
click at [599, 290] on icon "button" at bounding box center [602, 289] width 14 height 14
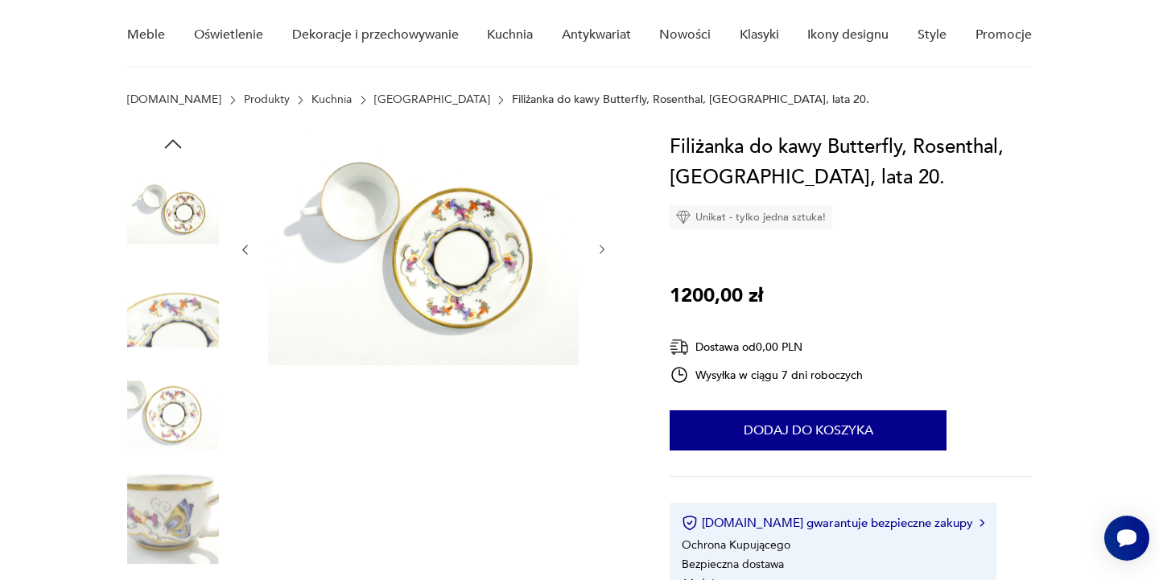
click at [599, 290] on div at bounding box center [423, 250] width 370 height 236
click at [599, 247] on icon "button" at bounding box center [602, 250] width 14 height 14
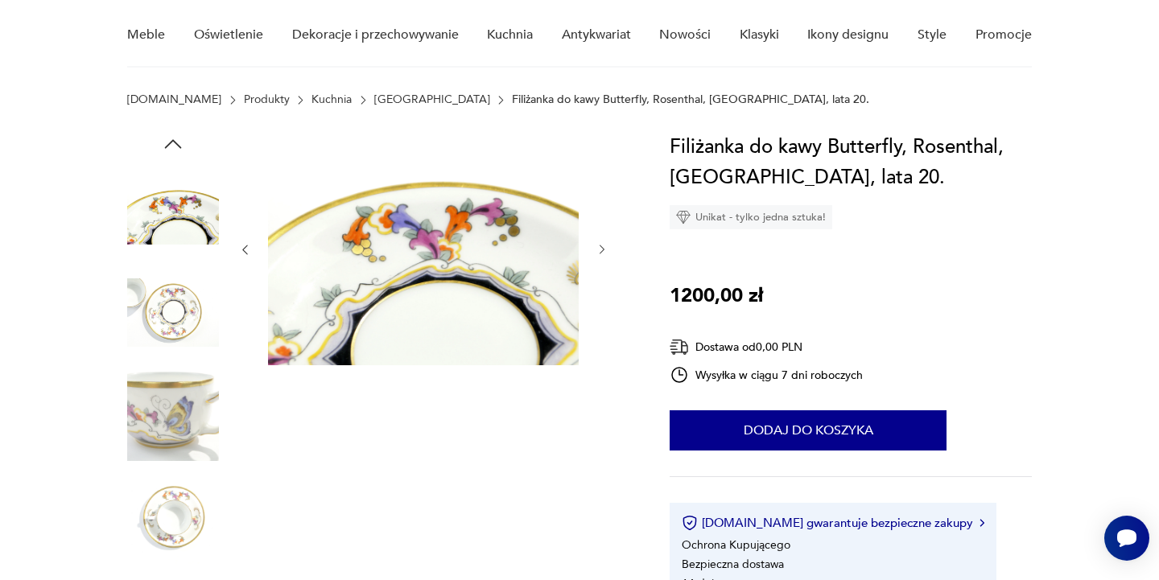
click at [605, 247] on icon "button" at bounding box center [602, 250] width 14 height 14
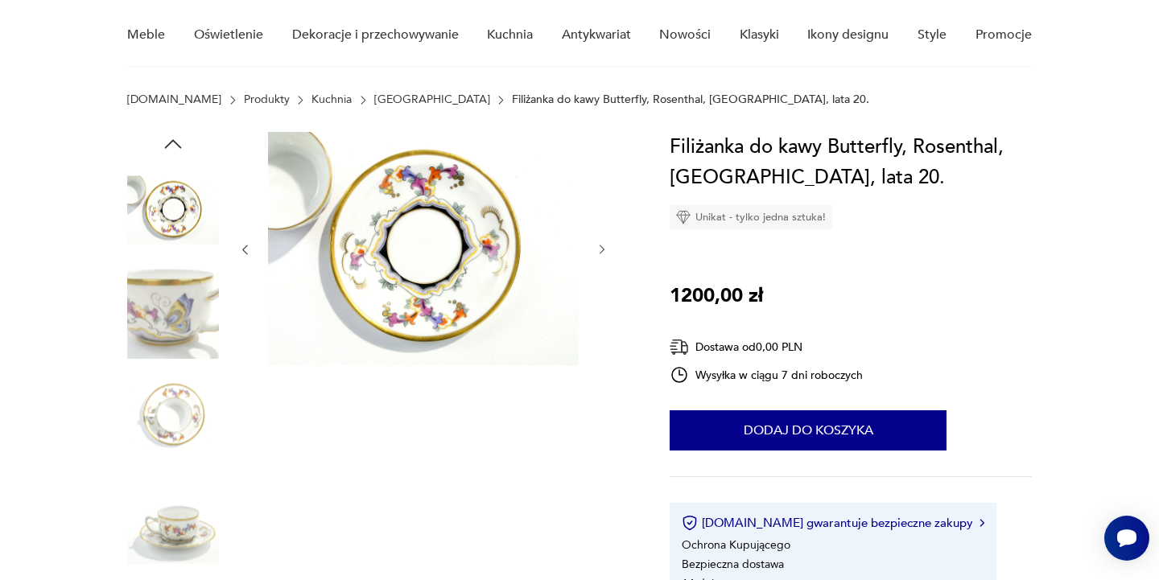
click at [605, 247] on icon "button" at bounding box center [602, 250] width 14 height 14
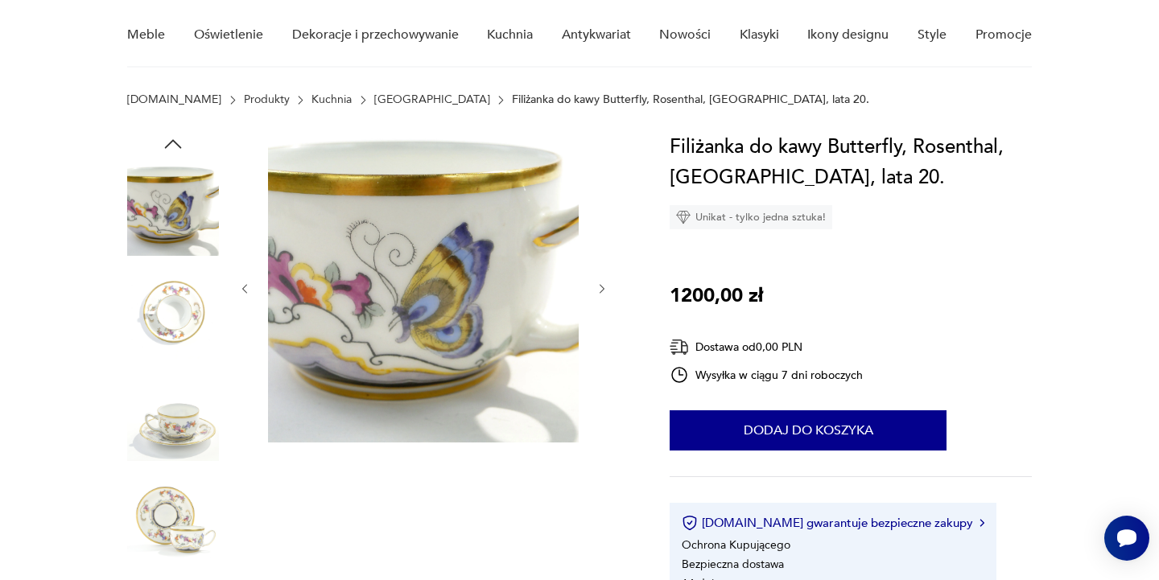
click at [603, 252] on div at bounding box center [423, 289] width 370 height 314
click at [596, 290] on icon "button" at bounding box center [602, 289] width 14 height 14
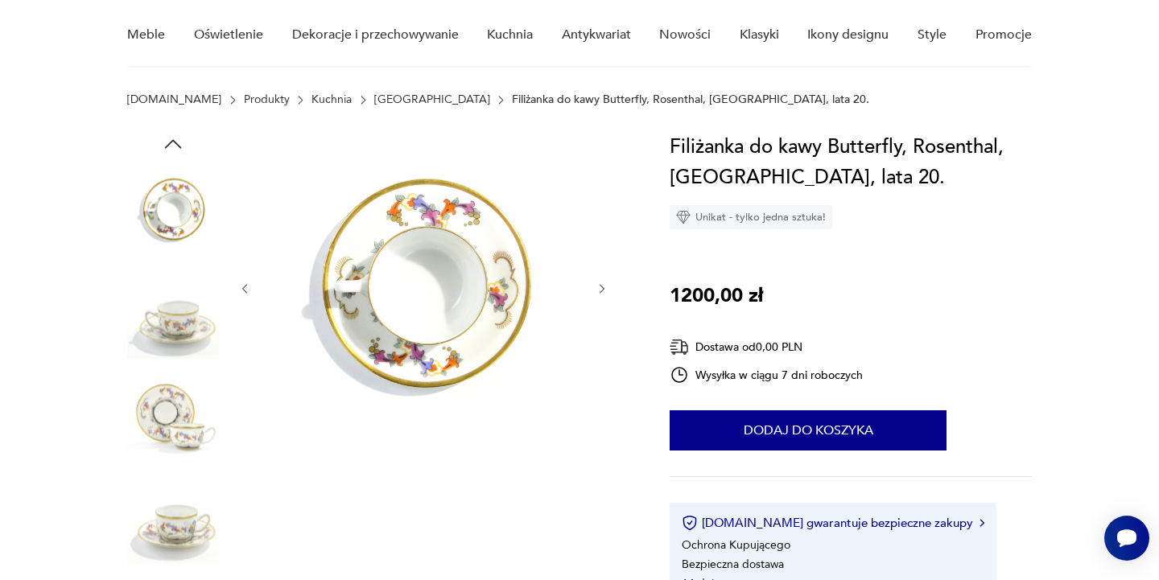
click at [612, 288] on div at bounding box center [379, 365] width 504 height 467
click at [607, 290] on icon "button" at bounding box center [602, 289] width 14 height 14
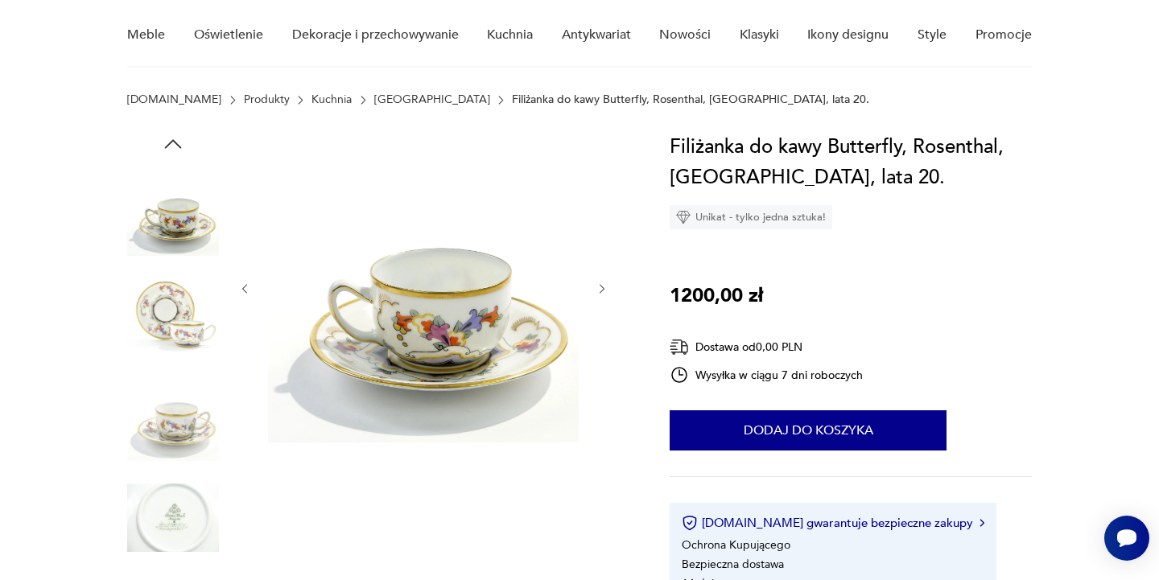
click at [600, 292] on icon "button" at bounding box center [602, 289] width 14 height 14
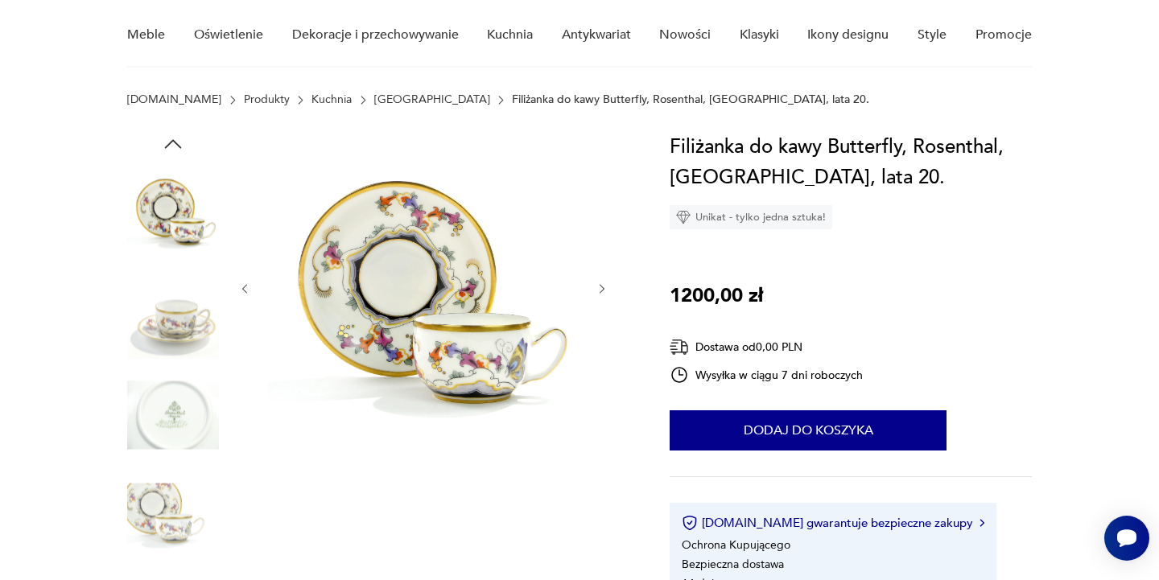
click at [600, 292] on icon "button" at bounding box center [602, 289] width 14 height 14
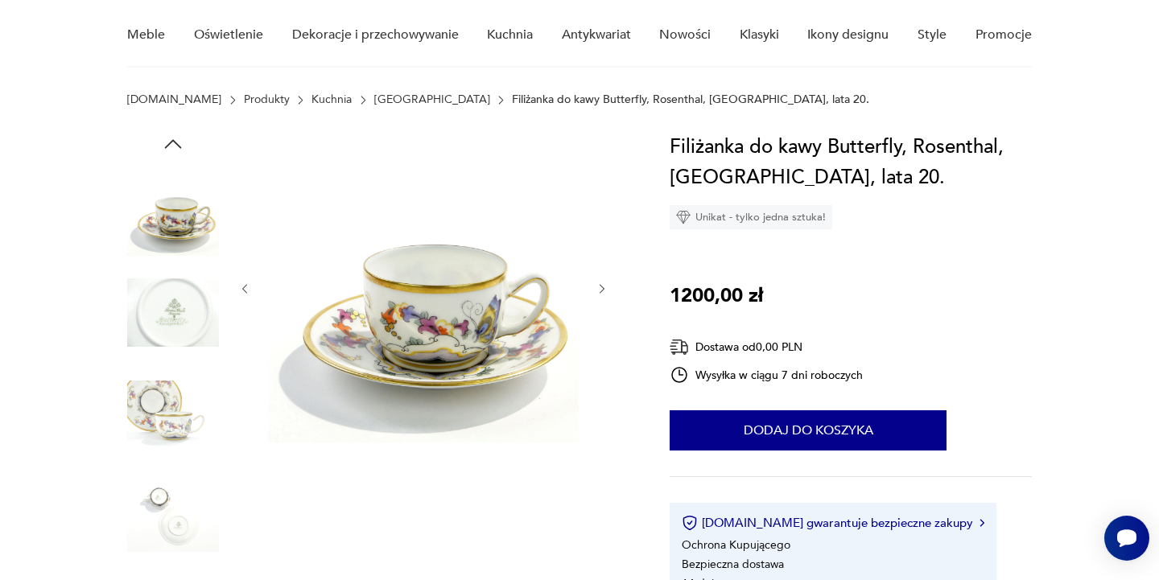
click at [600, 292] on icon "button" at bounding box center [602, 289] width 14 height 14
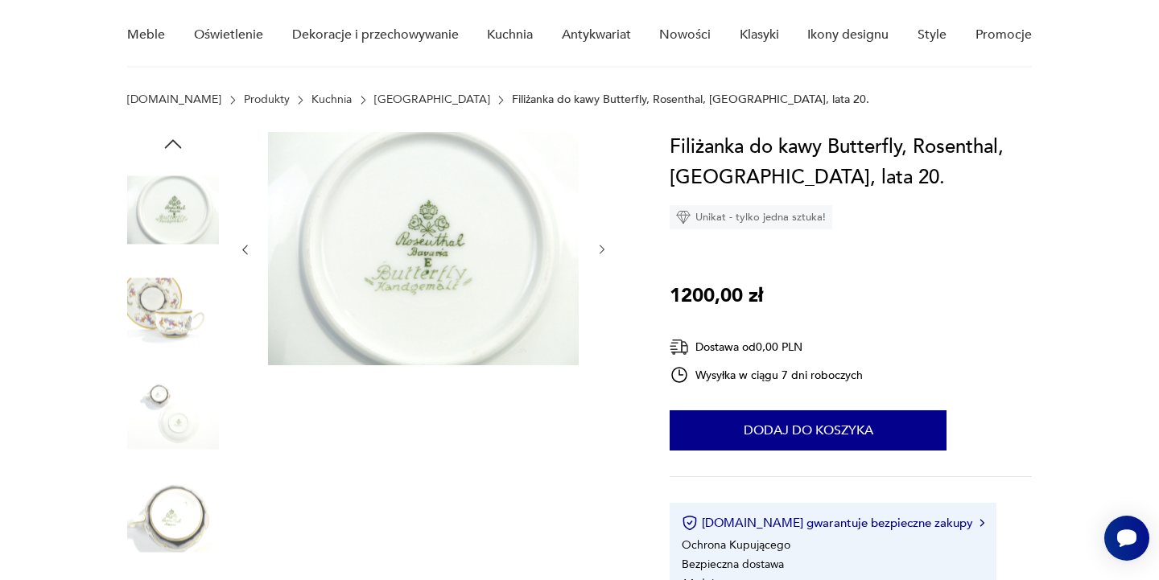
click at [599, 250] on icon "button" at bounding box center [602, 250] width 14 height 14
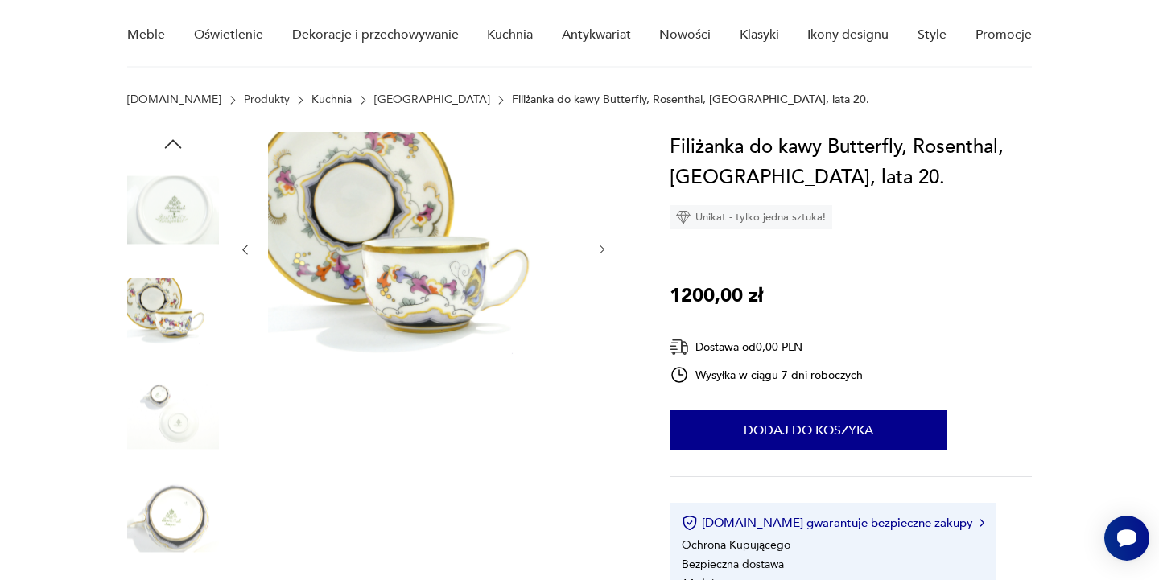
click at [599, 250] on icon "button" at bounding box center [602, 250] width 14 height 14
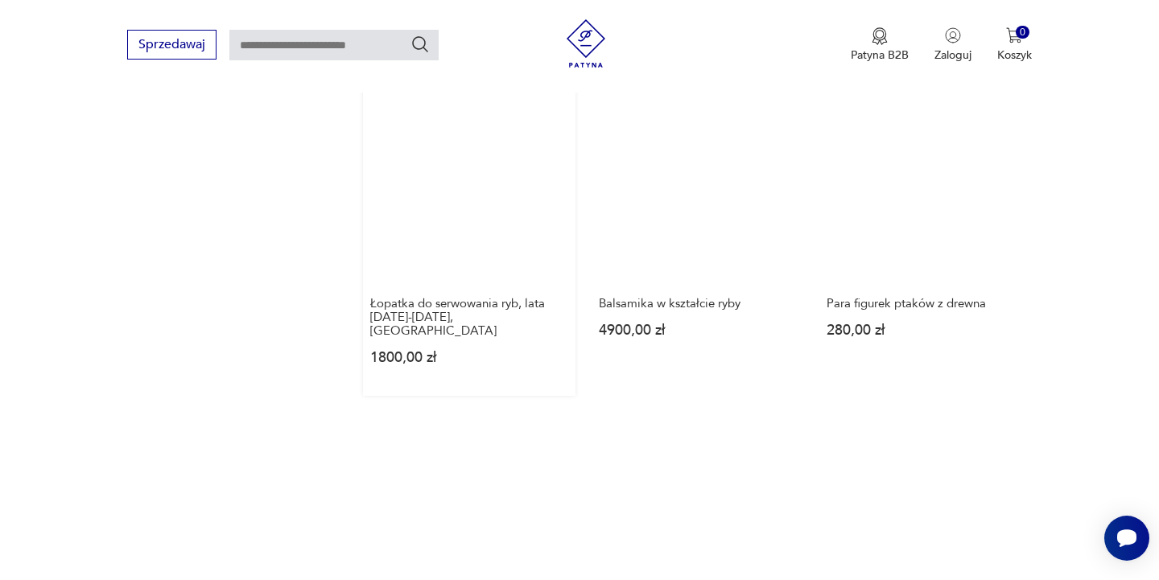
scroll to position [1607, 0]
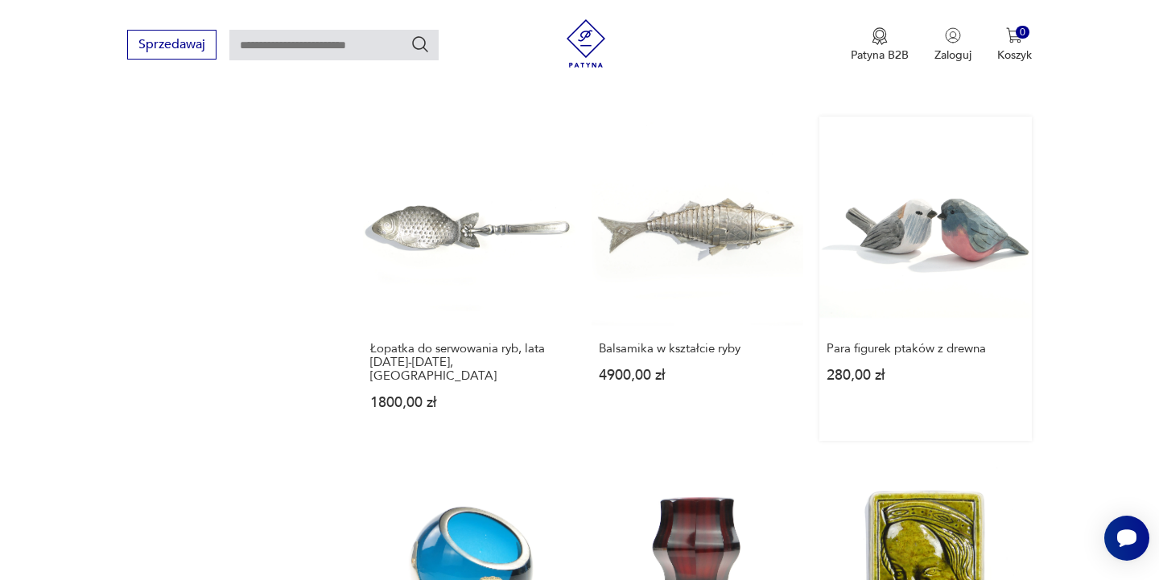
click at [919, 160] on link "Para figurek ptaków z drewna 280,00 zł" at bounding box center [925, 278] width 212 height 323
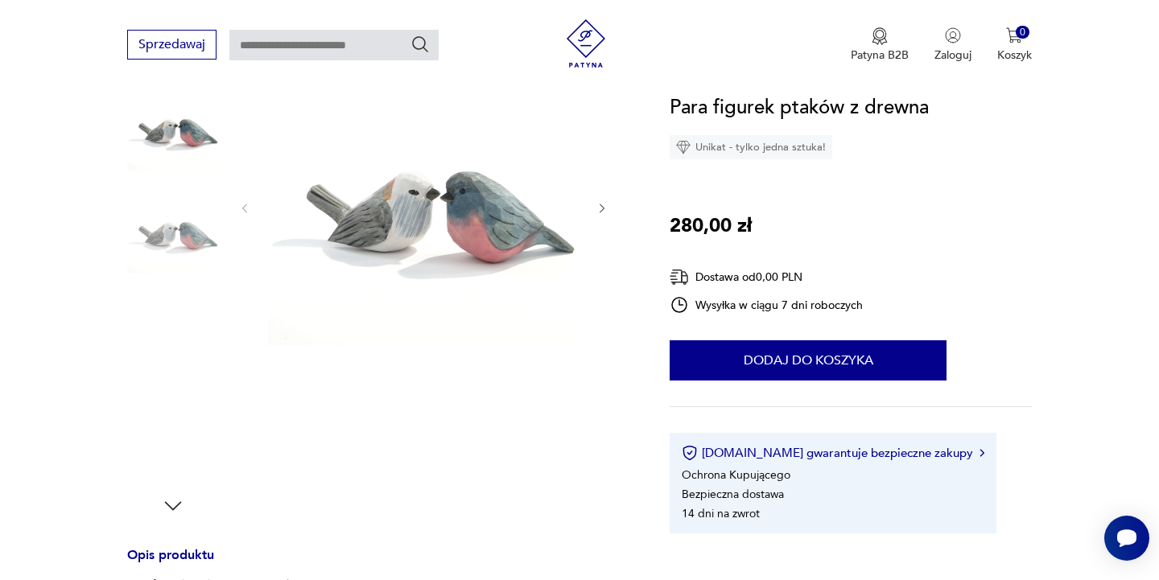
scroll to position [219, 0]
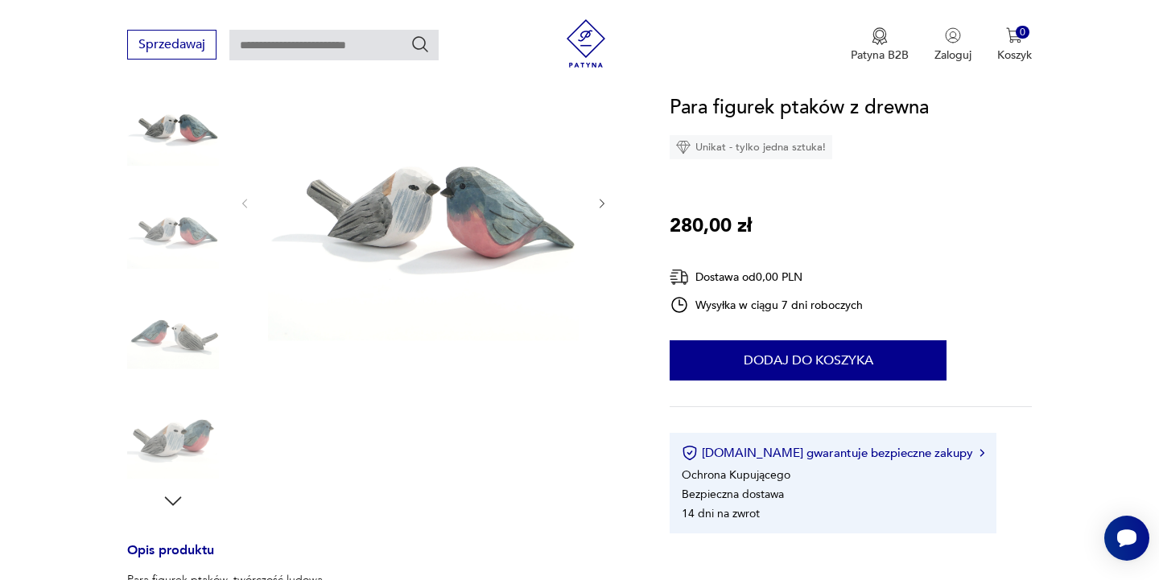
click at [604, 204] on icon "button" at bounding box center [602, 204] width 14 height 14
click at [603, 204] on icon "button" at bounding box center [601, 204] width 5 height 10
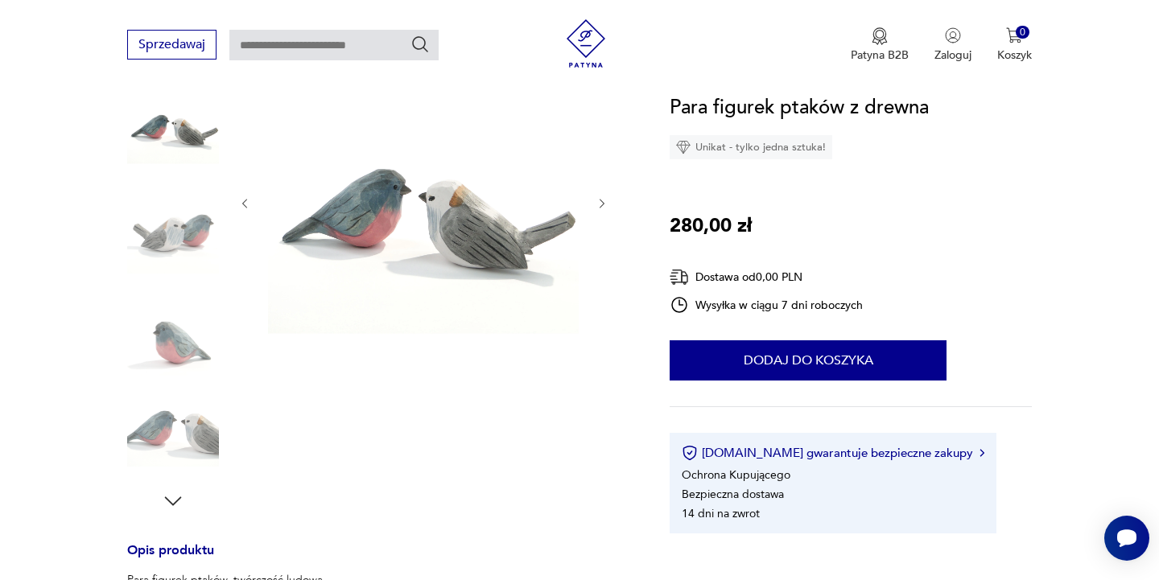
click at [603, 204] on icon "button" at bounding box center [601, 204] width 5 height 10
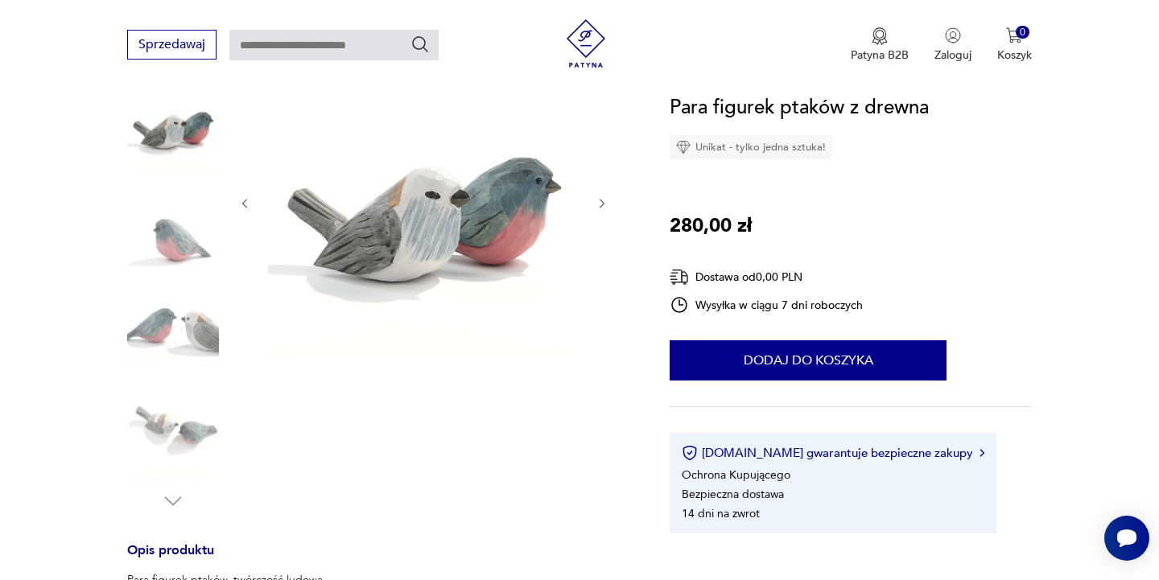
click at [603, 204] on icon "button" at bounding box center [601, 204] width 5 height 10
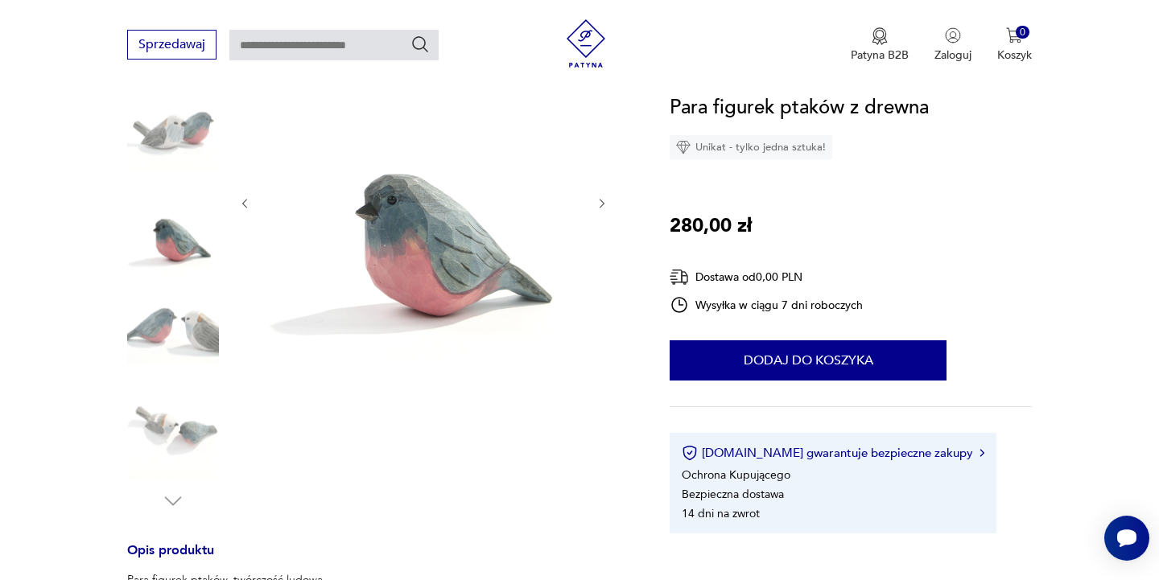
click at [603, 204] on icon "button" at bounding box center [601, 204] width 5 height 10
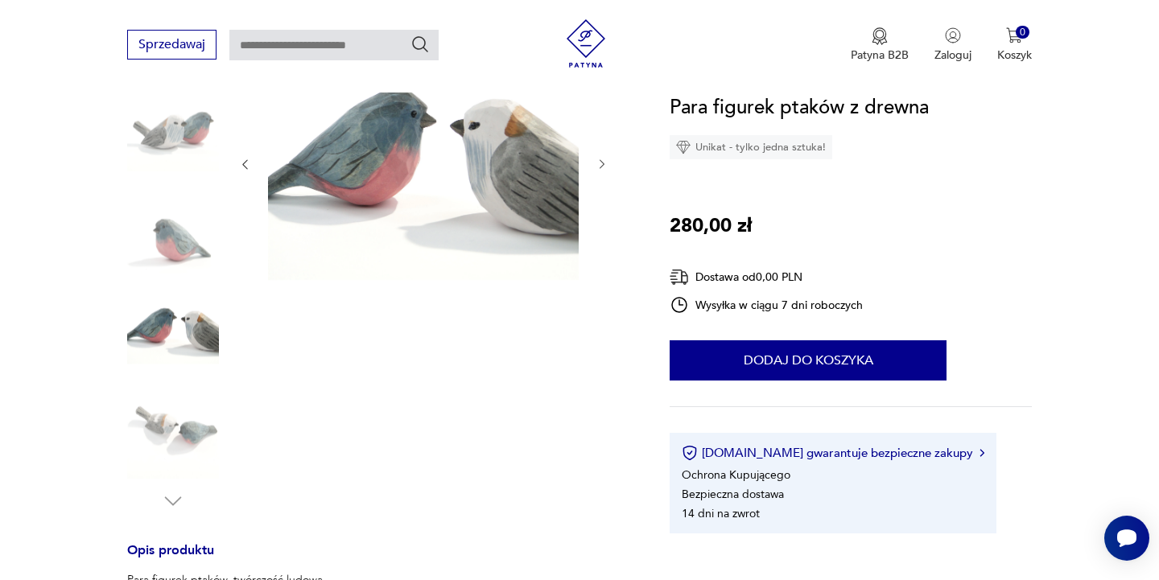
click at [603, 204] on div at bounding box center [423, 165] width 370 height 236
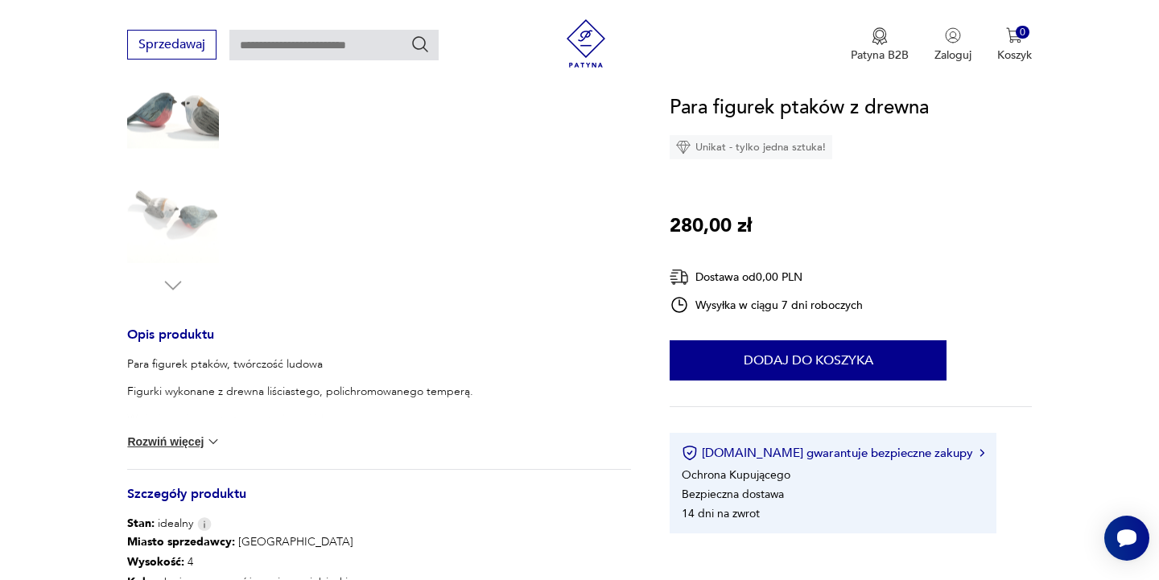
scroll to position [430, 0]
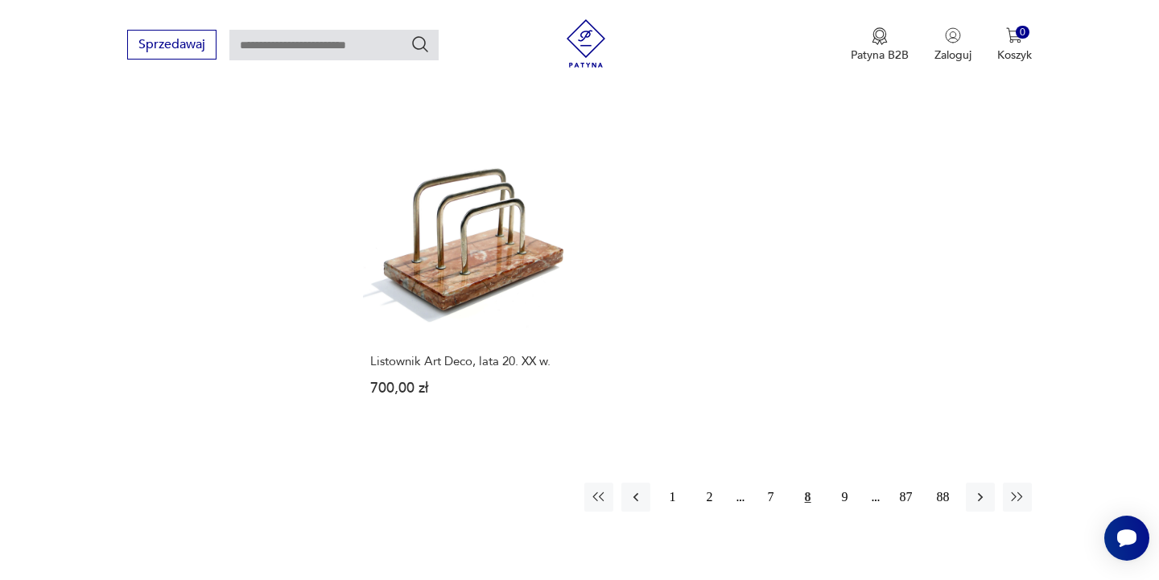
scroll to position [2258, 0]
click at [842, 484] on button "9" at bounding box center [844, 498] width 29 height 29
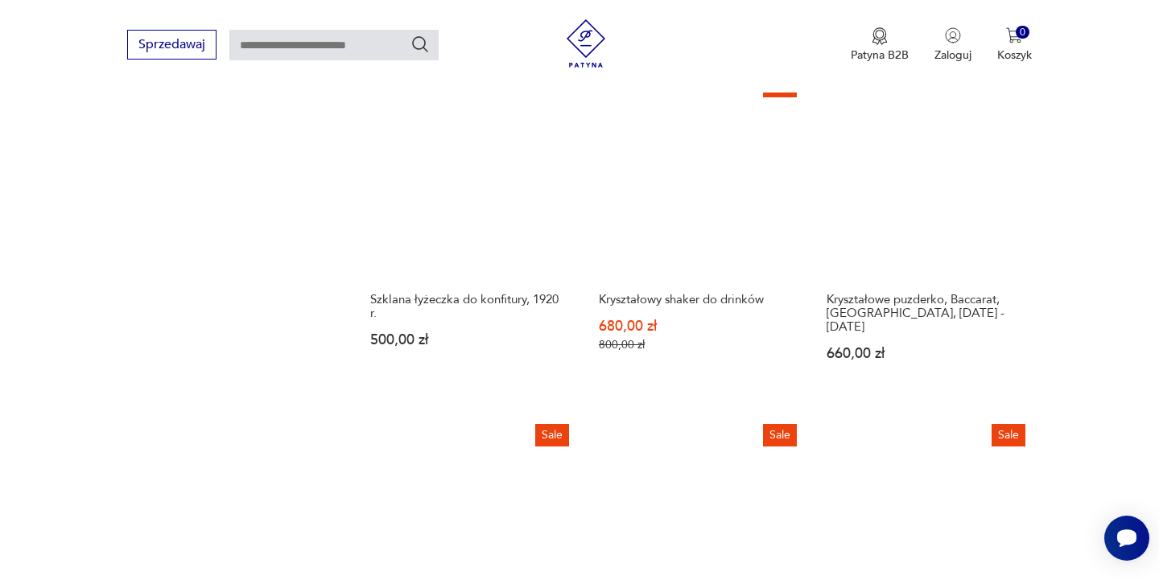
scroll to position [1235, 0]
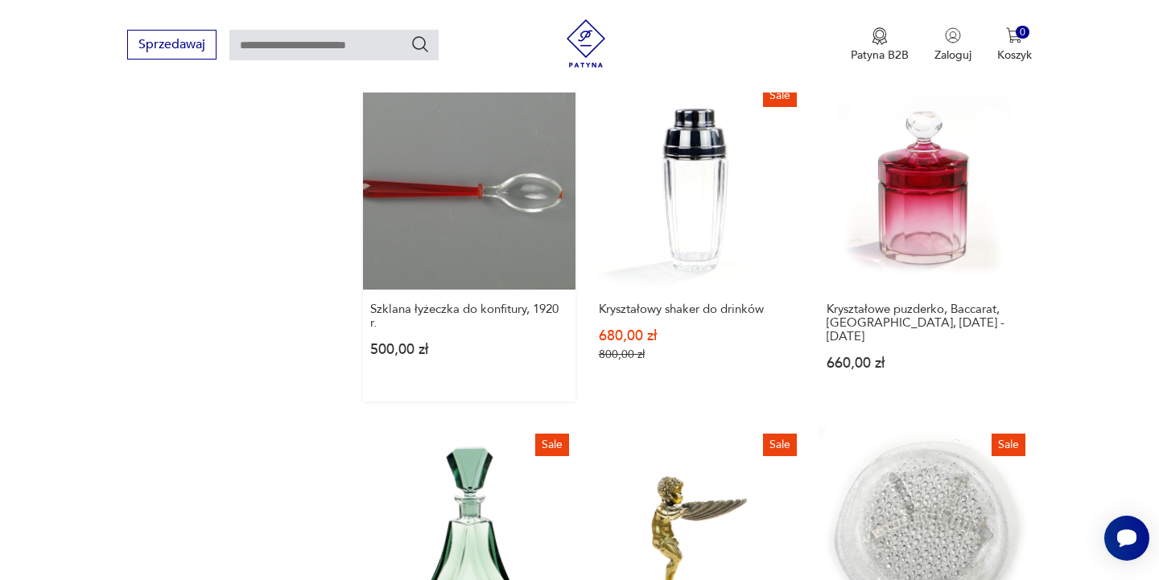
click at [489, 218] on link "Szklana łyżeczka do konfitury, 1920 r. 500,00 zł" at bounding box center [469, 239] width 212 height 323
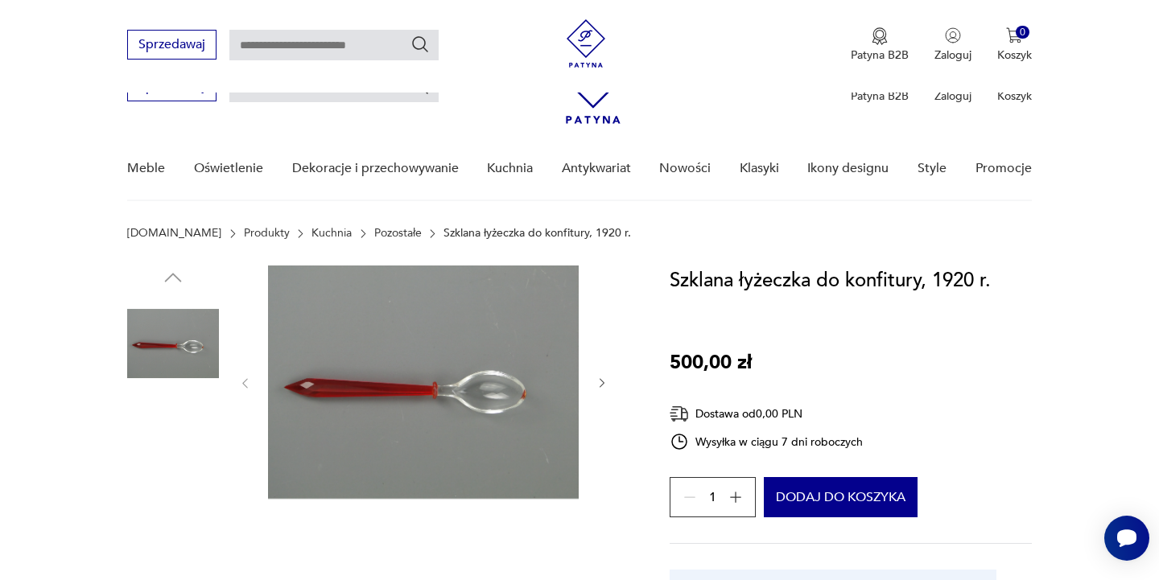
scroll to position [269, 0]
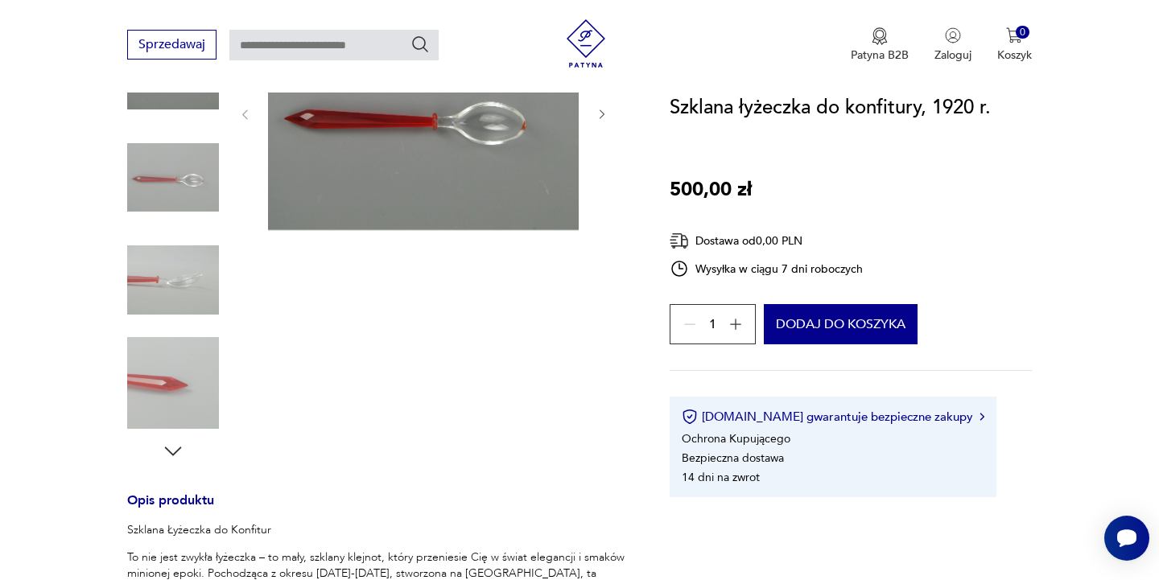
click at [603, 111] on icon "button" at bounding box center [602, 115] width 14 height 14
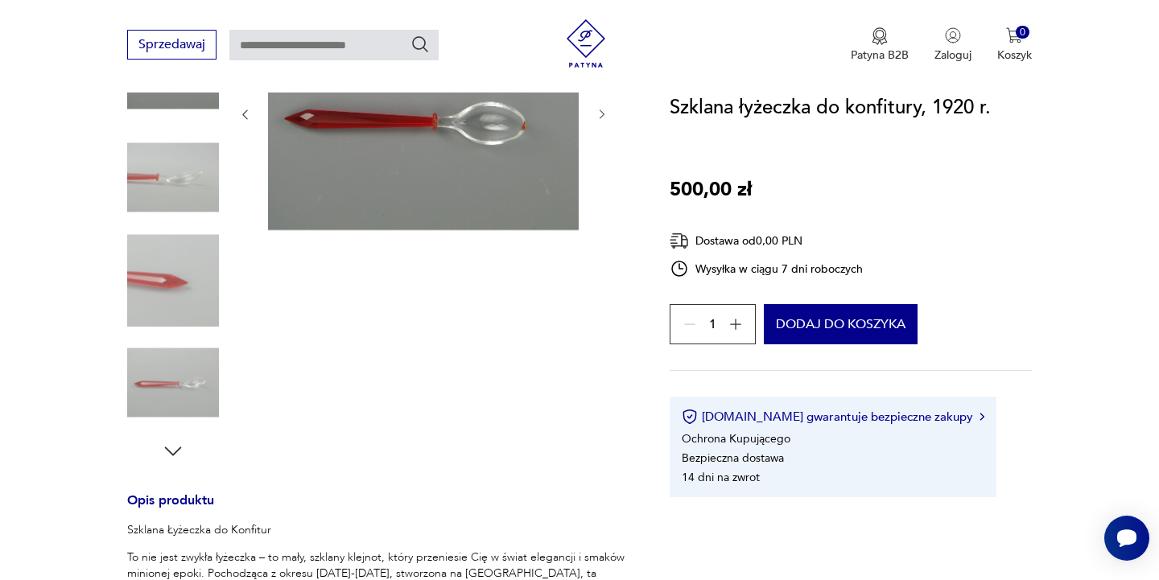
click at [603, 113] on icon "button" at bounding box center [602, 115] width 14 height 14
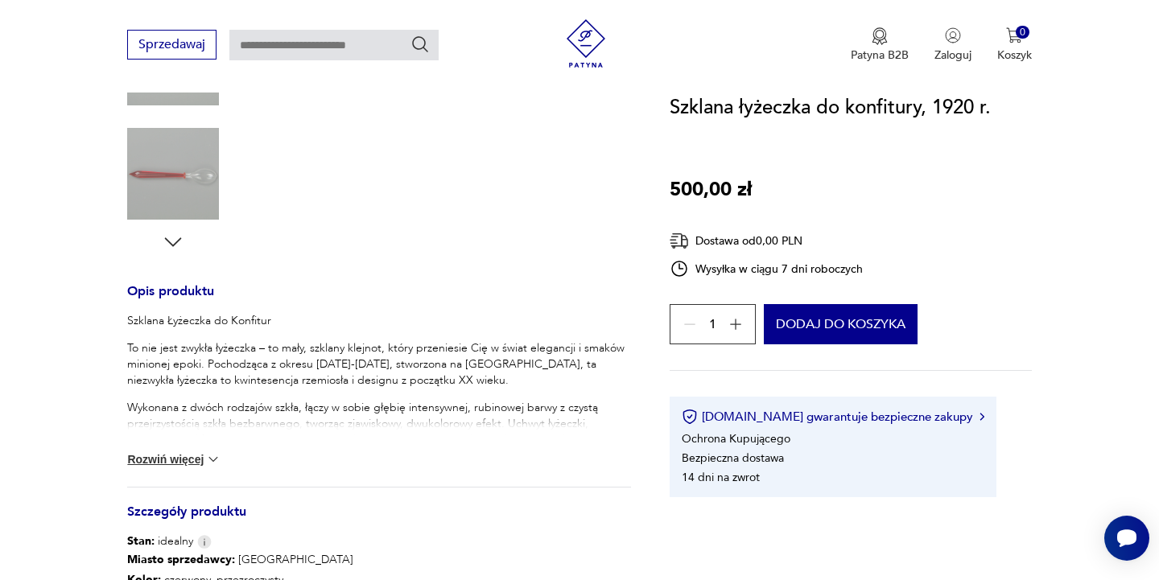
scroll to position [468, 0]
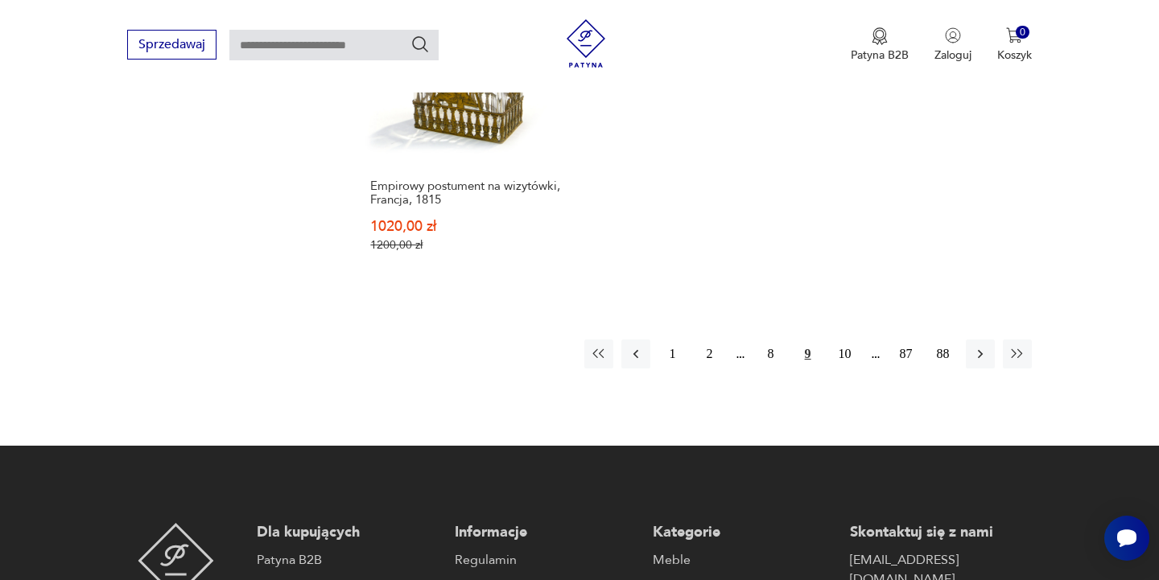
scroll to position [2436, 0]
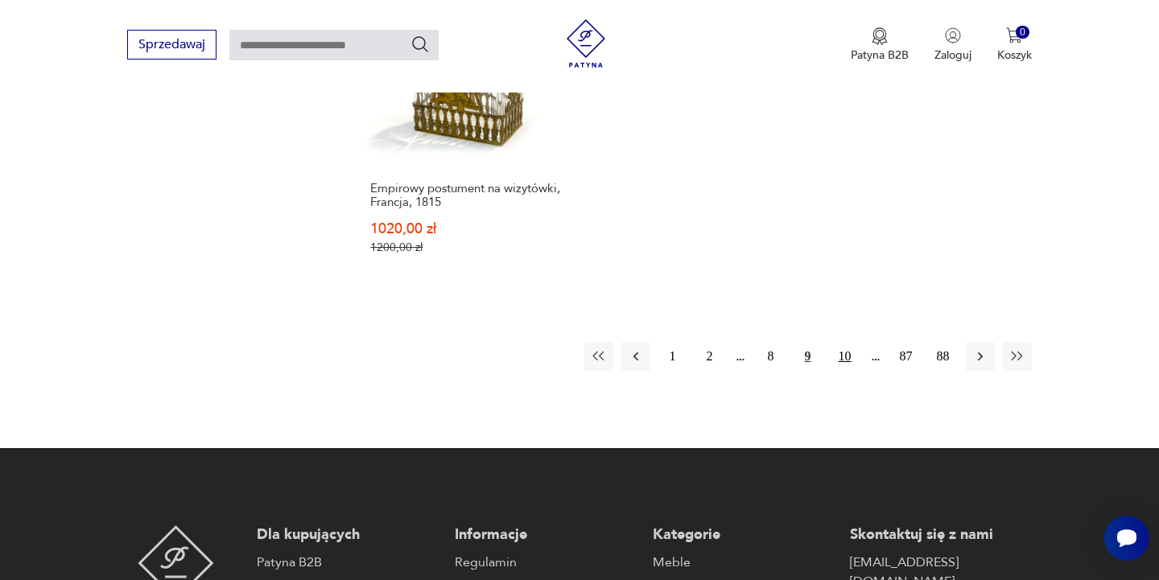
click at [846, 342] on button "10" at bounding box center [844, 356] width 29 height 29
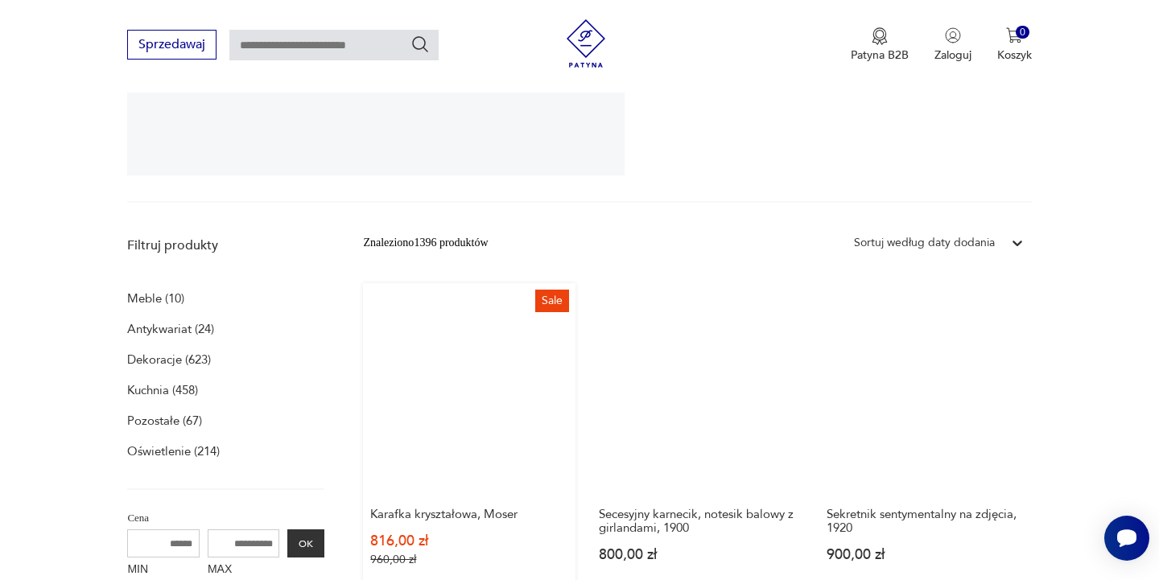
scroll to position [315, 0]
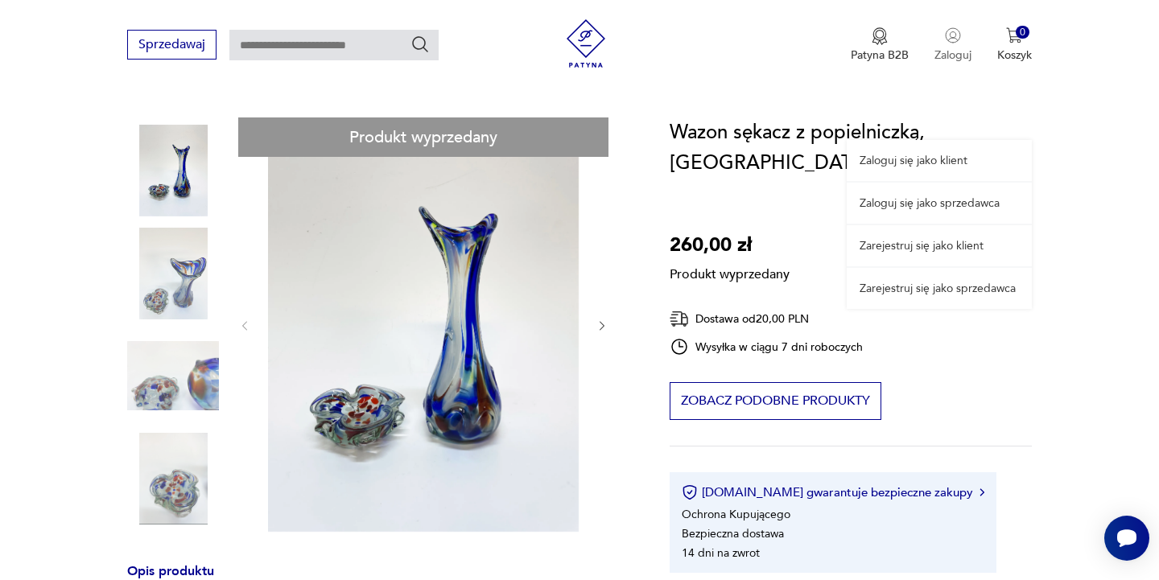
click at [957, 51] on p "Zaloguj" at bounding box center [952, 54] width 37 height 15
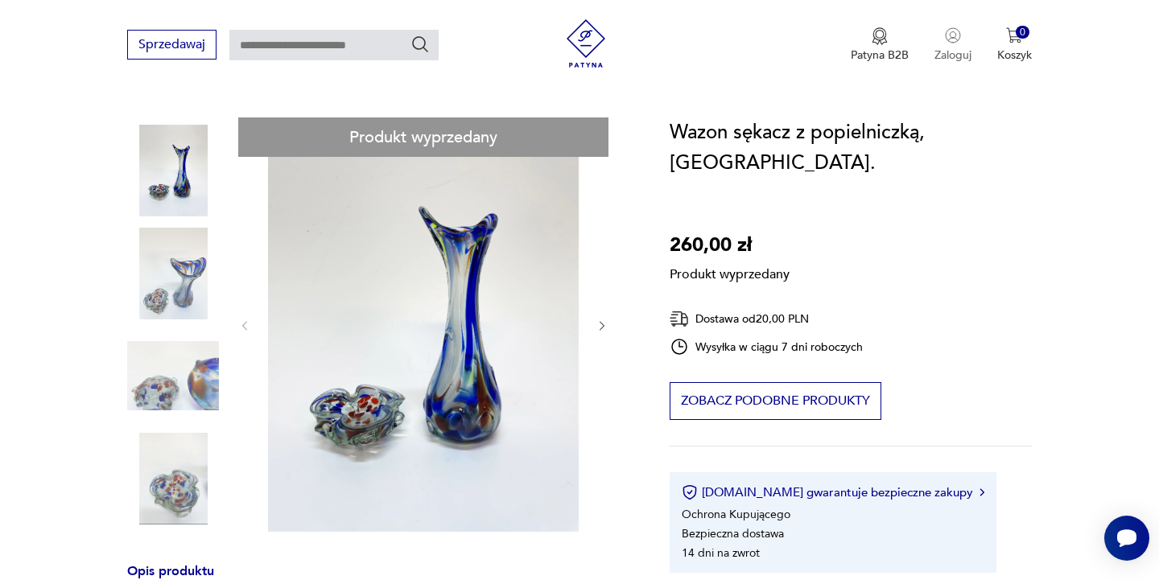
scroll to position [152, 0]
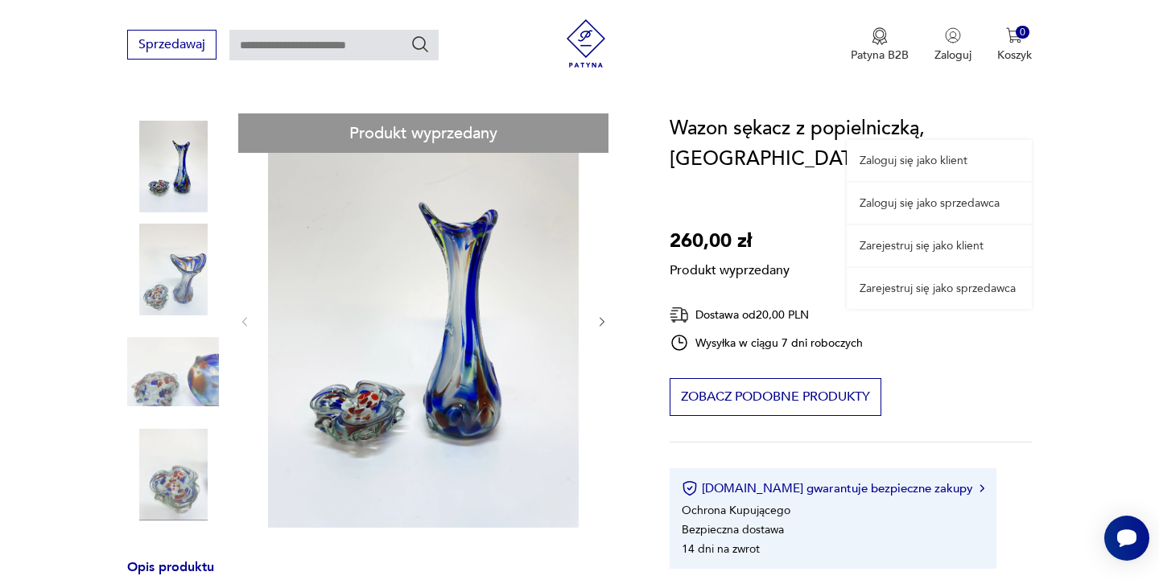
click at [943, 200] on link "Zaloguj się jako sprzedawca" at bounding box center [938, 203] width 185 height 41
